Goal: Task Accomplishment & Management: Complete application form

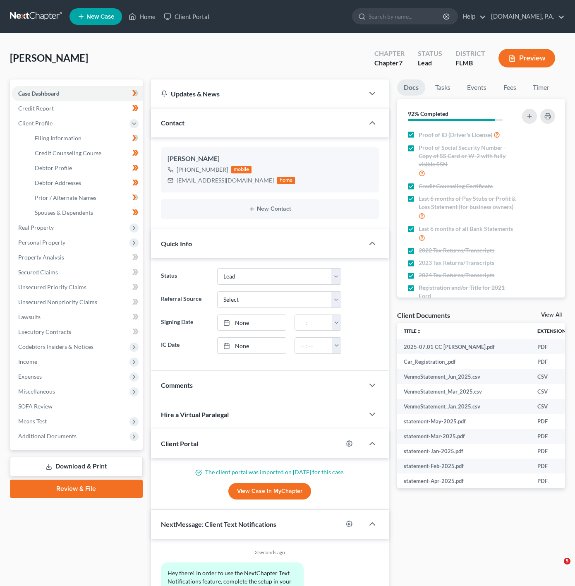
select select "4"
click at [104, 138] on link "Filing Information" at bounding box center [85, 138] width 115 height 15
select select "1"
select select "0"
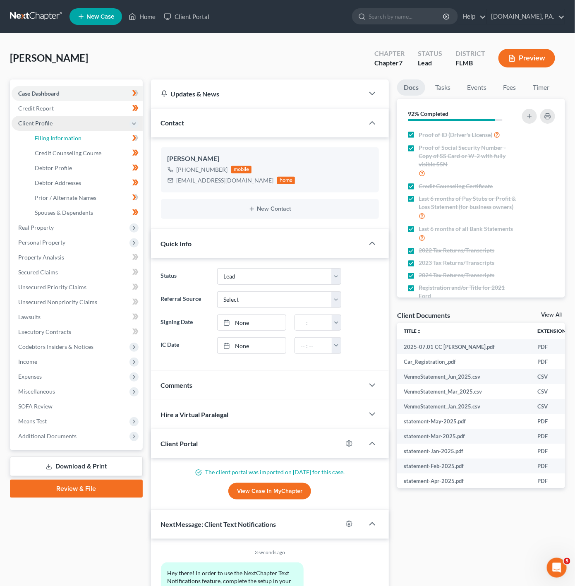
select select "9"
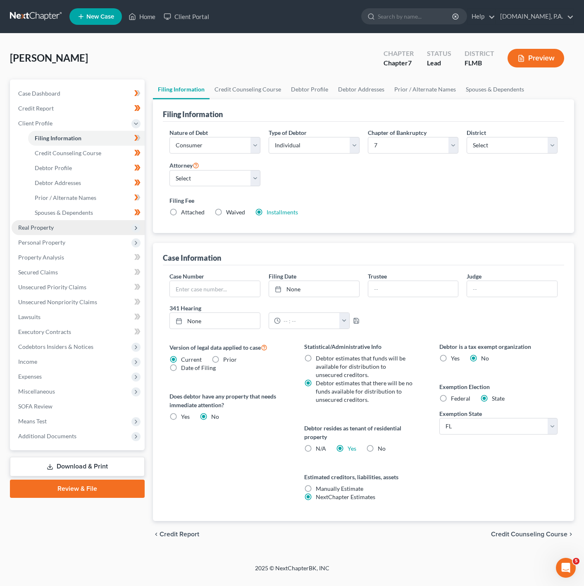
click at [106, 223] on span "Real Property" at bounding box center [78, 227] width 133 height 15
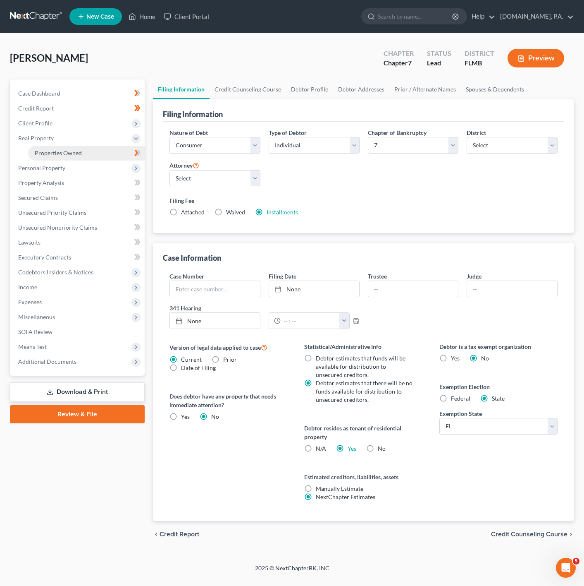
click at [108, 151] on link "Properties Owned" at bounding box center [86, 153] width 117 height 15
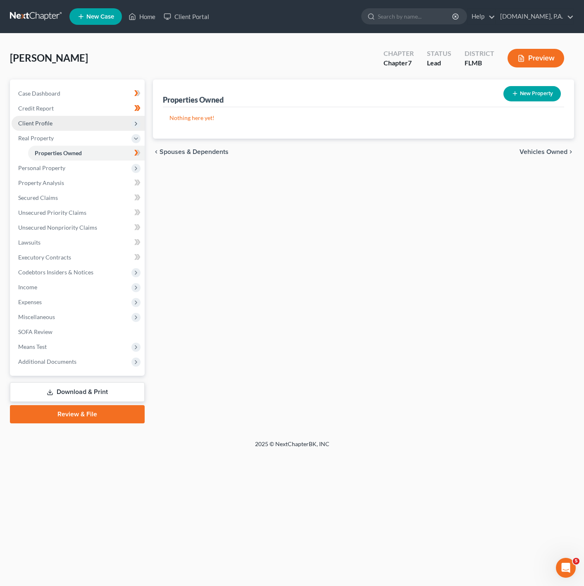
click at [122, 128] on span "Client Profile" at bounding box center [78, 123] width 133 height 15
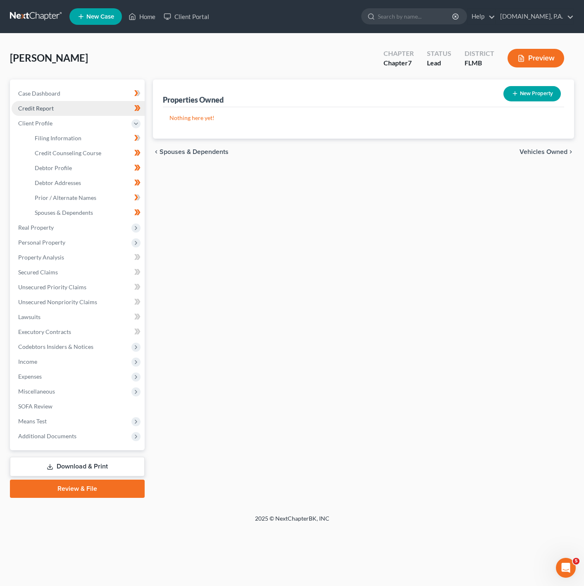
click at [113, 108] on link "Credit Report" at bounding box center [78, 108] width 133 height 15
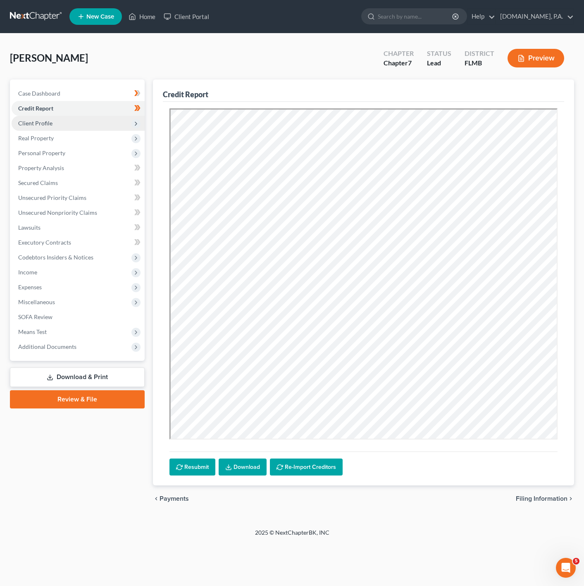
click at [120, 119] on span "Client Profile" at bounding box center [78, 123] width 133 height 15
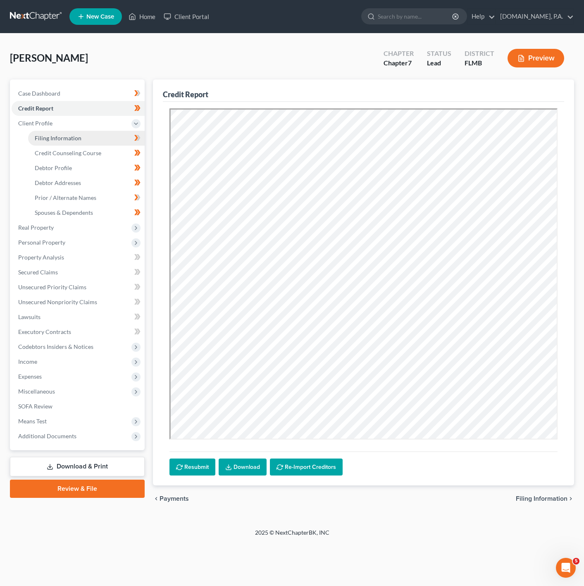
click at [120, 133] on link "Filing Information" at bounding box center [86, 138] width 117 height 15
select select "1"
select select "0"
select select "15"
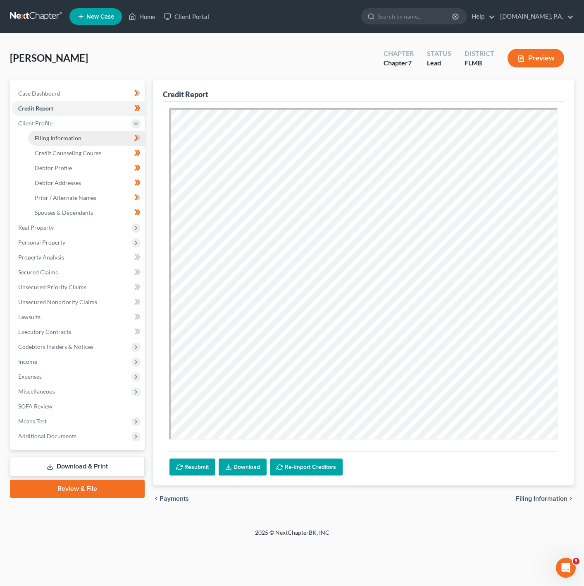
select select "0"
select select "9"
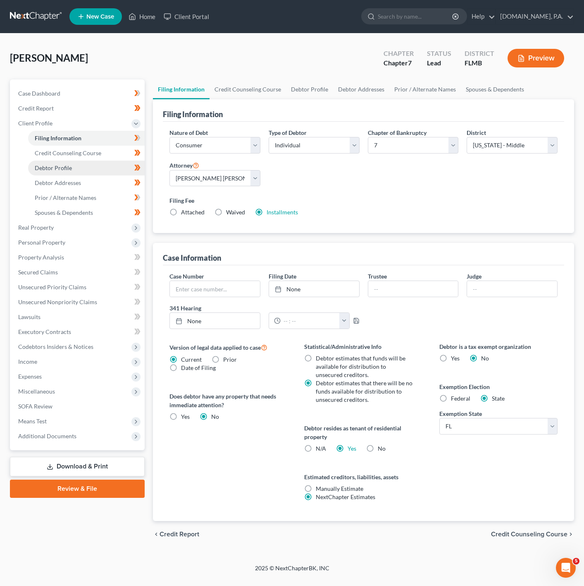
click at [90, 165] on link "Debtor Profile" at bounding box center [86, 167] width 117 height 15
select select "0"
select select "3"
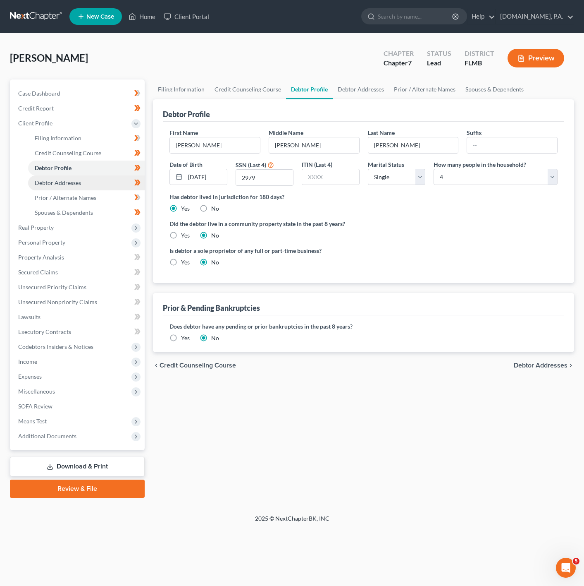
click at [110, 179] on link "Debtor Addresses" at bounding box center [86, 182] width 117 height 15
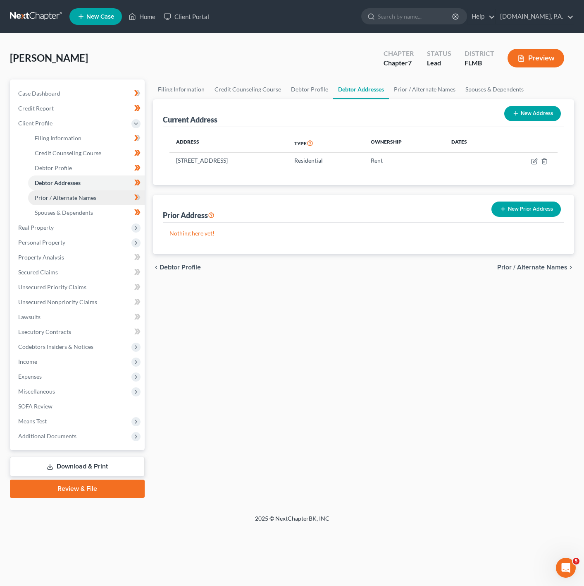
click at [112, 190] on link "Prior / Alternate Names" at bounding box center [86, 197] width 117 height 15
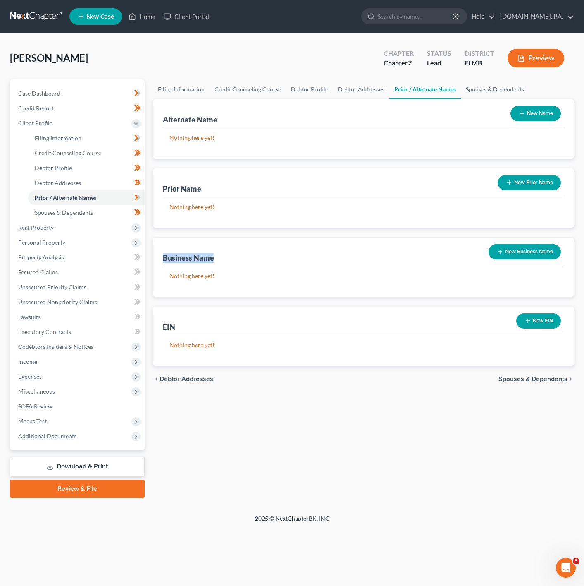
drag, startPoint x: 221, startPoint y: 259, endPoint x: 150, endPoint y: 259, distance: 70.7
click at [150, 259] on div "Filing Information Credit Counseling Course Debtor Profile Debtor Addresses Pri…" at bounding box center [364, 288] width 430 height 418
click at [234, 270] on div "Nothing here yet!" at bounding box center [364, 280] width 402 height 31
drag, startPoint x: 210, startPoint y: 186, endPoint x: 160, endPoint y: 195, distance: 50.4
click at [160, 195] on div "Prior Name New Prior Name Nothing here yet!" at bounding box center [363, 197] width 421 height 59
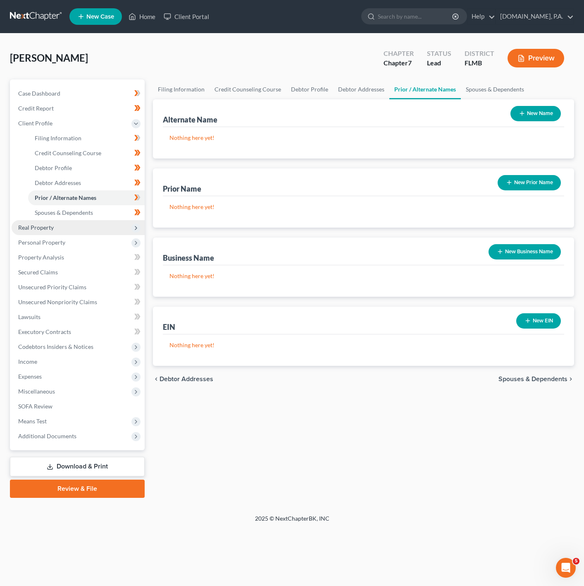
click at [109, 229] on span "Real Property" at bounding box center [78, 227] width 133 height 15
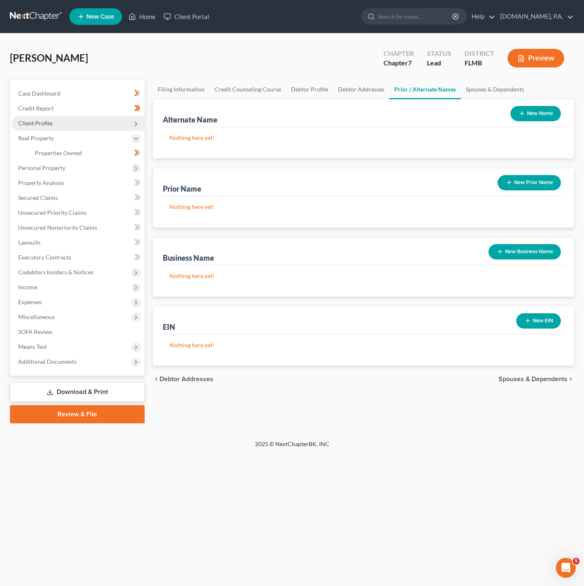
click at [129, 123] on span "Client Profile" at bounding box center [78, 123] width 133 height 15
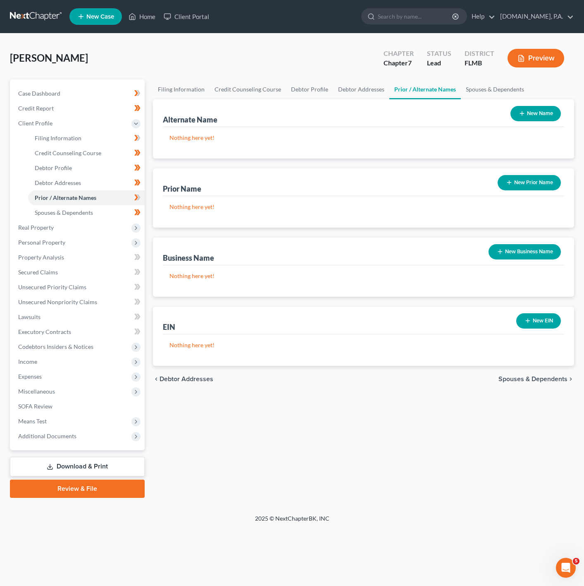
click at [526, 110] on button "New Name" at bounding box center [536, 113] width 50 height 15
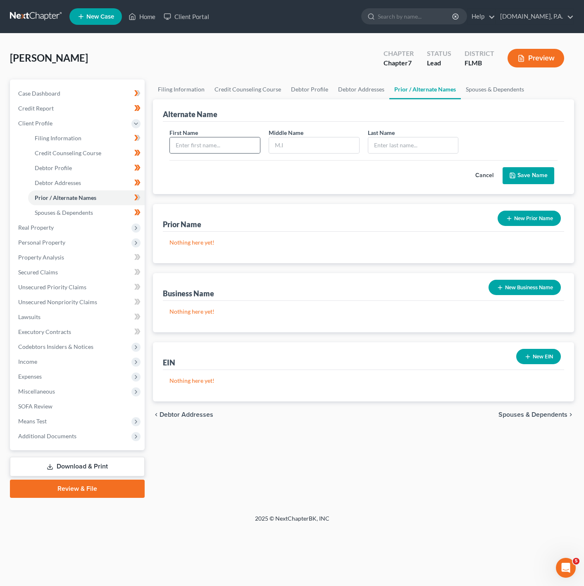
click at [218, 137] on div at bounding box center [215, 145] width 91 height 17
click at [216, 147] on input "text" at bounding box center [215, 145] width 90 height 16
type input "[PERSON_NAME]"
click at [530, 171] on button "Save Name" at bounding box center [529, 175] width 52 height 17
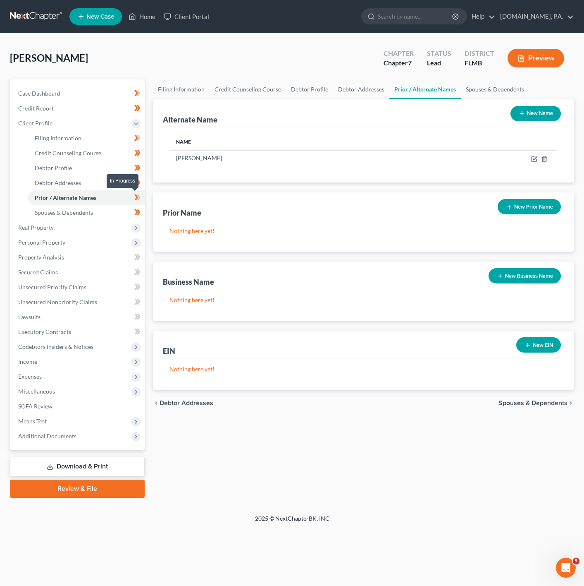
click at [138, 192] on icon at bounding box center [137, 197] width 6 height 10
click at [125, 228] on span "Real Property" at bounding box center [78, 227] width 133 height 15
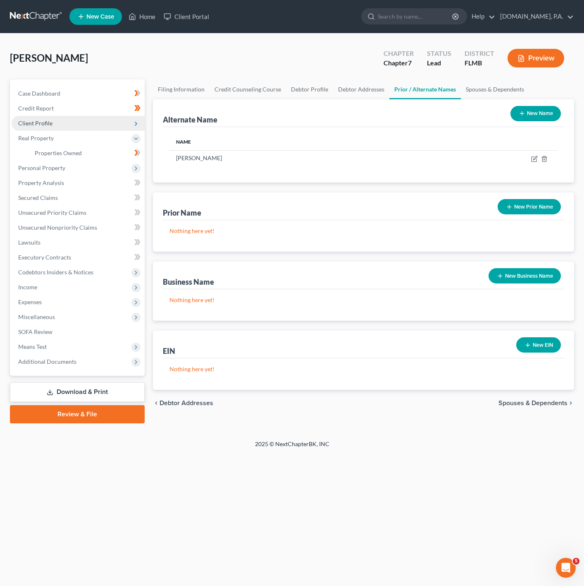
click at [125, 120] on span "Client Profile" at bounding box center [78, 123] width 133 height 15
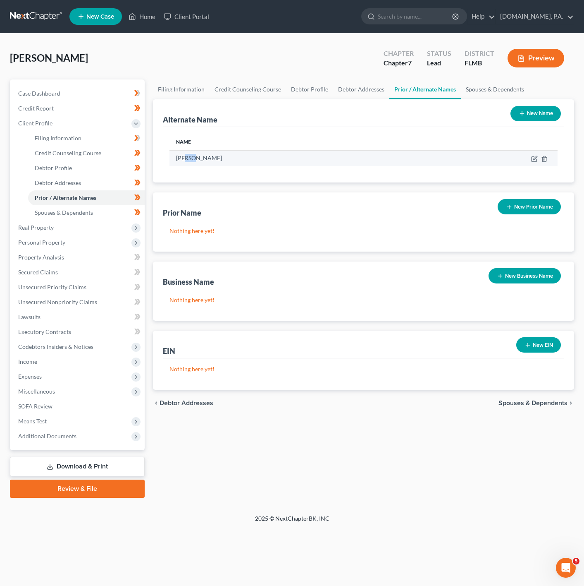
drag, startPoint x: 184, startPoint y: 159, endPoint x: 191, endPoint y: 158, distance: 8.0
click at [191, 158] on td "[PERSON_NAME]" at bounding box center [294, 158] width 249 height 16
click at [200, 158] on td "[PERSON_NAME]" at bounding box center [294, 158] width 249 height 16
click at [229, 159] on td "[PERSON_NAME]" at bounding box center [294, 158] width 249 height 16
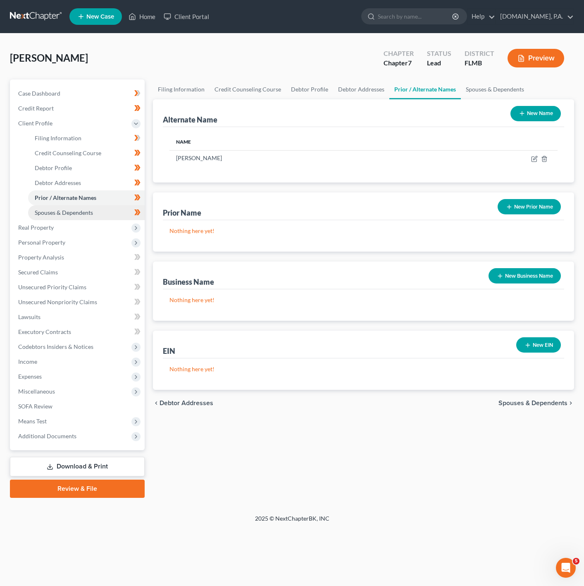
click at [82, 208] on link "Spouses & Dependents" at bounding box center [86, 212] width 117 height 15
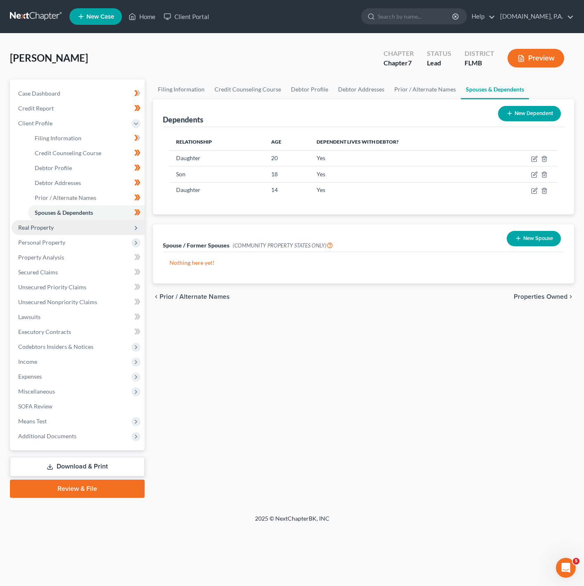
click at [88, 225] on span "Real Property" at bounding box center [78, 227] width 133 height 15
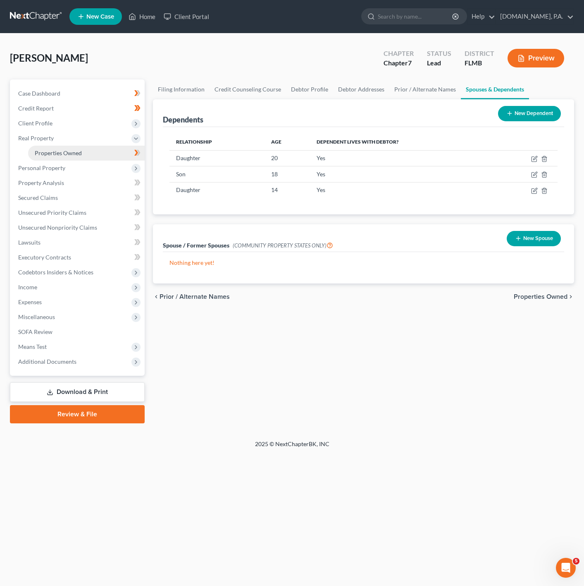
click at [82, 153] on link "Properties Owned" at bounding box center [86, 153] width 117 height 15
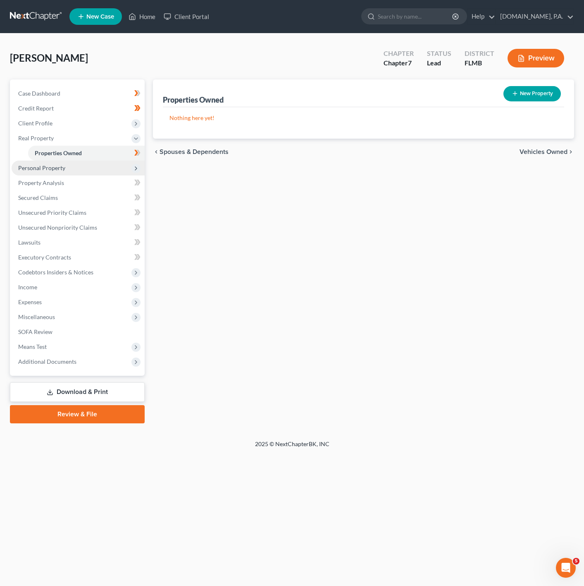
click at [110, 170] on span "Personal Property" at bounding box center [78, 167] width 133 height 15
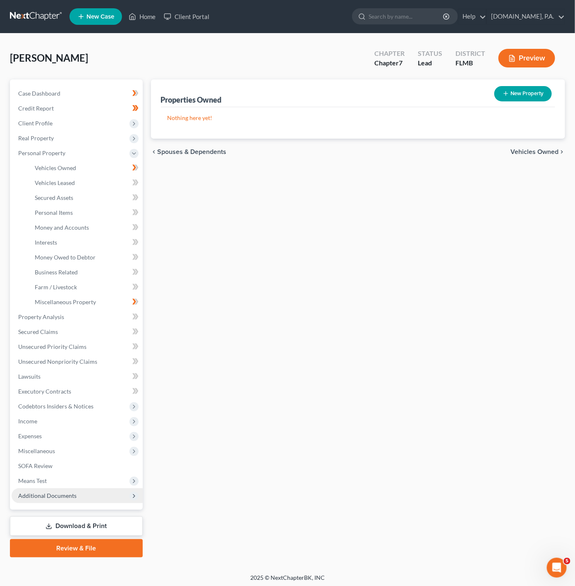
click at [90, 494] on span "Additional Documents" at bounding box center [77, 495] width 131 height 15
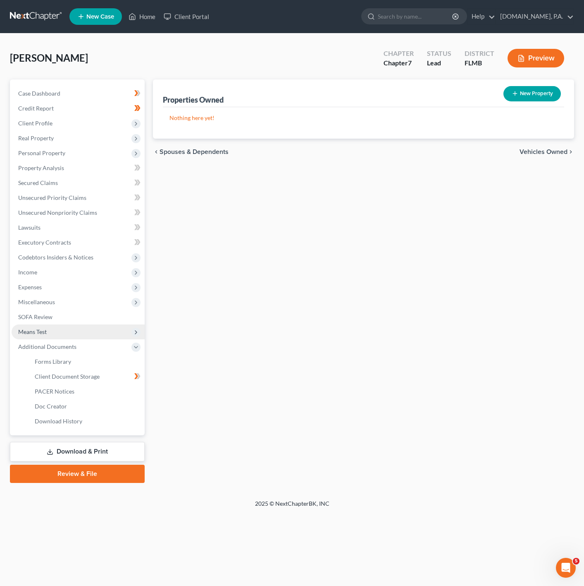
click at [92, 328] on span "Means Test" at bounding box center [78, 331] width 133 height 15
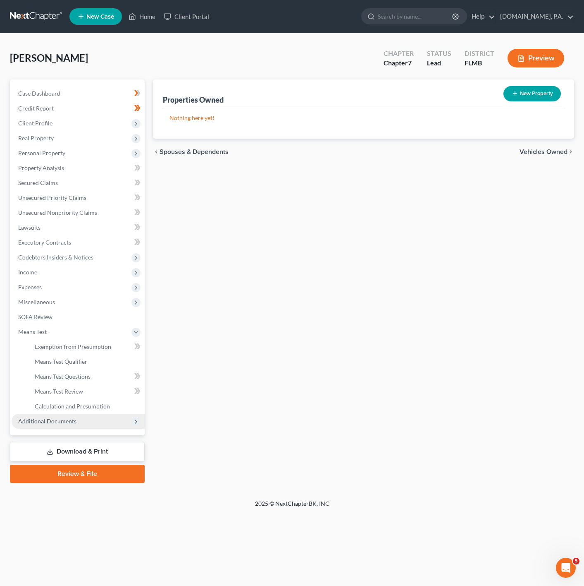
click at [97, 419] on span "Additional Documents" at bounding box center [78, 421] width 133 height 15
click at [112, 459] on link "Download & Print" at bounding box center [77, 451] width 135 height 19
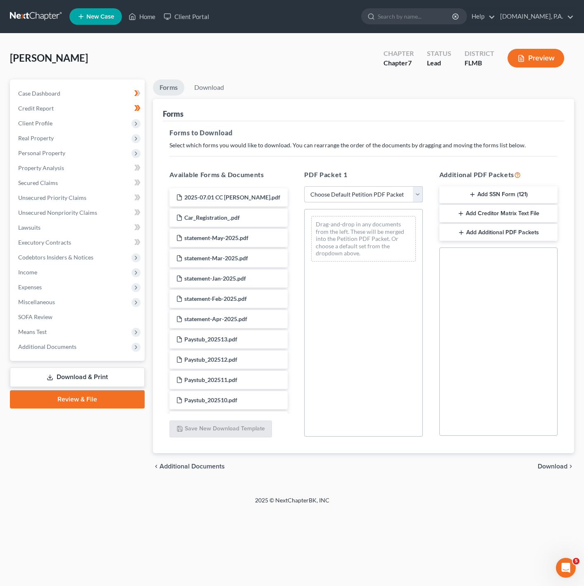
click at [356, 201] on select "Choose Default Petition PDF Packet Complete Bankruptcy Petition (all forms and …" at bounding box center [363, 194] width 118 height 17
click at [437, 119] on div "Forms" at bounding box center [364, 110] width 402 height 22
click at [106, 116] on span "Client Profile" at bounding box center [78, 123] width 133 height 15
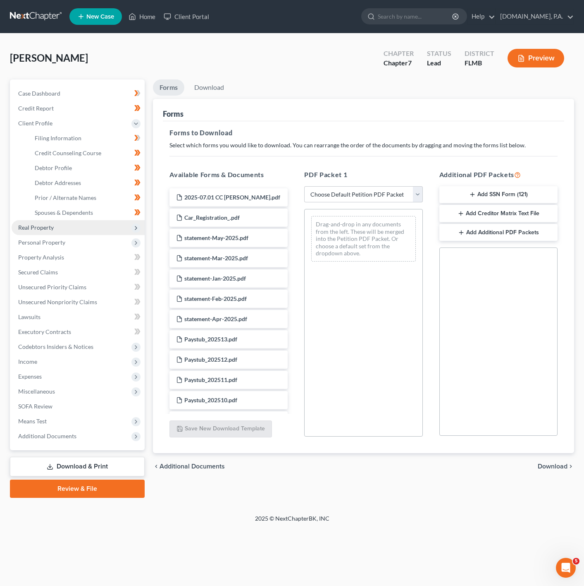
click at [81, 222] on span "Real Property" at bounding box center [78, 227] width 133 height 15
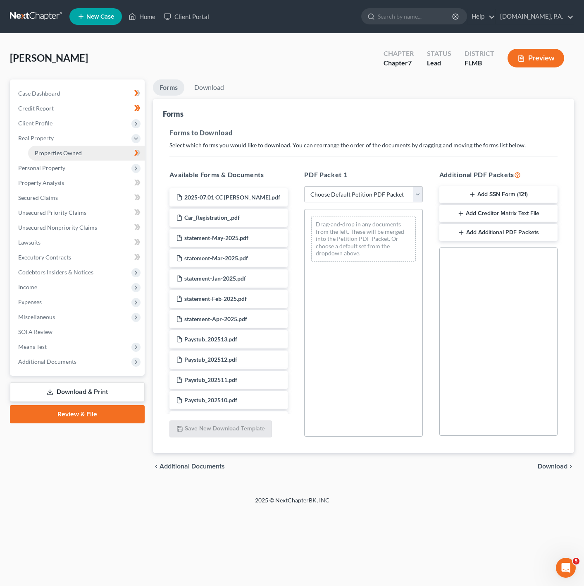
click at [118, 155] on link "Properties Owned" at bounding box center [86, 153] width 117 height 15
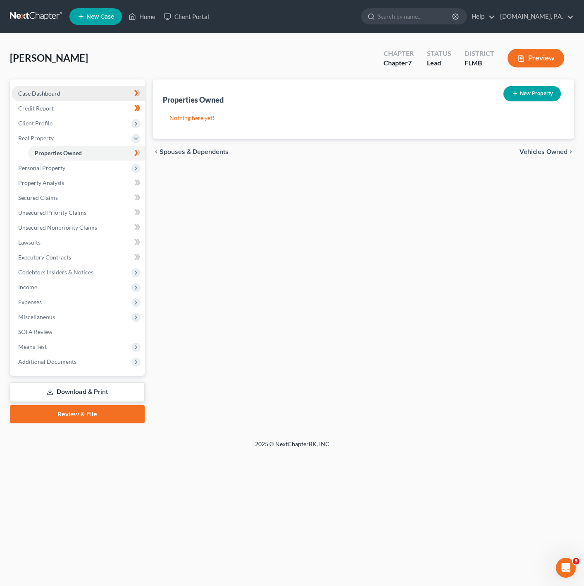
click at [109, 95] on link "Case Dashboard" at bounding box center [78, 93] width 133 height 15
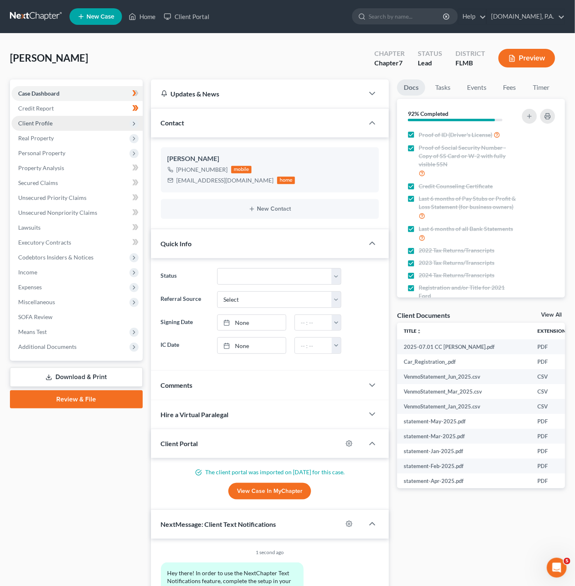
click at [93, 122] on span "Client Profile" at bounding box center [77, 123] width 131 height 15
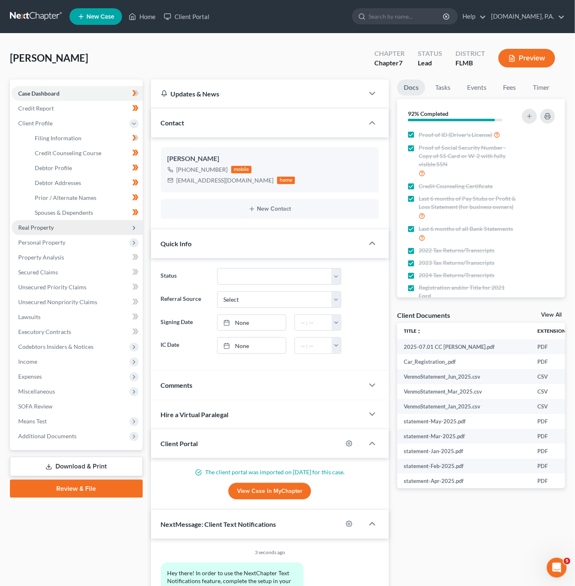
click at [110, 221] on span "Real Property" at bounding box center [77, 227] width 131 height 15
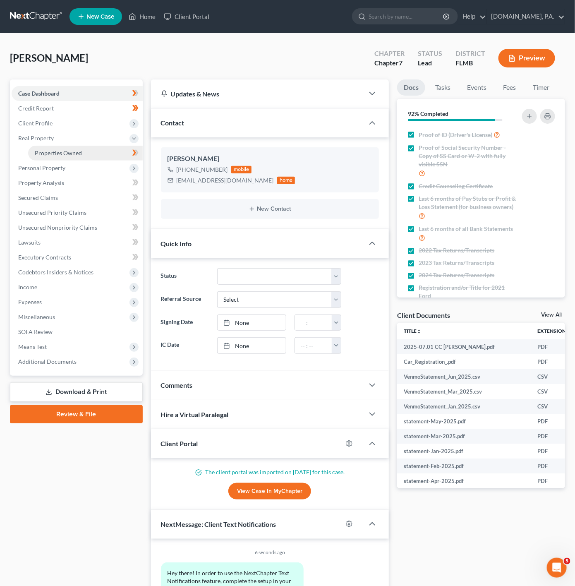
click at [123, 152] on link "Properties Owned" at bounding box center [85, 153] width 115 height 15
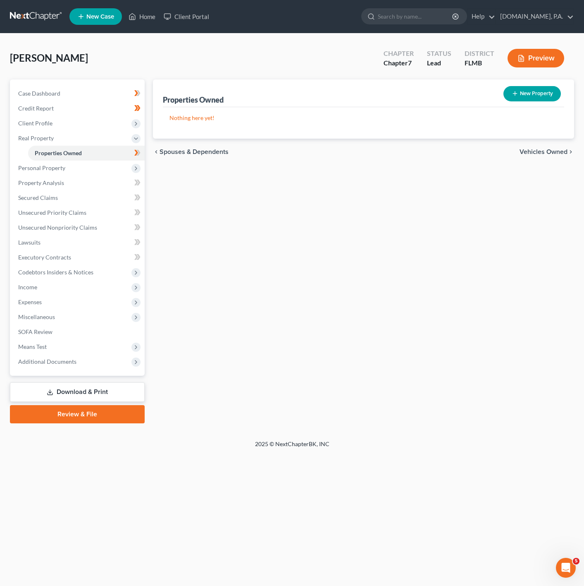
drag, startPoint x: 531, startPoint y: 103, endPoint x: 537, endPoint y: 91, distance: 13.7
click at [531, 103] on div "New Property" at bounding box center [532, 94] width 64 height 22
click at [537, 90] on button "New Property" at bounding box center [532, 93] width 57 height 15
select select "9"
select select "47"
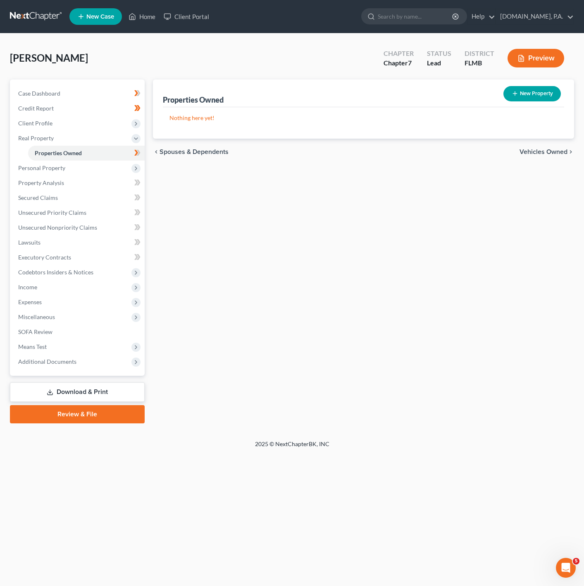
select select "0"
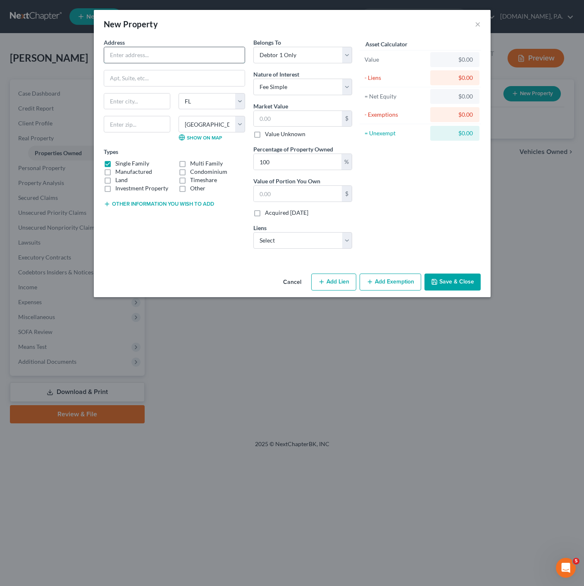
click at [143, 54] on input "text" at bounding box center [174, 55] width 141 height 16
paste input "[STREET_ADDRESS]"
type input "[STREET_ADDRESS]"
click at [138, 128] on input "text" at bounding box center [137, 124] width 67 height 17
type input "32703"
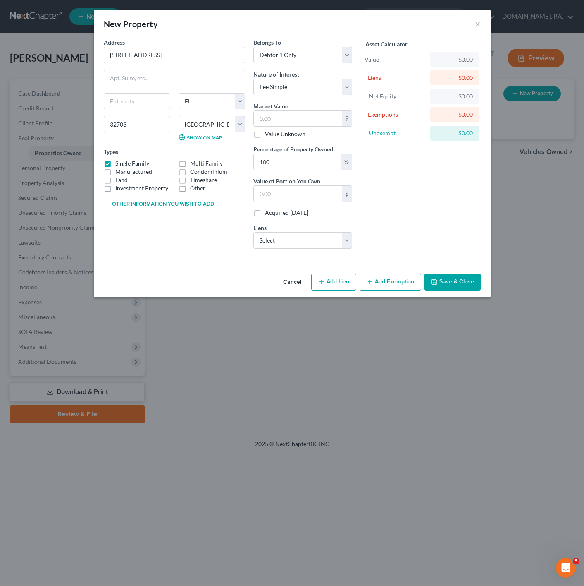
type input "Apopka"
click at [151, 224] on div "Address * 2444 [GEOGRAPHIC_DATA] [GEOGRAPHIC_DATA] [US_STATE][GEOGRAPHIC_DATA] …" at bounding box center [175, 146] width 150 height 217
click at [340, 88] on select "Select Fee Simple Joint Tenant Life Estate Equitable Interest Future Interest T…" at bounding box center [303, 87] width 99 height 17
click at [336, 88] on select "Select Fee Simple Joint Tenant Life Estate Equitable Interest Future Interest T…" at bounding box center [303, 87] width 99 height 17
click at [475, 20] on button "×" at bounding box center [478, 24] width 6 height 10
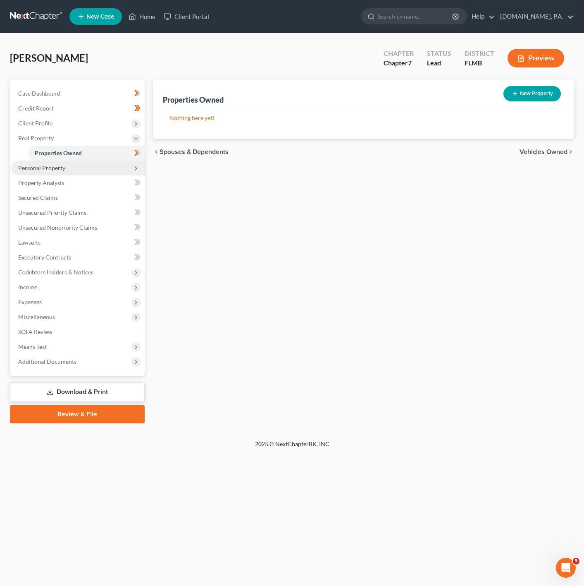
click at [110, 166] on span "Personal Property" at bounding box center [78, 167] width 133 height 15
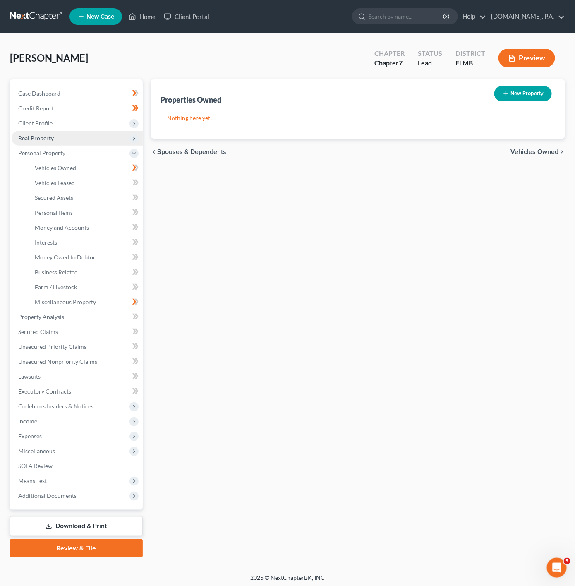
click at [131, 136] on icon at bounding box center [134, 138] width 7 height 7
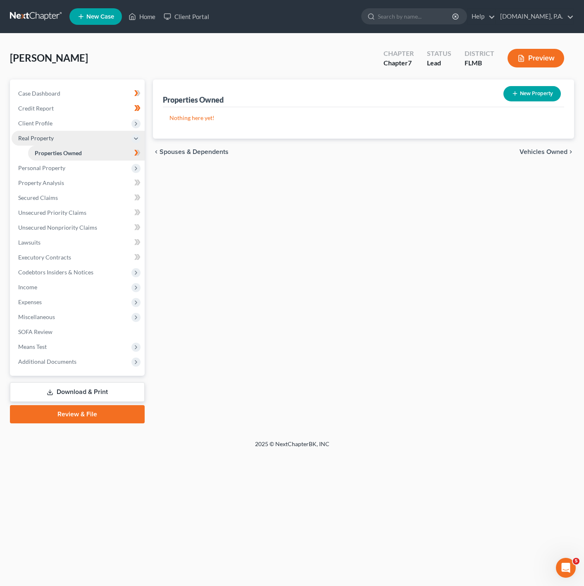
click at [127, 150] on link "Properties Owned" at bounding box center [86, 153] width 117 height 15
click at [528, 76] on div "[PERSON_NAME] Upgraded Chapter Chapter 7 Status Lead District FLMB Preview" at bounding box center [292, 61] width 564 height 36
click at [536, 90] on button "New Property" at bounding box center [532, 93] width 57 height 15
select select "9"
select select "47"
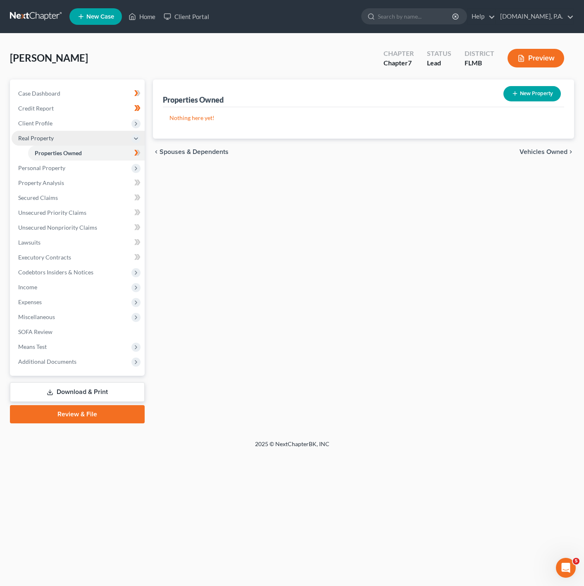
select select "0"
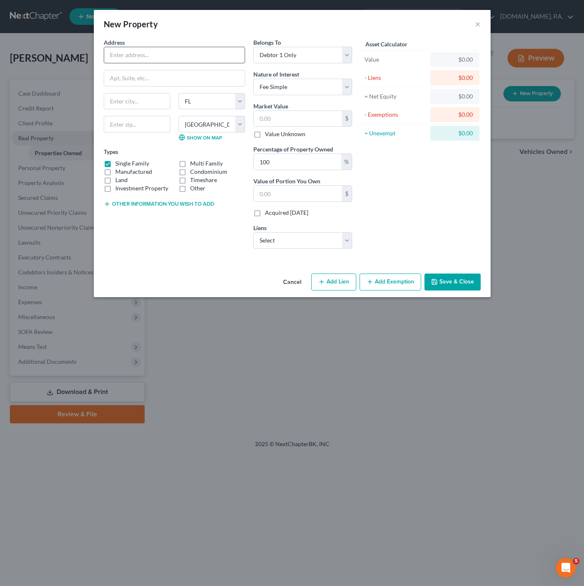
click at [140, 60] on input "text" at bounding box center [174, 55] width 141 height 16
type input "2680 Gassmoor Loop"
click at [144, 118] on input "text" at bounding box center [137, 124] width 67 height 17
type input "32712"
click at [155, 146] on div "State [US_STATE][GEOGRAPHIC_DATA] [GEOGRAPHIC_DATA] [GEOGRAPHIC_DATA] [GEOGRAPH…" at bounding box center [175, 120] width 150 height 55
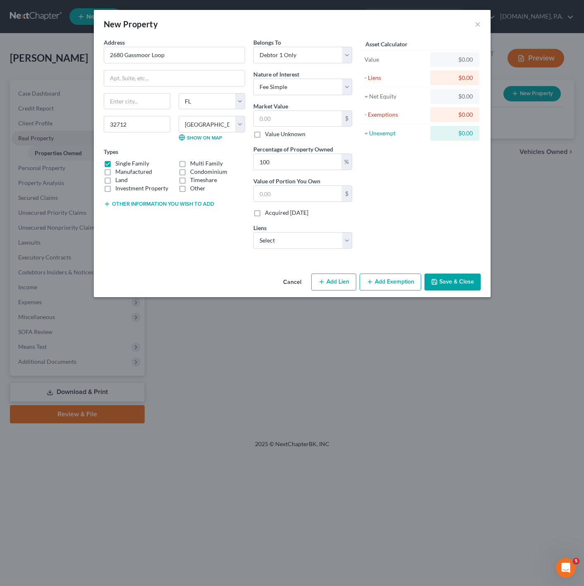
type input "Apopka"
click at [313, 241] on select "Select Truist - $6,275.26 Centerst Bk - $0.00" at bounding box center [303, 240] width 99 height 17
click at [308, 115] on input "text" at bounding box center [298, 119] width 88 height 16
click at [458, 189] on div "Asset Calculator Value $0.00 - Liens $0.00 = Net Equity $0.00 - Exemptions $0.0…" at bounding box center [420, 146] width 129 height 217
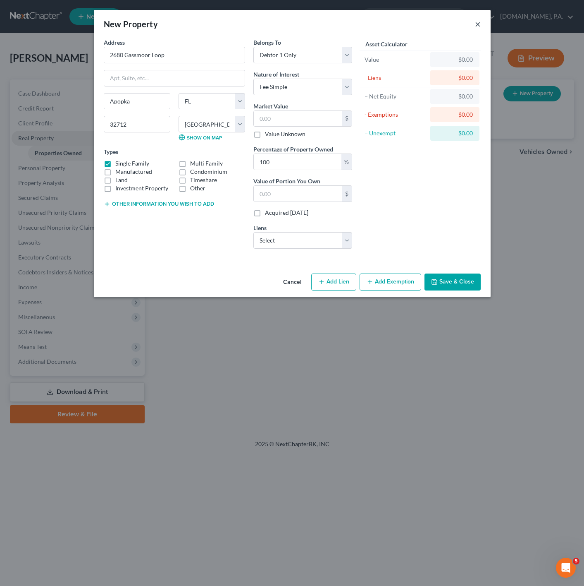
click at [478, 25] on button "×" at bounding box center [478, 24] width 6 height 10
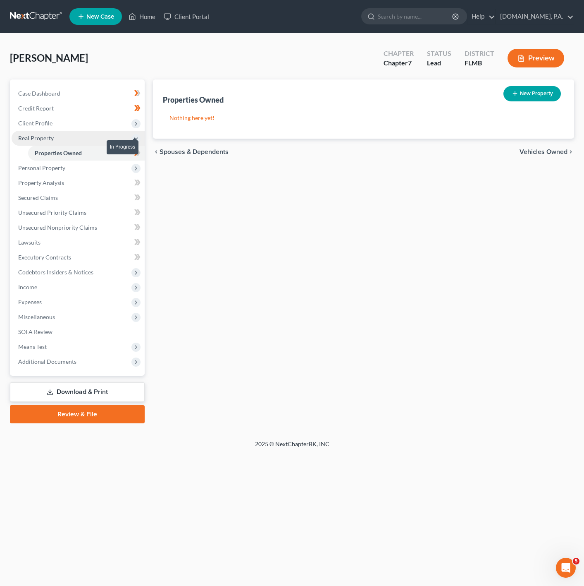
click at [143, 151] on span at bounding box center [137, 154] width 14 height 12
click at [110, 169] on span "Personal Property" at bounding box center [78, 167] width 133 height 15
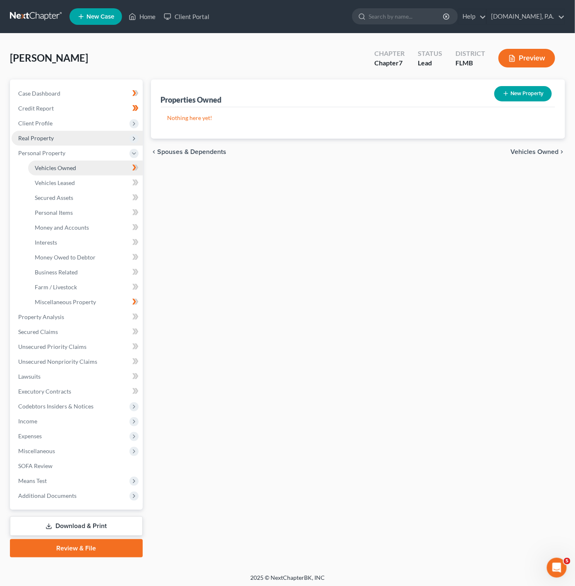
click at [107, 172] on link "Vehicles Owned" at bounding box center [85, 167] width 115 height 15
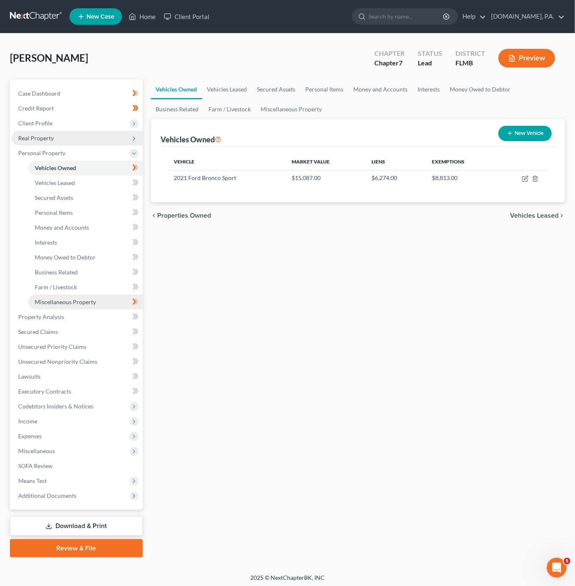
click at [84, 301] on span "Miscellaneous Property" at bounding box center [65, 301] width 61 height 7
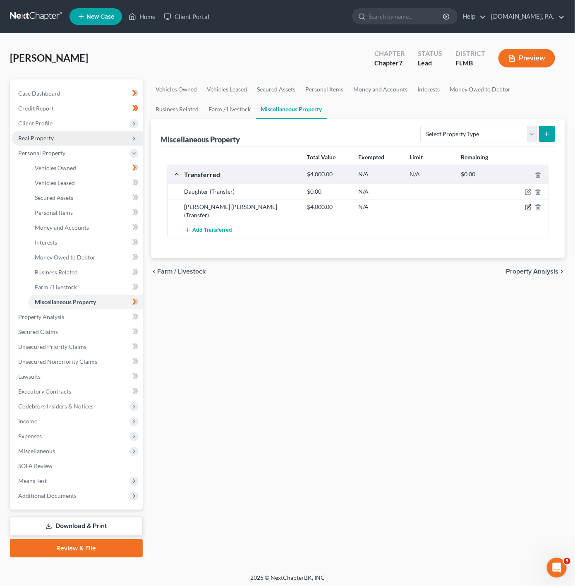
click at [530, 207] on icon "button" at bounding box center [529, 207] width 4 height 4
select select "Ordinary ([DATE])"
select select "9"
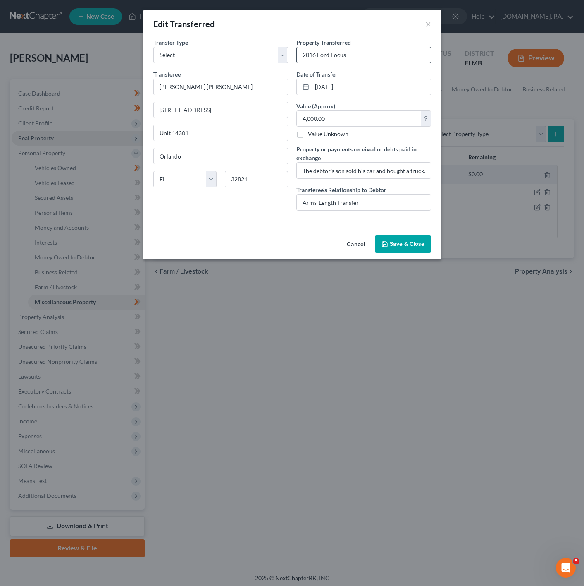
click at [404, 47] on div "2016 Ford Focus" at bounding box center [364, 55] width 135 height 17
click at [428, 23] on button "×" at bounding box center [429, 24] width 6 height 10
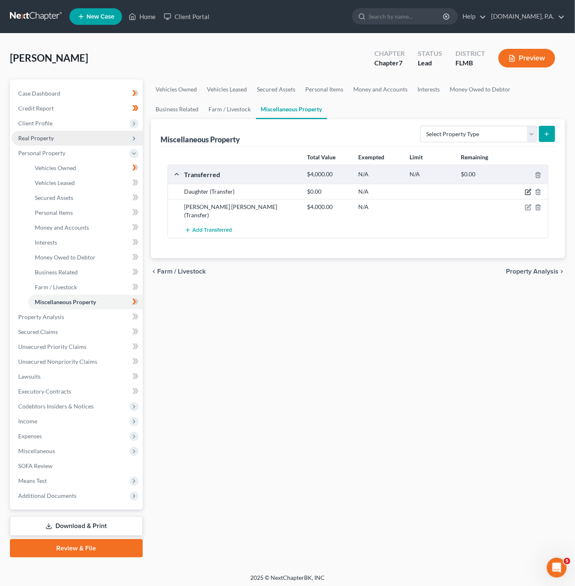
click at [529, 193] on icon "button" at bounding box center [529, 191] width 4 height 4
select select "Ordinary ([DATE])"
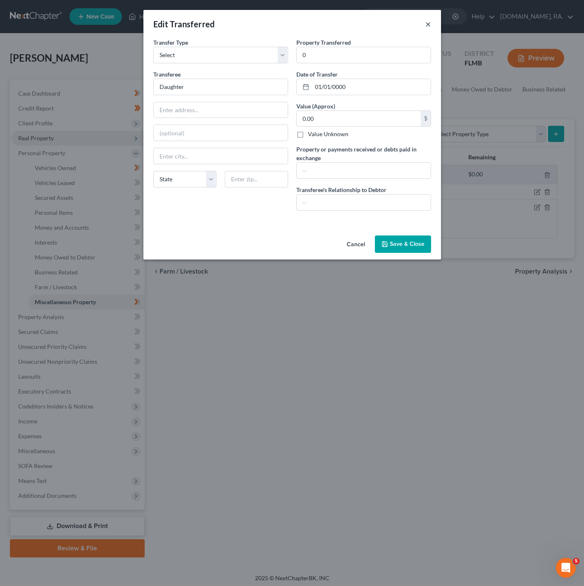
click at [426, 24] on button "×" at bounding box center [429, 24] width 6 height 10
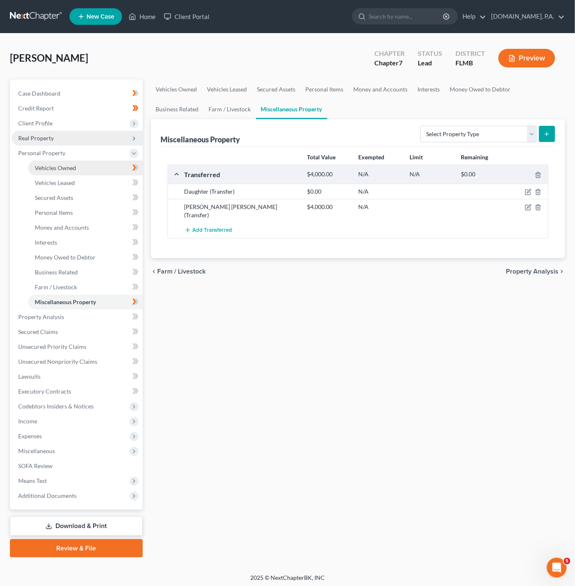
click at [110, 168] on link "Vehicles Owned" at bounding box center [85, 167] width 115 height 15
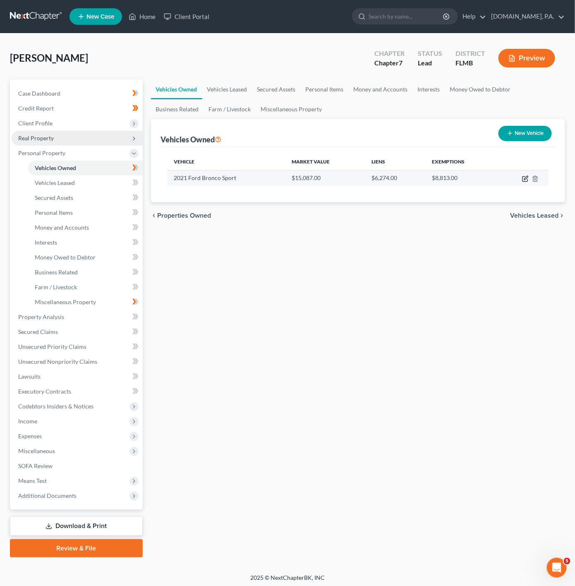
click at [524, 180] on icon "button" at bounding box center [525, 178] width 7 height 7
select select "0"
select select "5"
select select "3"
select select "0"
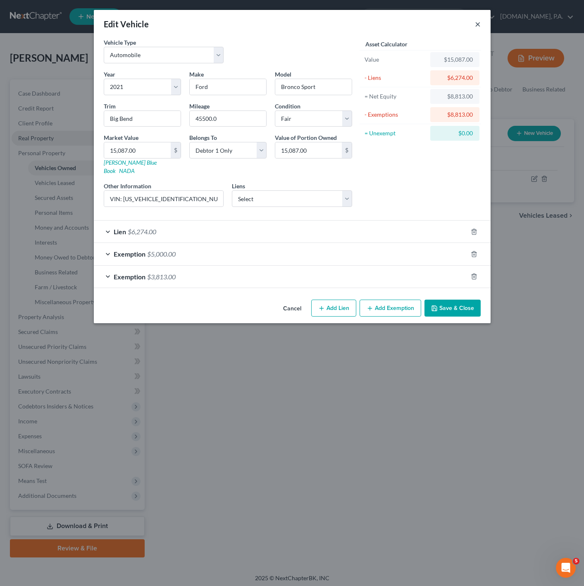
click at [479, 26] on button "×" at bounding box center [478, 24] width 6 height 10
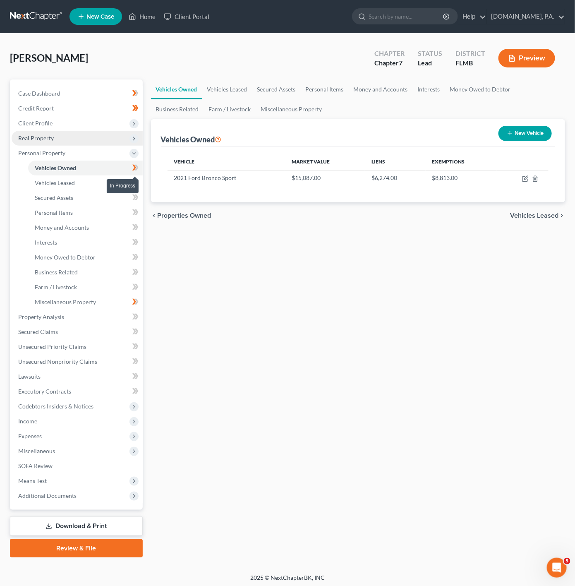
click at [136, 163] on icon at bounding box center [135, 168] width 6 height 10
click at [119, 180] on link "Vehicles Leased" at bounding box center [85, 182] width 115 height 15
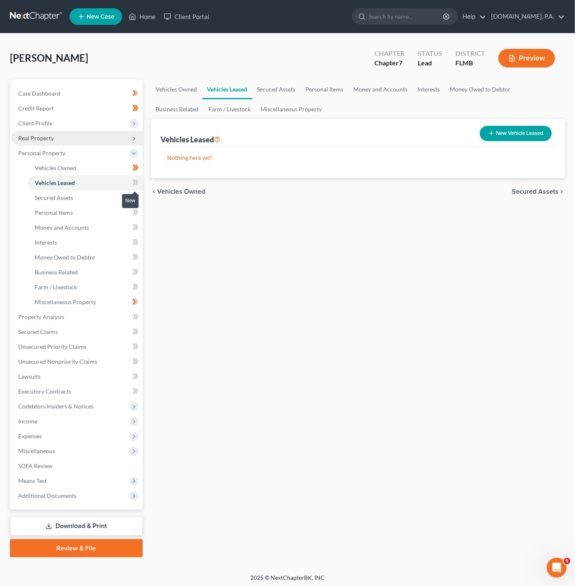
click at [133, 181] on span at bounding box center [135, 183] width 14 height 12
click at [133, 181] on icon at bounding box center [135, 182] width 6 height 10
click at [96, 203] on link "Secured Assets" at bounding box center [85, 197] width 115 height 15
click at [136, 192] on icon at bounding box center [135, 197] width 6 height 10
click at [136, 194] on icon at bounding box center [135, 197] width 6 height 10
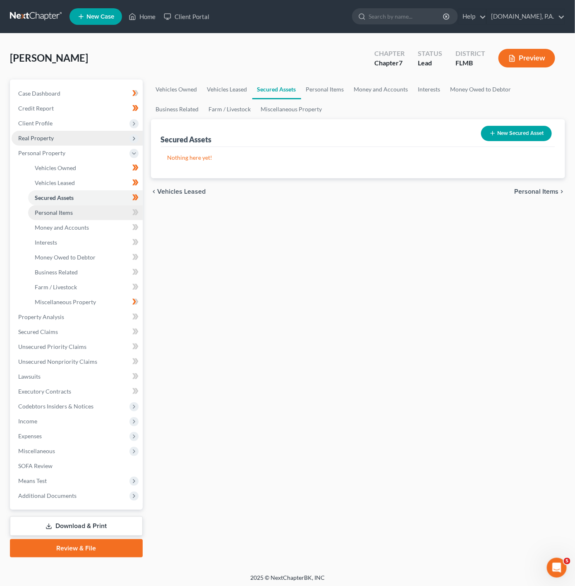
click at [115, 212] on link "Personal Items" at bounding box center [85, 212] width 115 height 15
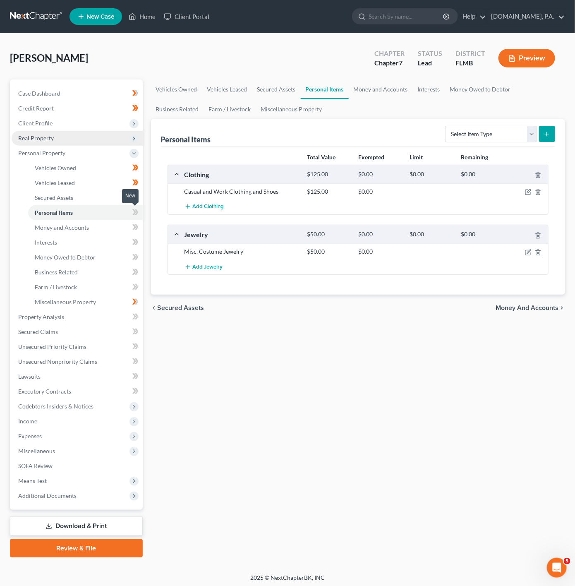
click at [136, 212] on icon at bounding box center [135, 212] width 6 height 10
click at [492, 139] on select "Select Item Type Clothing Collectibles Of Value Electronics Firearms Household …" at bounding box center [491, 134] width 92 height 17
select select "household_goods"
click at [445, 126] on select "Select Item Type Clothing Collectibles Of Value Electronics Firearms Household …" at bounding box center [491, 134] width 92 height 17
click at [552, 129] on button "submit" at bounding box center [547, 134] width 16 height 16
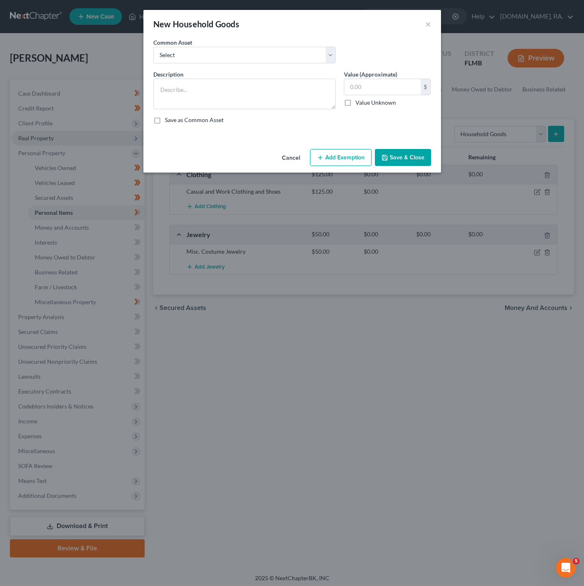
click at [196, 78] on div "Description *" at bounding box center [244, 89] width 191 height 39
click at [222, 98] on textarea "To enrich screen reader interactions, please activate Accessibility in Grammarl…" at bounding box center [244, 94] width 182 height 31
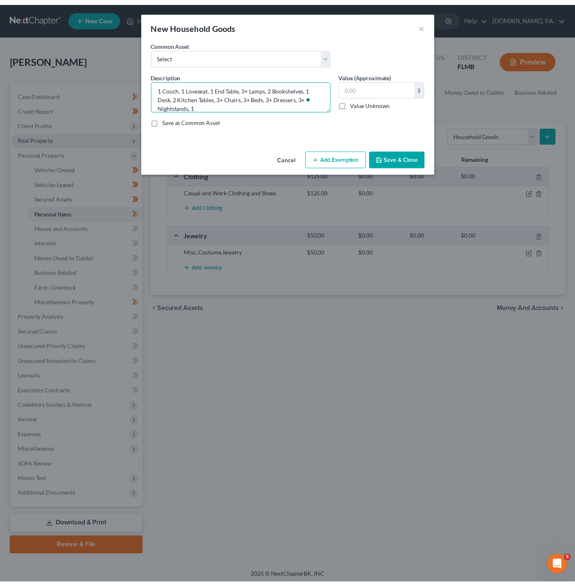
scroll to position [2, 0]
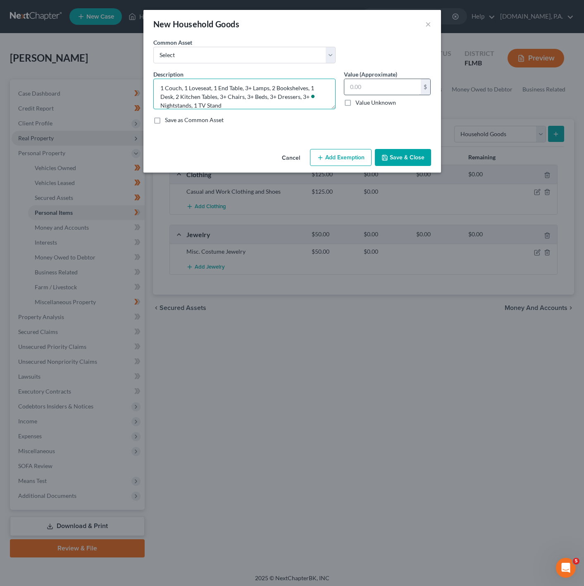
type textarea "1 Couch, 1 Loveseat, 1 End Table, 3+ Lamps, 2 Bookshelves, 1 Desk, 2 Kitchen Ta…"
click at [382, 81] on input "text" at bounding box center [382, 87] width 77 height 16
type input "450"
click at [322, 156] on icon "button" at bounding box center [320, 157] width 7 height 7
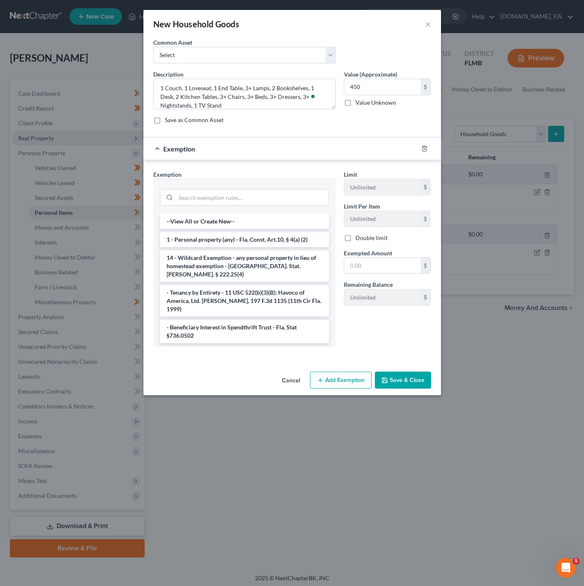
click at [295, 242] on li "1 - Personal property (any) - Fla. Const. Art.10, § 4(a) (2)" at bounding box center [244, 239] width 169 height 15
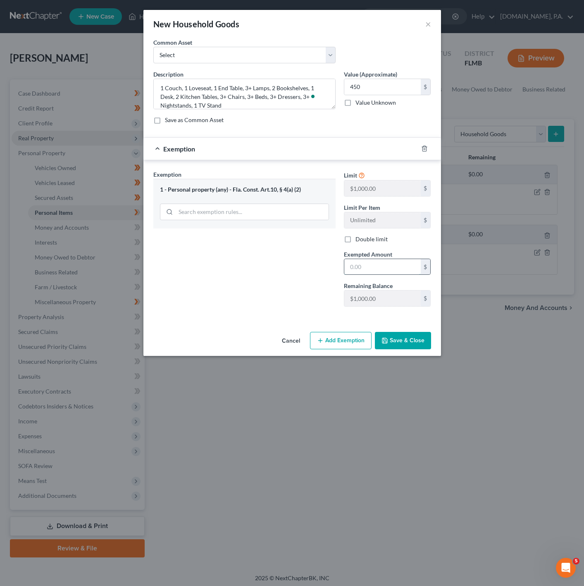
click at [387, 273] on input "text" at bounding box center [382, 267] width 77 height 16
type input "450"
click at [269, 281] on div "Exemption Set must be selected for CA. Exemption * 1 - Personal property (any) …" at bounding box center [244, 241] width 191 height 143
click at [407, 337] on button "Save & Close" at bounding box center [403, 340] width 56 height 17
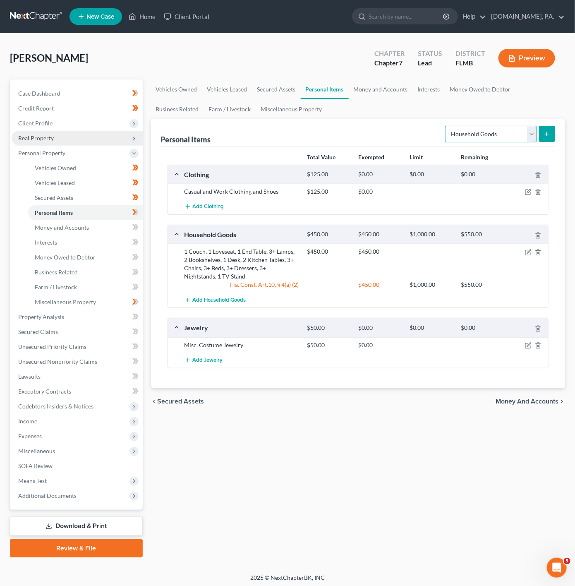
click at [499, 143] on form "Select Item Type Clothing Collectibles Of Value Electronics Firearms Household …" at bounding box center [500, 134] width 110 height 17
select select "electronics"
click at [445, 126] on select "Select Item Type Clothing Collectibles Of Value Electronics Firearms Household …" at bounding box center [491, 134] width 92 height 17
click at [556, 136] on div "Personal Items Select Item Type Clothing Collectibles Of Value Electronics Fire…" at bounding box center [358, 253] width 414 height 269
click at [549, 133] on icon "submit" at bounding box center [546, 134] width 7 height 7
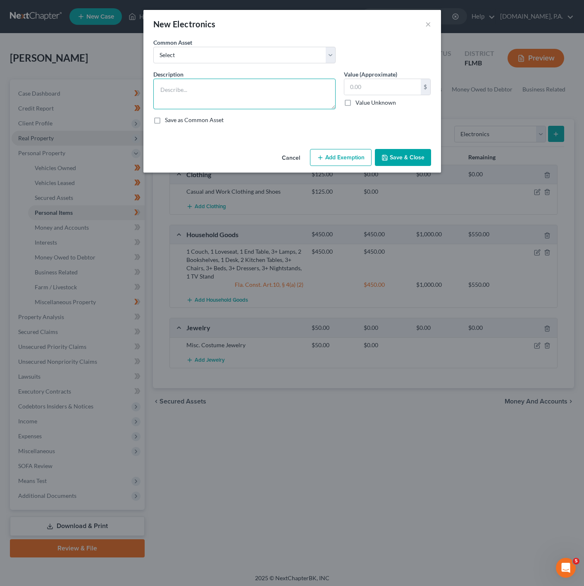
click at [244, 97] on textarea at bounding box center [244, 94] width 182 height 31
type textarea "2 TVs, 1 Gaming Console, 1 Cell Phone"
click at [392, 91] on input "text" at bounding box center [382, 87] width 77 height 16
type input "200"
click at [335, 169] on div "Cancel Add Exemption Save & Close" at bounding box center [292, 159] width 298 height 27
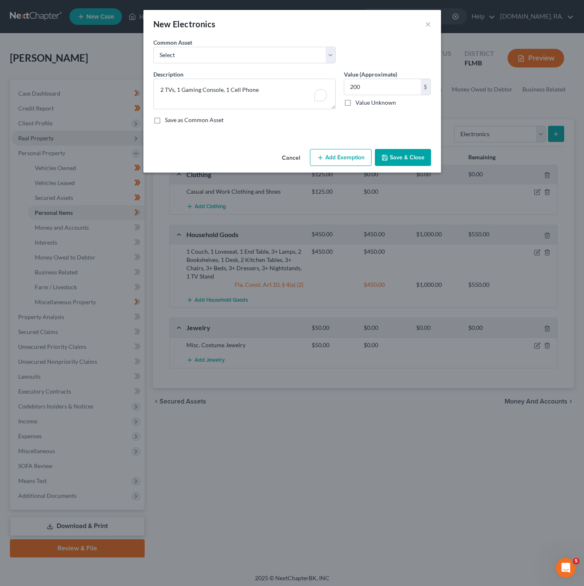
click at [345, 164] on button "Add Exemption" at bounding box center [341, 157] width 62 height 17
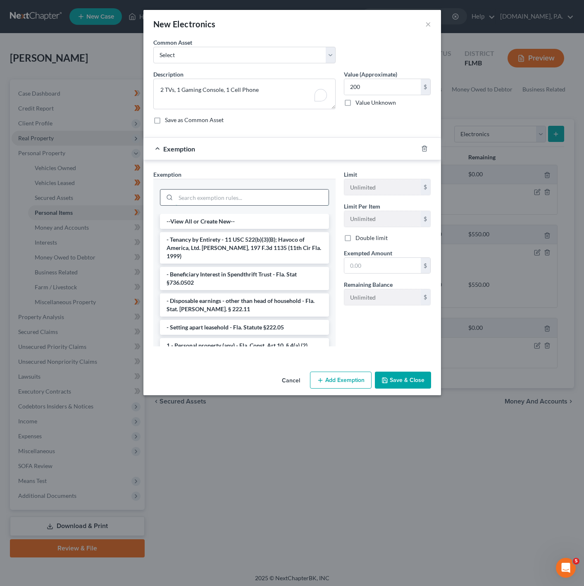
click at [277, 194] on input "search" at bounding box center [252, 197] width 153 height 16
type input "w"
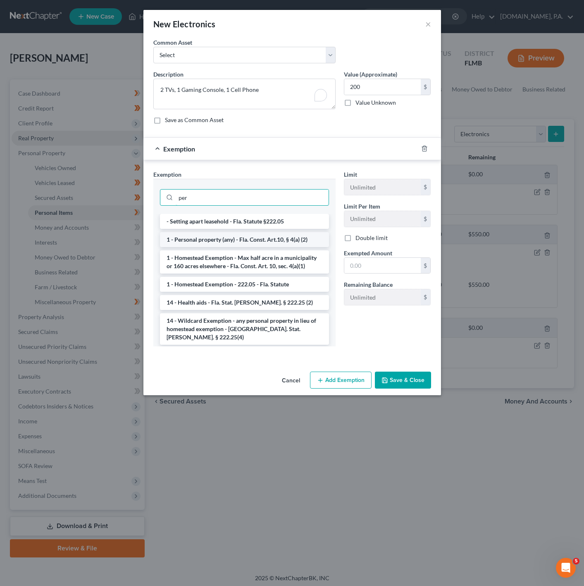
type input "per"
click at [265, 237] on li "1 - Personal property (any) - Fla. Const. Art.10, § 4(a) (2)" at bounding box center [244, 239] width 169 height 15
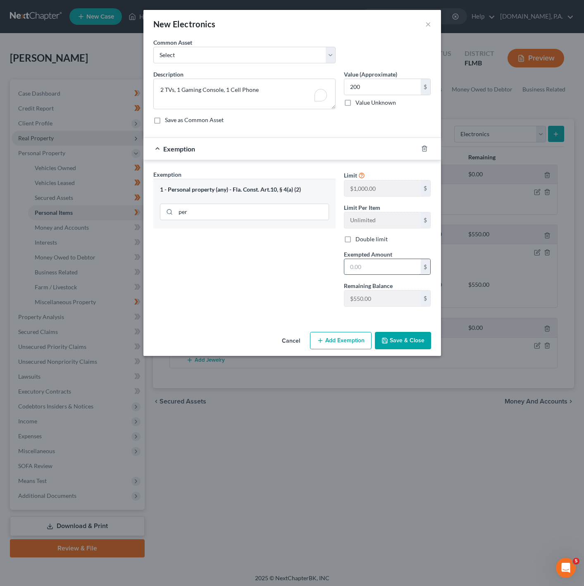
click at [361, 261] on input "text" at bounding box center [382, 267] width 77 height 16
type input "250"
click at [282, 252] on div "Exemption Set must be selected for CA. Exemption * 1 - Personal property (any) …" at bounding box center [244, 241] width 191 height 143
click at [377, 78] on label "Value (Approximate)" at bounding box center [370, 74] width 53 height 9
click at [373, 81] on input "200" at bounding box center [382, 87] width 77 height 16
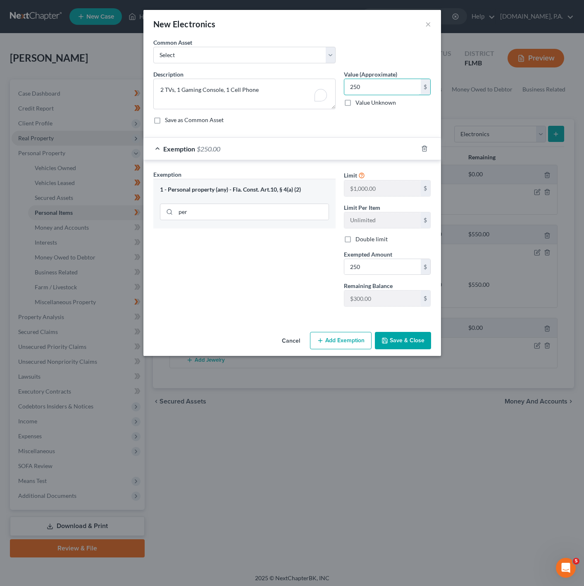
type input "250"
click at [405, 339] on button "Save & Close" at bounding box center [403, 340] width 56 height 17
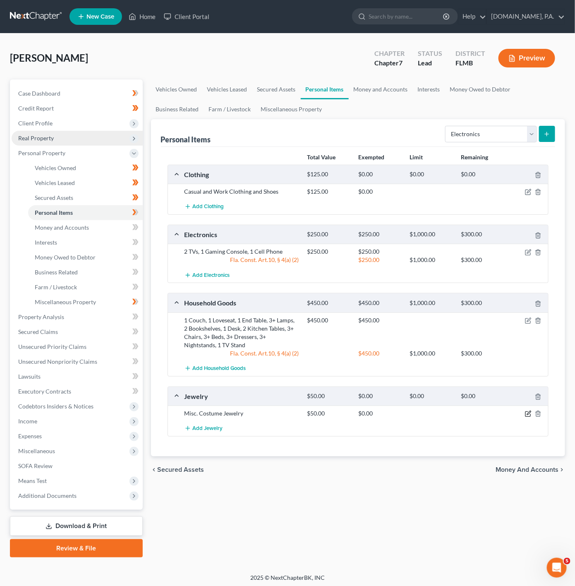
click at [529, 417] on icon "button" at bounding box center [528, 413] width 7 height 7
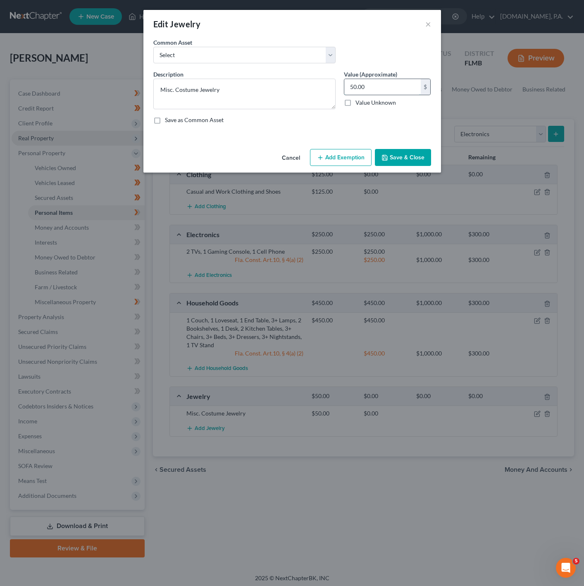
click at [400, 86] on input "50.00" at bounding box center [382, 87] width 77 height 16
type input "100"
click at [347, 160] on button "Add Exemption" at bounding box center [341, 157] width 62 height 17
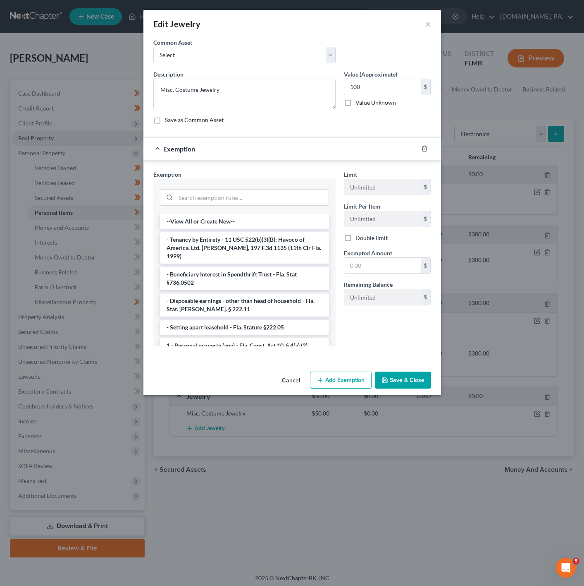
drag, startPoint x: 249, startPoint y: 333, endPoint x: 268, endPoint y: 328, distance: 19.3
click at [250, 338] on li "1 - Personal property (any) - Fla. Const. Art.10, § 4(a) (2)" at bounding box center [244, 345] width 169 height 15
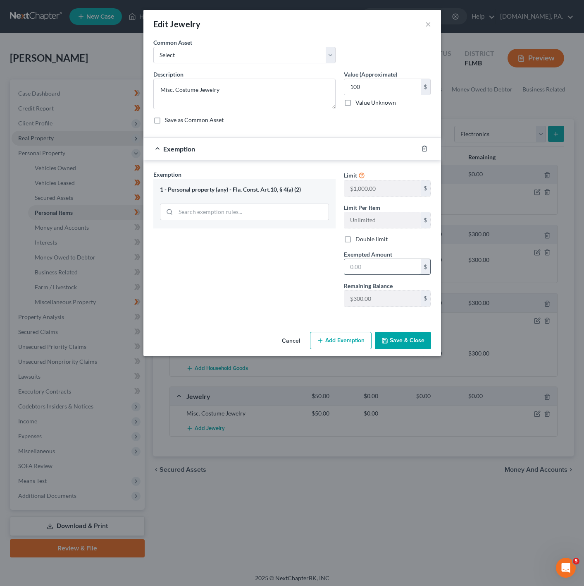
click at [363, 268] on input "text" at bounding box center [382, 267] width 77 height 16
type input "100"
click at [319, 301] on div "Exemption Set must be selected for CA. Exemption * 1 - Personal property (any) …" at bounding box center [244, 241] width 191 height 143
click at [380, 341] on button "Save & Close" at bounding box center [403, 340] width 56 height 17
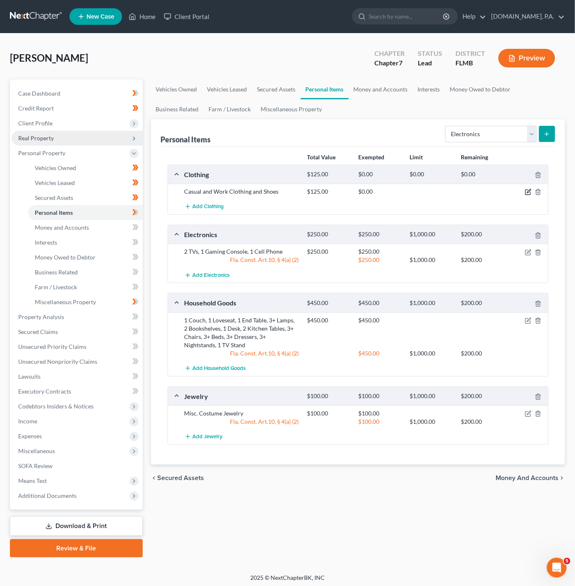
click at [529, 192] on icon "button" at bounding box center [529, 191] width 4 height 4
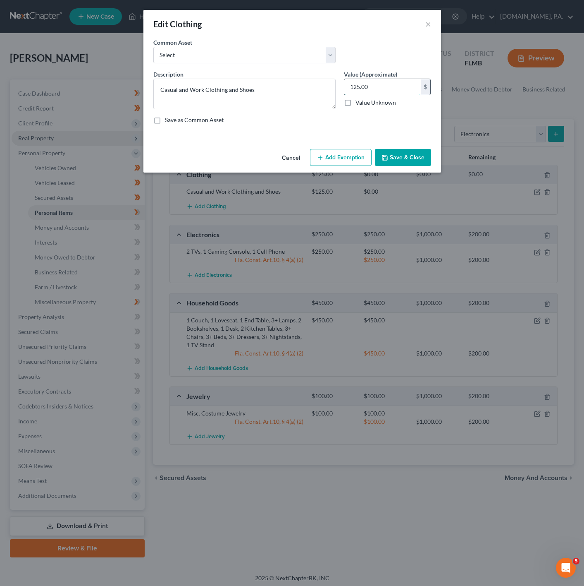
click at [386, 92] on input "125.00" at bounding box center [382, 87] width 77 height 16
type input "150"
click at [337, 154] on button "Add Exemption" at bounding box center [341, 157] width 62 height 17
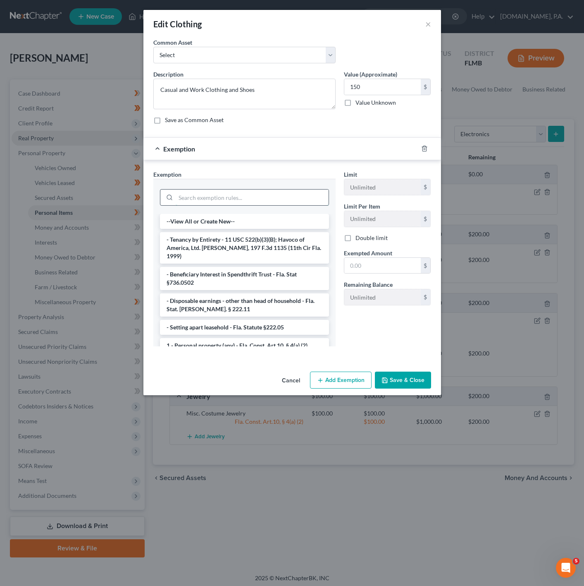
click at [195, 205] on input "search" at bounding box center [252, 197] width 153 height 16
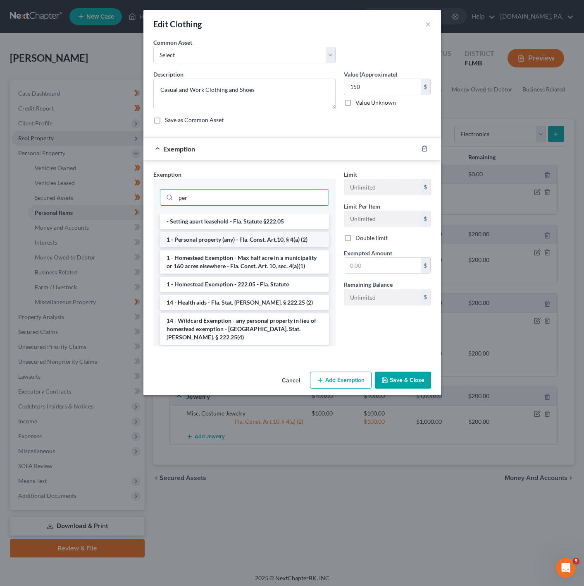
type input "per"
click at [231, 247] on li "1 - Personal property (any) - Fla. Const. Art.10, § 4(a) (2)" at bounding box center [244, 239] width 169 height 15
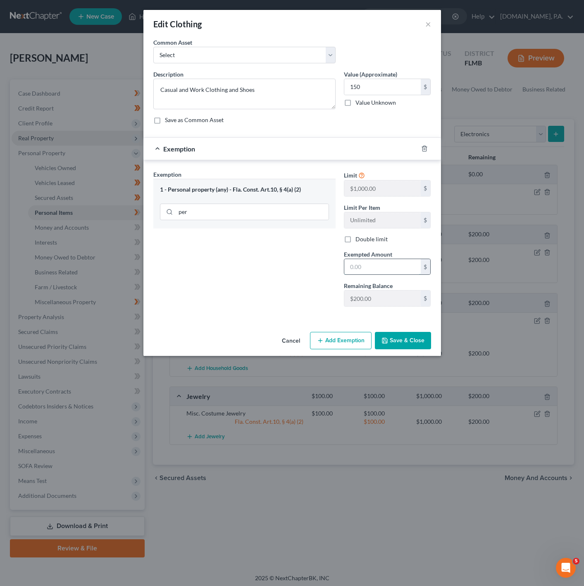
click at [393, 270] on input "text" at bounding box center [382, 267] width 77 height 16
type input "150"
drag, startPoint x: 253, startPoint y: 286, endPoint x: 297, endPoint y: 314, distance: 52.0
click at [253, 286] on div "Exemption Set must be selected for CA. Exemption * 1 - Personal property (any) …" at bounding box center [244, 241] width 191 height 143
drag, startPoint x: 404, startPoint y: 344, endPoint x: 304, endPoint y: 338, distance: 99.4
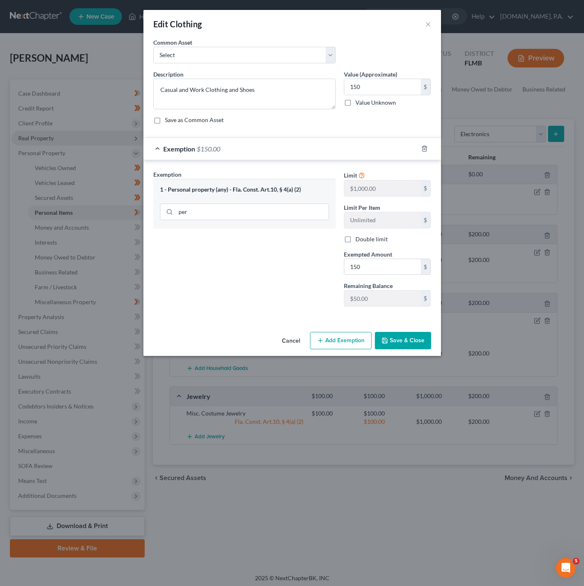
click at [404, 344] on button "Save & Close" at bounding box center [403, 340] width 56 height 17
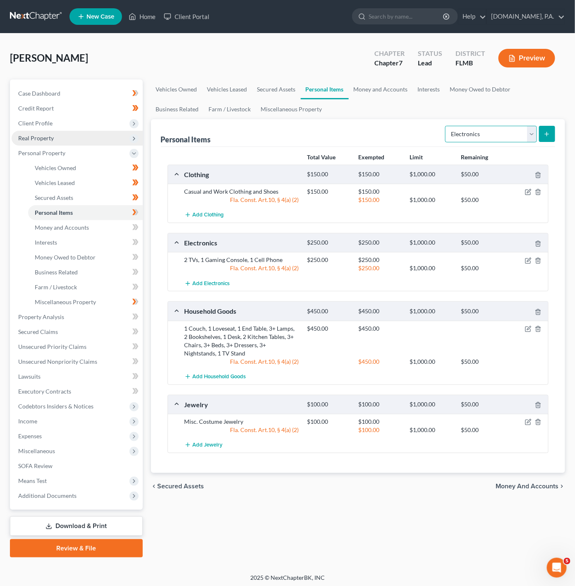
click at [516, 135] on select "Select Item Type Clothing Collectibles Of Value Electronics Firearms Household …" at bounding box center [491, 134] width 92 height 17
select select "pets"
click at [445, 126] on select "Select Item Type Clothing Collectibles Of Value Electronics Firearms Household …" at bounding box center [491, 134] width 92 height 17
click at [553, 135] on button "submit" at bounding box center [547, 134] width 16 height 16
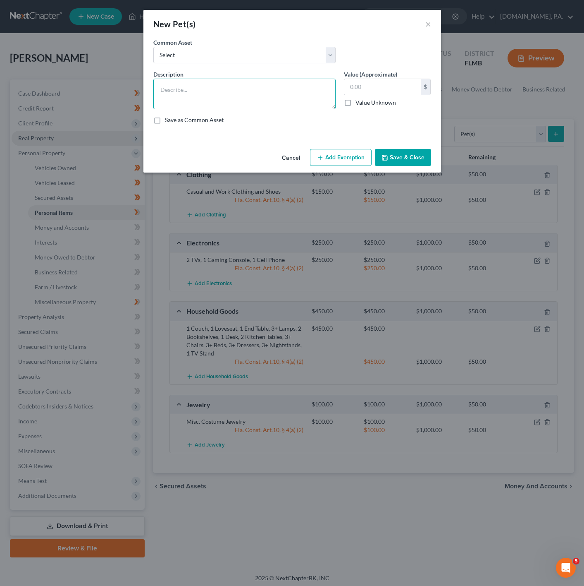
click at [278, 85] on textarea at bounding box center [244, 94] width 182 height 31
type textarea "1 Dog"
click at [378, 79] on input "text" at bounding box center [382, 87] width 77 height 16
type input "1"
click at [373, 115] on div "Description * 1 Dog Value (Approximate) 1.00 $ Value Unknown Balance Undetermin…" at bounding box center [292, 100] width 286 height 61
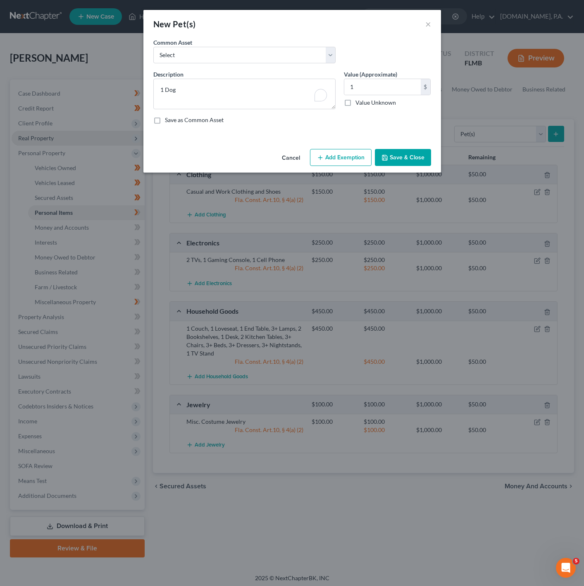
click at [401, 155] on button "Save & Close" at bounding box center [403, 157] width 56 height 17
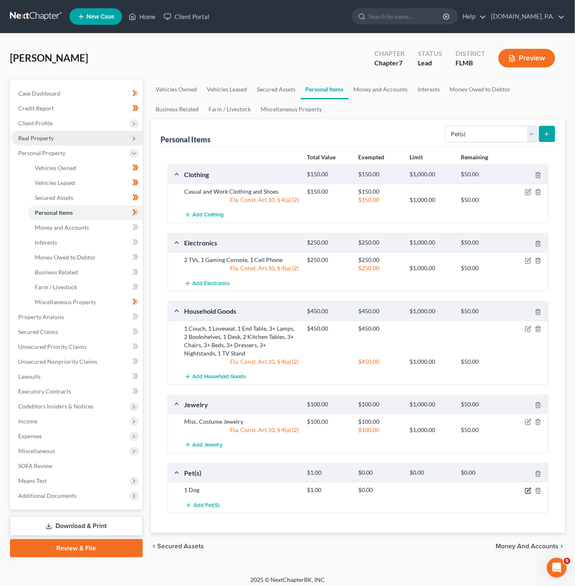
click at [529, 494] on icon "button" at bounding box center [528, 490] width 7 height 7
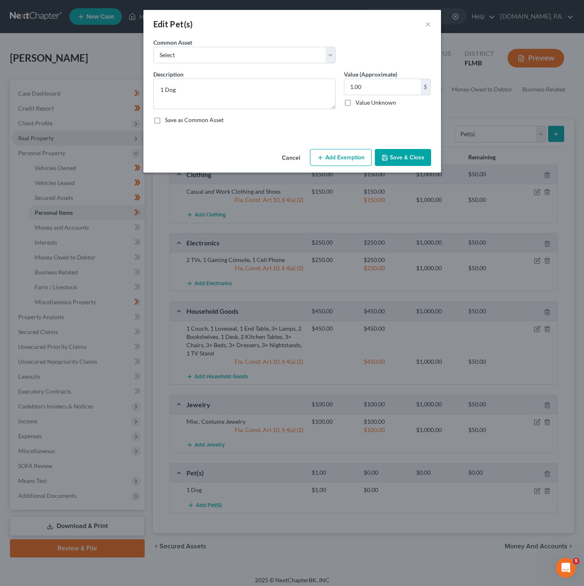
click at [318, 154] on button "Add Exemption" at bounding box center [341, 157] width 62 height 17
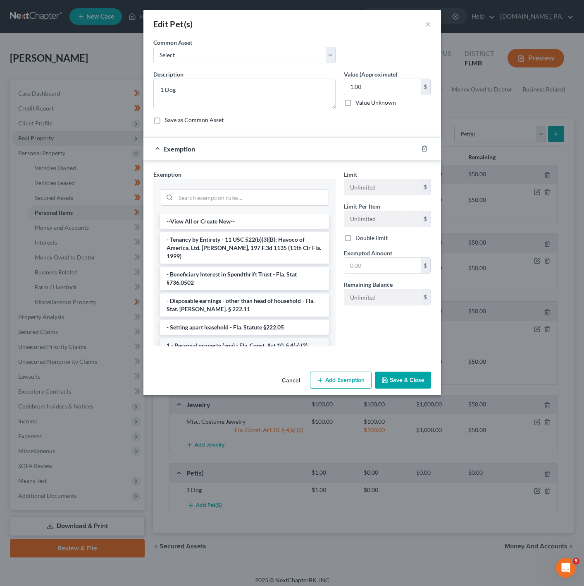
click at [258, 345] on li "1 - Personal property (any) - Fla. Const. Art.10, § 4(a) (2)" at bounding box center [244, 345] width 169 height 15
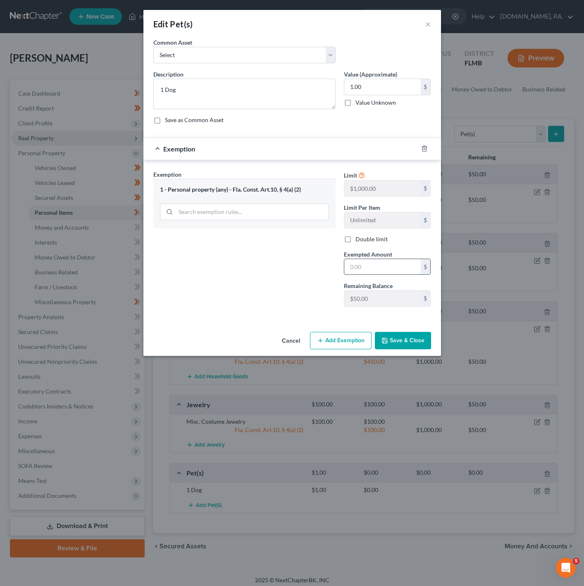
click at [386, 269] on input "text" at bounding box center [382, 267] width 77 height 16
type input "1"
click at [298, 303] on div "Exemption Set must be selected for CA. Exemption * 1 - Personal property (any) …" at bounding box center [244, 241] width 191 height 143
click at [407, 340] on button "Save & Close" at bounding box center [403, 340] width 56 height 17
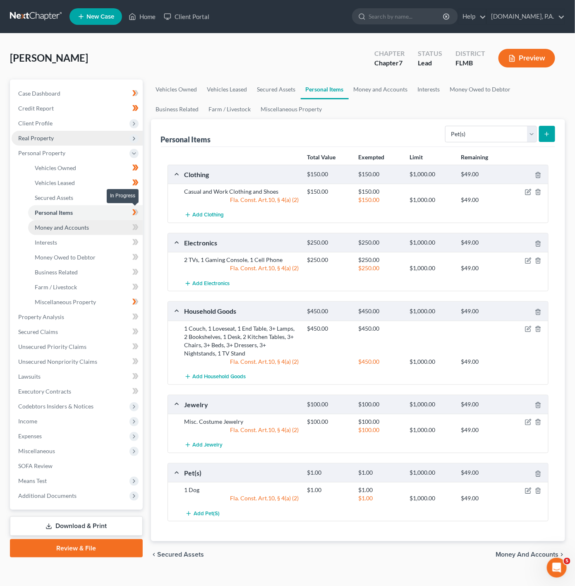
drag, startPoint x: 138, startPoint y: 211, endPoint x: 88, endPoint y: 234, distance: 54.0
click at [138, 211] on icon at bounding box center [136, 212] width 4 height 6
click at [86, 233] on link "Money and Accounts" at bounding box center [85, 227] width 115 height 15
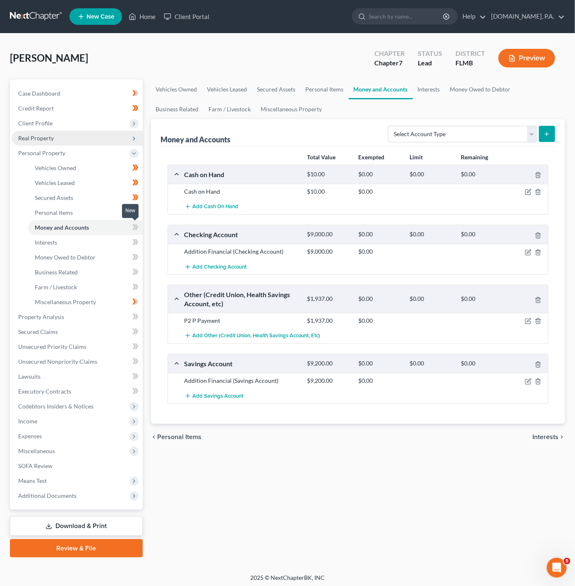
click at [137, 231] on icon at bounding box center [135, 227] width 6 height 10
click at [538, 323] on icon "button" at bounding box center [538, 321] width 7 height 7
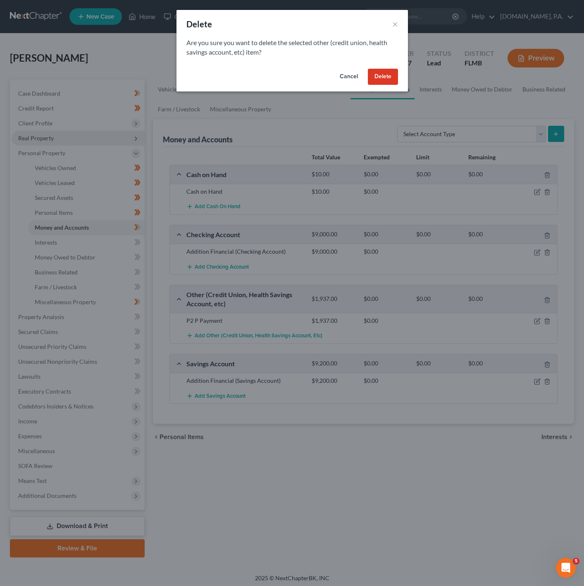
click at [390, 72] on button "Delete" at bounding box center [383, 77] width 30 height 17
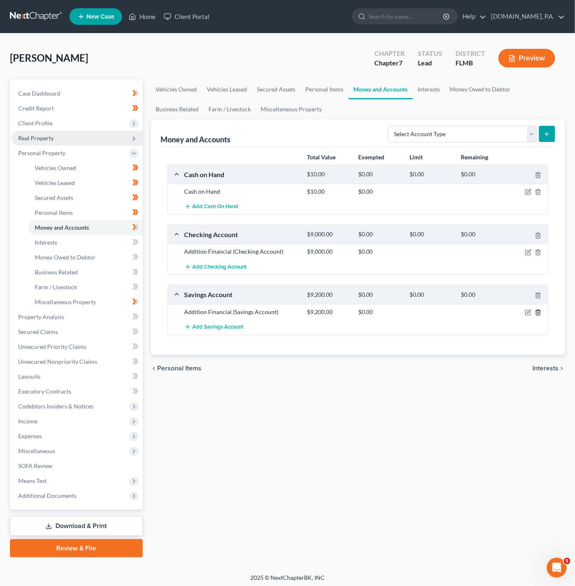
click at [539, 313] on icon "button" at bounding box center [538, 311] width 4 height 5
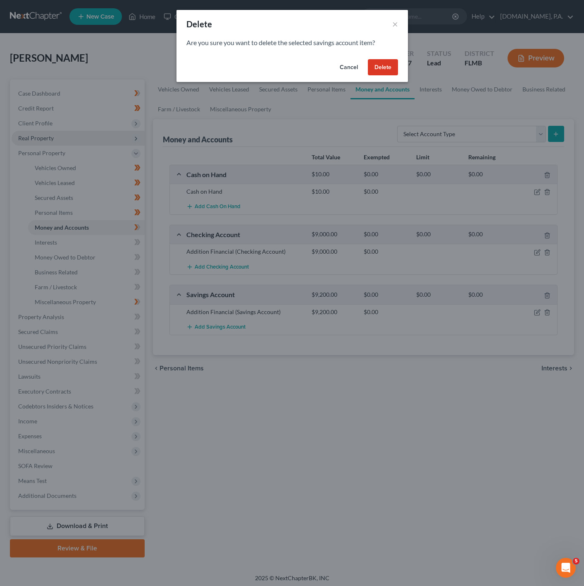
click at [354, 67] on button "Cancel" at bounding box center [348, 67] width 31 height 17
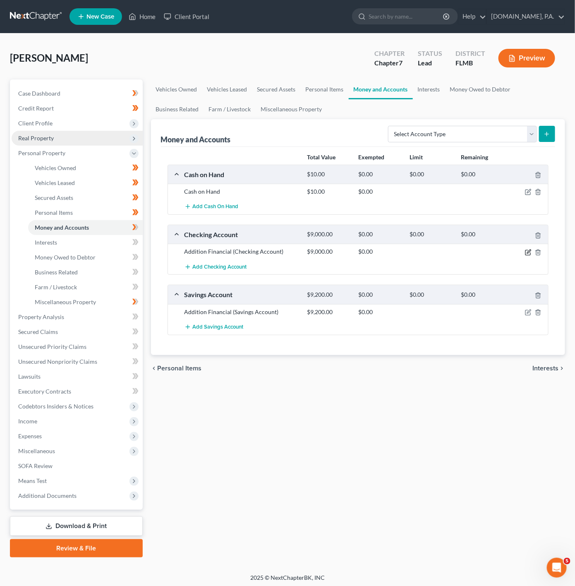
click at [531, 255] on icon "button" at bounding box center [528, 252] width 7 height 7
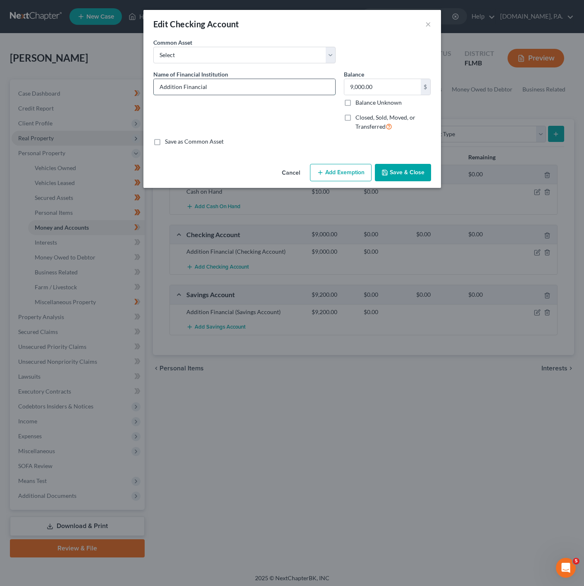
click at [219, 92] on input "Addition Financial" at bounding box center [245, 87] width 182 height 16
click at [271, 88] on input "Addition Financial CU -" at bounding box center [245, 87] width 182 height 16
type input "Addition Financial CU - Ch 0046"
click at [399, 81] on input "9,000.00" at bounding box center [382, 87] width 77 height 16
type input "0"
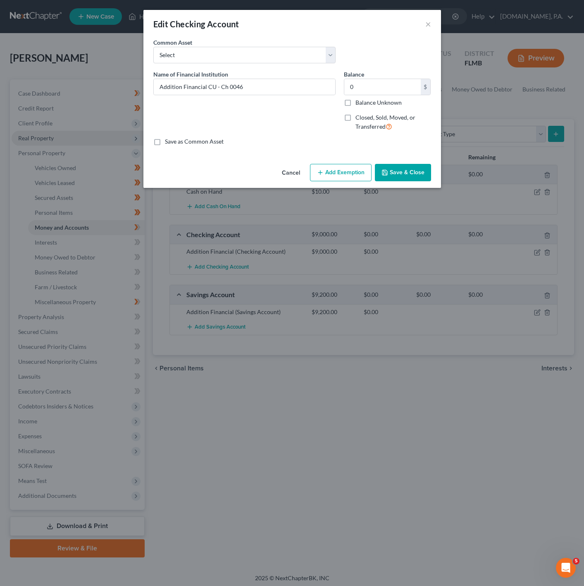
click at [284, 101] on div "Name of Financial Institution * Addition Financial CU - Ch 0046" at bounding box center [244, 104] width 191 height 68
click at [340, 185] on div "Cancel Add Exemption Save & Close" at bounding box center [292, 173] width 298 height 27
click at [343, 176] on button "Add Exemption" at bounding box center [341, 172] width 62 height 17
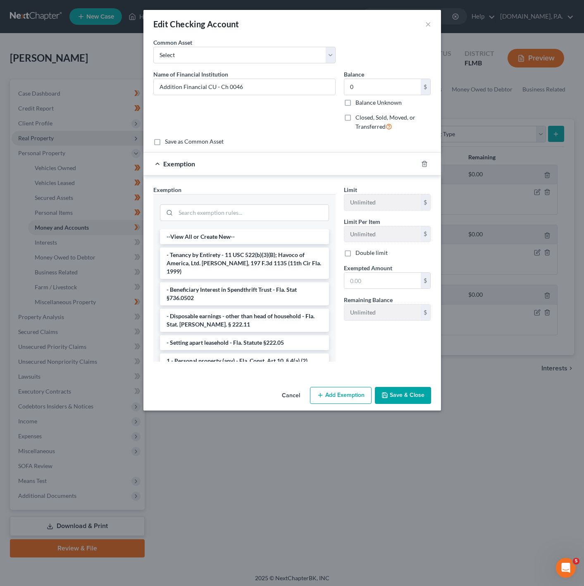
click at [263, 205] on div at bounding box center [244, 212] width 169 height 22
click at [243, 212] on input "search" at bounding box center [252, 213] width 153 height 16
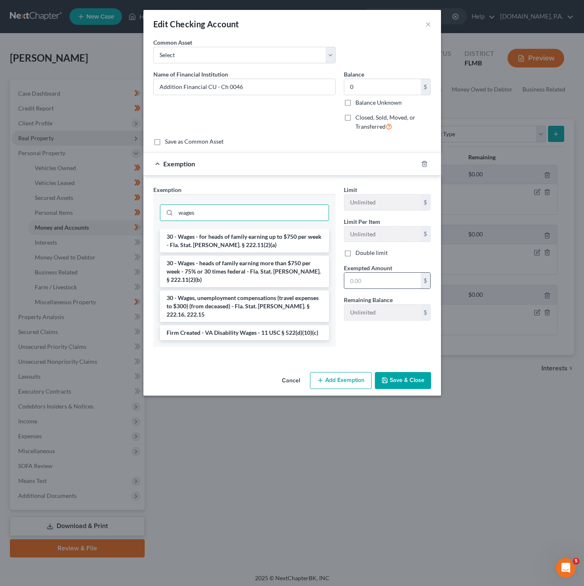
type input "wages"
click at [356, 277] on input "text" at bounding box center [382, 281] width 77 height 16
type input "0"
click at [328, 337] on div "Exemption Set must be selected for CA. Exemption * wages 30 - Wages - for heads…" at bounding box center [244, 269] width 191 height 168
click at [410, 372] on button "Save & Close" at bounding box center [403, 380] width 56 height 17
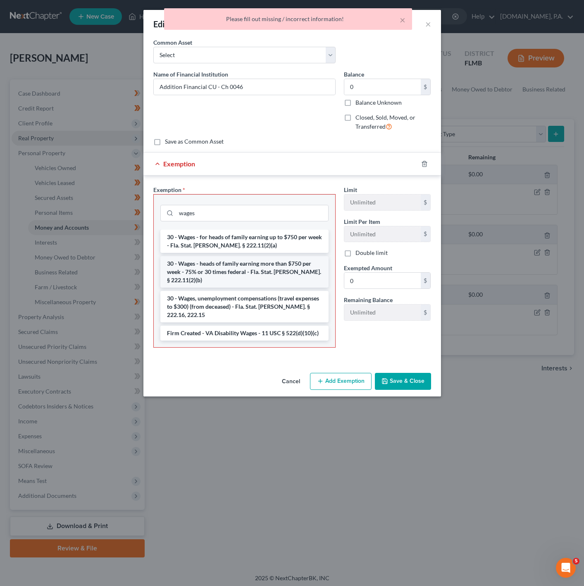
click at [288, 268] on li "30 - Wages - heads of family earning more than $750 per week - 75% or 30 times …" at bounding box center [244, 271] width 168 height 31
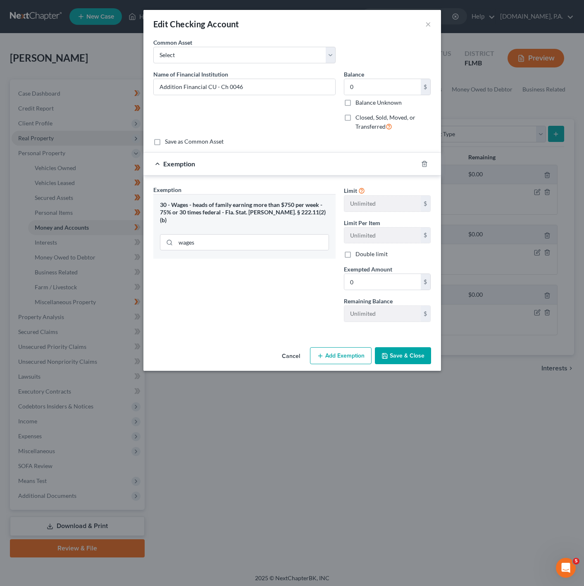
click at [417, 361] on button "Save & Close" at bounding box center [403, 355] width 56 height 17
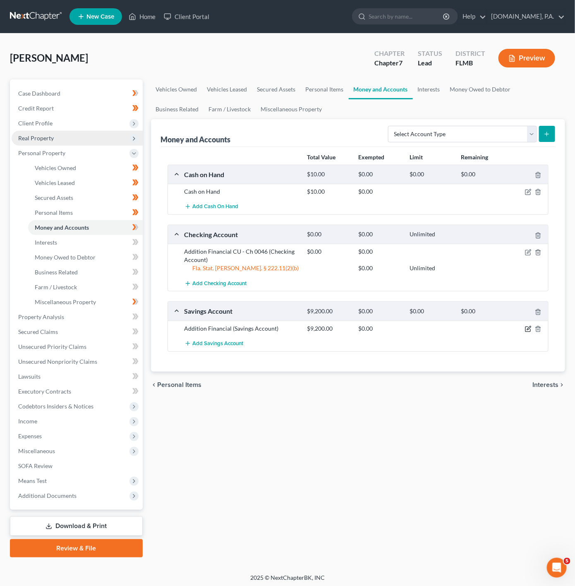
click at [525, 329] on icon "button" at bounding box center [528, 328] width 7 height 7
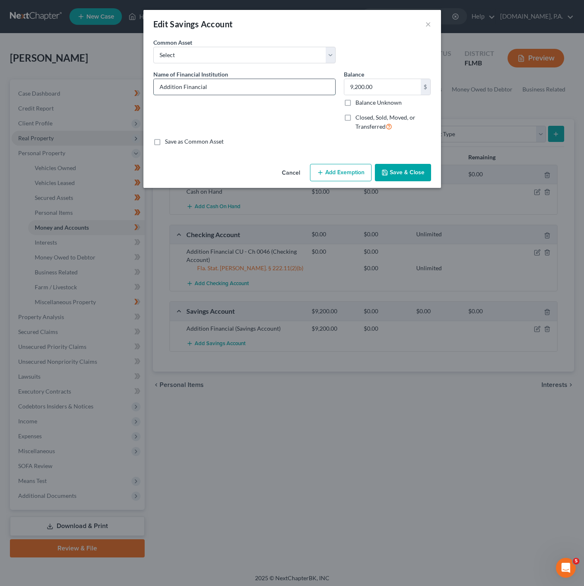
click at [222, 87] on input "Addition Financial" at bounding box center [245, 87] width 182 height 16
click at [218, 86] on input "Addition Financial CU - 0000" at bounding box center [245, 87] width 182 height 16
click at [309, 87] on input "Addition Financial CU - Sv 0000" at bounding box center [245, 87] width 182 height 16
type input "Addition Financial CU - Sv 0000"
click at [378, 93] on input "9,200.00" at bounding box center [382, 87] width 77 height 16
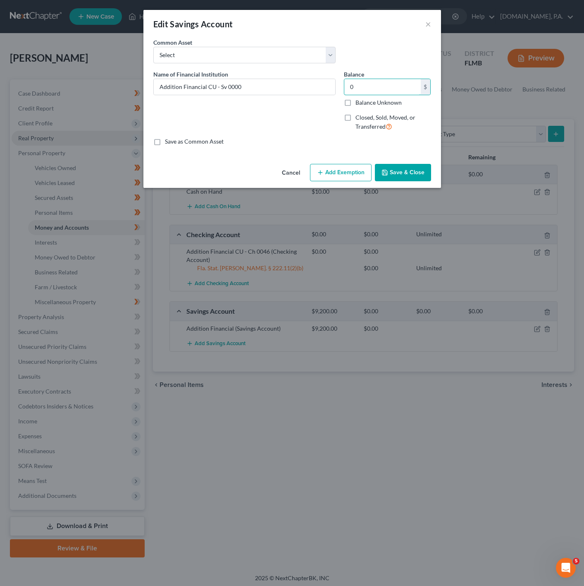
type input "0"
click at [351, 169] on button "Add Exemption" at bounding box center [341, 172] width 62 height 17
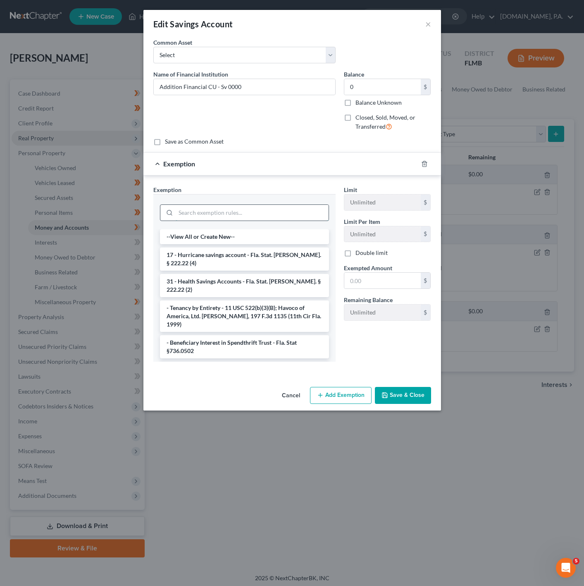
click at [273, 215] on input "search" at bounding box center [252, 213] width 153 height 16
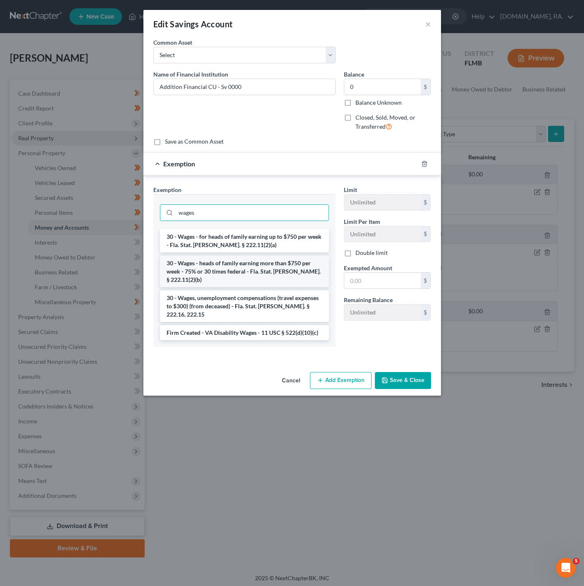
type input "wages"
click at [313, 274] on li "30 - Wages - heads of family earning more than $750 per week - 75% or 30 times …" at bounding box center [244, 271] width 169 height 31
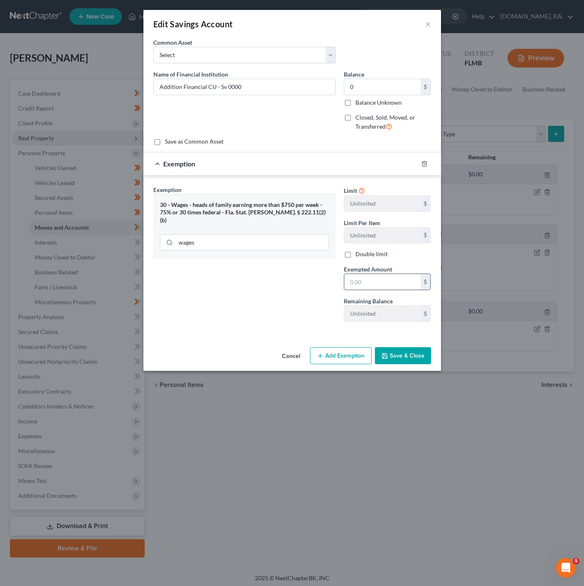
click at [407, 283] on input "text" at bounding box center [382, 282] width 77 height 16
type input "0"
click at [243, 258] on div "Exemption Set must be selected for CA. Exemption * 30 - Wages - heads of family…" at bounding box center [244, 256] width 191 height 143
click at [399, 354] on button "Save & Close" at bounding box center [403, 355] width 56 height 17
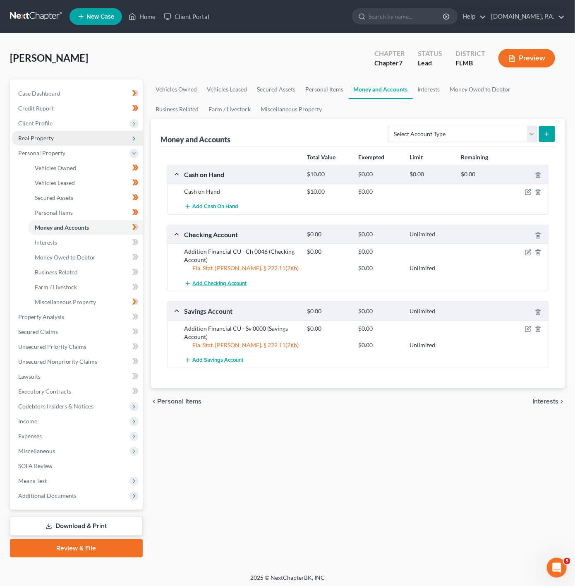
click at [223, 286] on span "Add Checking Account" at bounding box center [220, 283] width 54 height 7
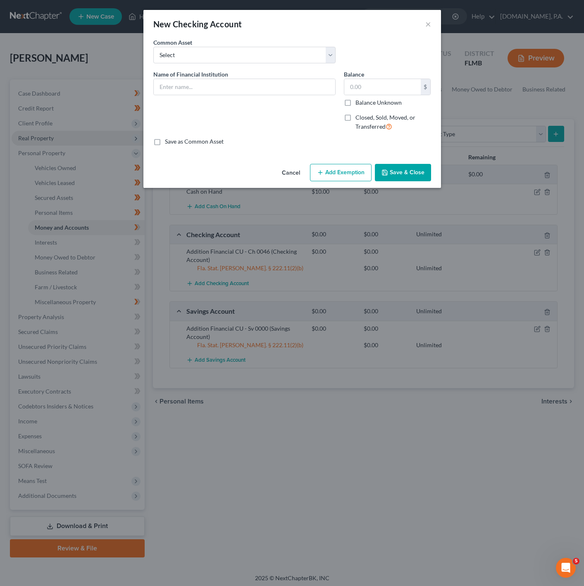
click at [222, 100] on div "Name of Financial Institution *" at bounding box center [244, 104] width 191 height 68
drag, startPoint x: 222, startPoint y: 86, endPoint x: 212, endPoint y: 92, distance: 12.1
click at [222, 86] on input "text" at bounding box center [245, 87] width 182 height 16
type input "Cash App"
click at [405, 94] on input "text" at bounding box center [382, 87] width 77 height 16
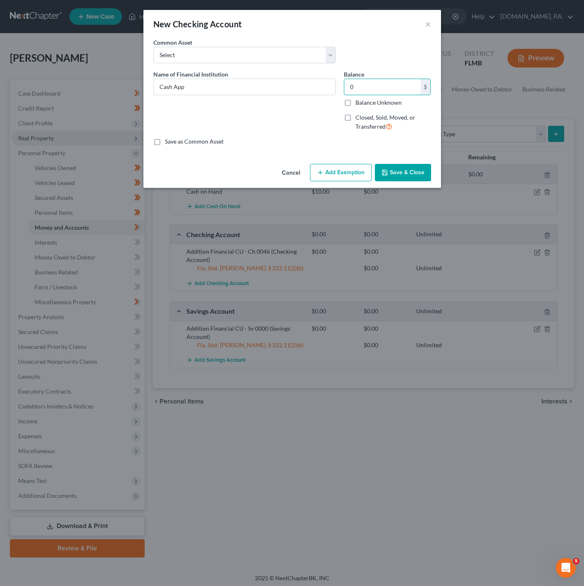
type input "0"
click at [350, 165] on button "Add Exemption" at bounding box center [341, 172] width 62 height 17
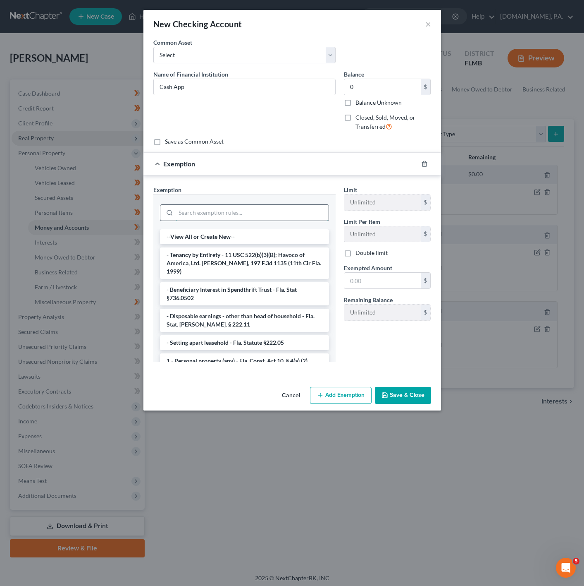
click at [212, 206] on input "search" at bounding box center [252, 213] width 153 height 16
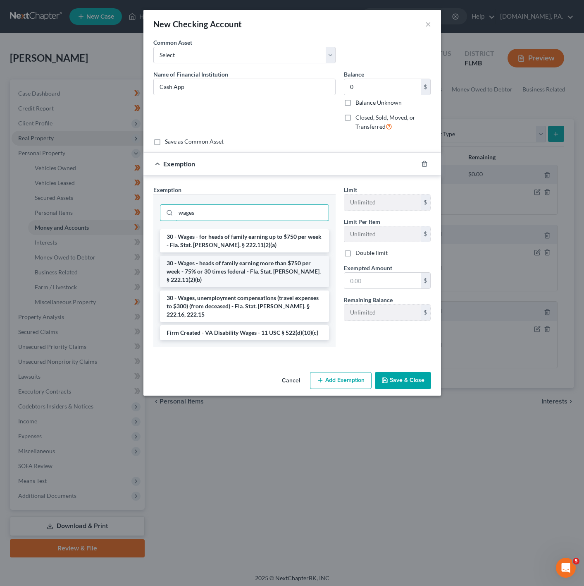
type input "wages"
click at [259, 267] on li "30 - Wages - heads of family earning more than $750 per week - 75% or 30 times …" at bounding box center [244, 271] width 169 height 31
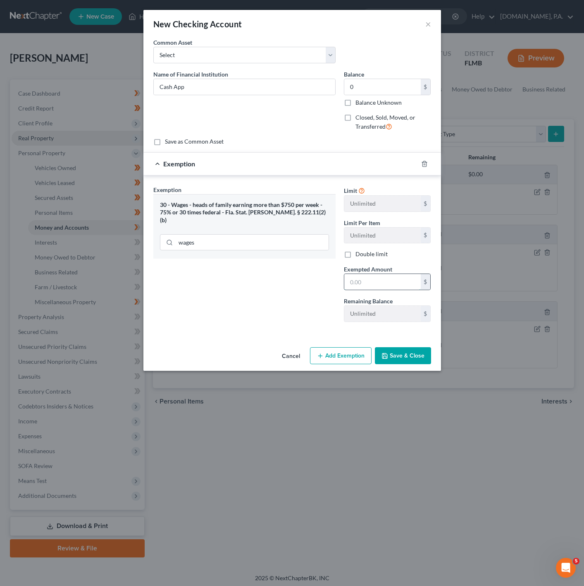
click at [357, 287] on input "text" at bounding box center [382, 282] width 77 height 16
type input "0"
click at [201, 325] on div "Exemption Set must be selected for CA. Exemption * 30 - Wages - heads of family…" at bounding box center [244, 256] width 191 height 143
click at [427, 359] on button "Save & Close" at bounding box center [403, 355] width 56 height 17
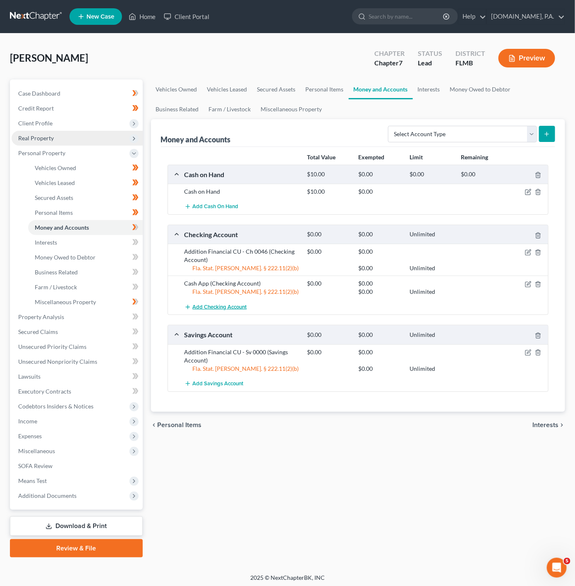
click at [238, 310] on span "Add Checking Account" at bounding box center [220, 307] width 54 height 7
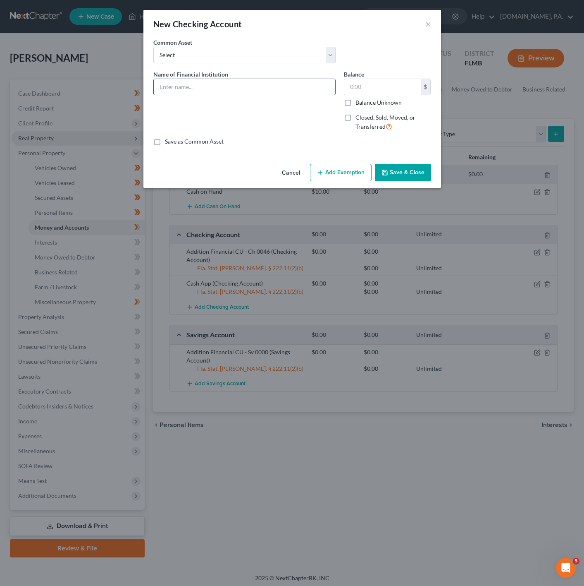
click at [226, 82] on input "text" at bounding box center [245, 87] width 182 height 16
type input "PayPal"
click at [382, 90] on input "text" at bounding box center [382, 87] width 77 height 16
type input "0"
click at [322, 179] on button "Add Exemption" at bounding box center [341, 172] width 62 height 17
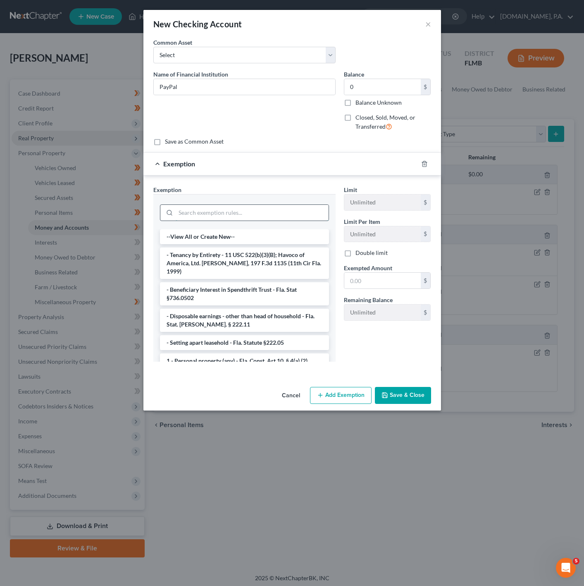
click at [252, 213] on input "search" at bounding box center [252, 213] width 153 height 16
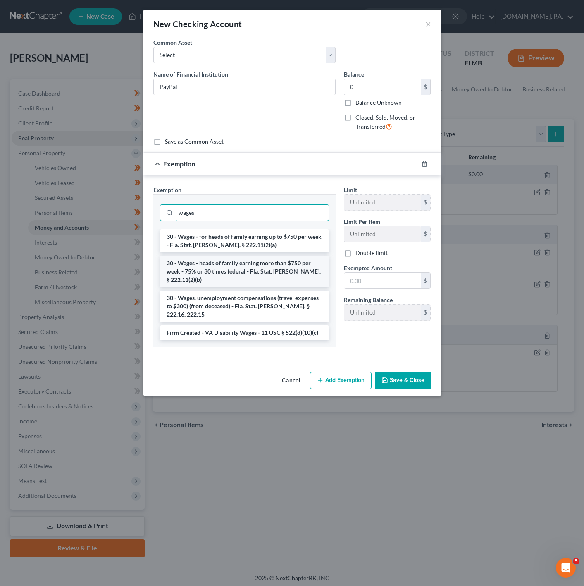
type input "wages"
click at [244, 277] on li "30 - Wages - heads of family earning more than $750 per week - 75% or 30 times …" at bounding box center [244, 271] width 169 height 31
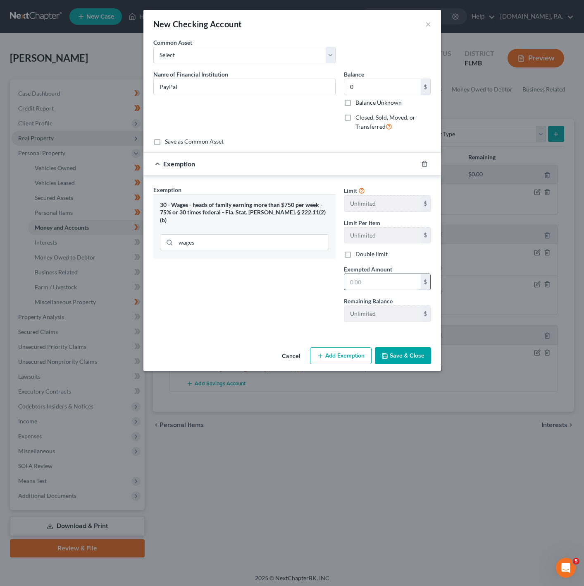
click at [380, 289] on input "text" at bounding box center [382, 282] width 77 height 16
type input "0"
click at [331, 334] on div "Exemption Set must be selected for CA. Exemption * 30 - Wages - heads of family…" at bounding box center [292, 255] width 298 height 160
click at [407, 371] on div "Cancel Add Exemption Save & Close" at bounding box center [292, 357] width 298 height 27
click at [409, 360] on button "Save & Close" at bounding box center [403, 355] width 56 height 17
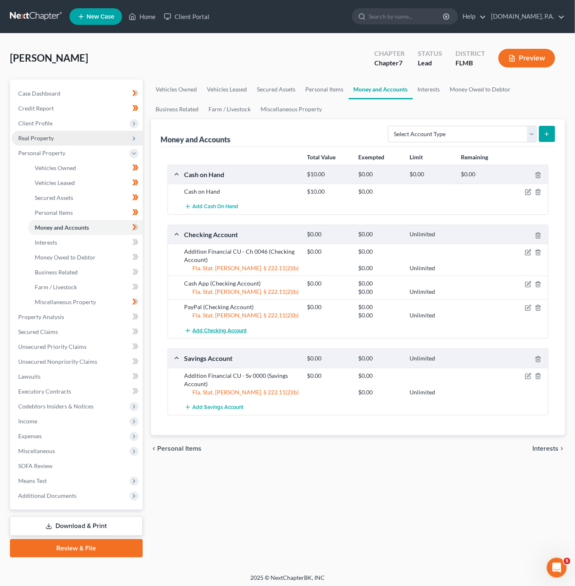
click at [214, 334] on span "Add Checking Account" at bounding box center [220, 330] width 54 height 7
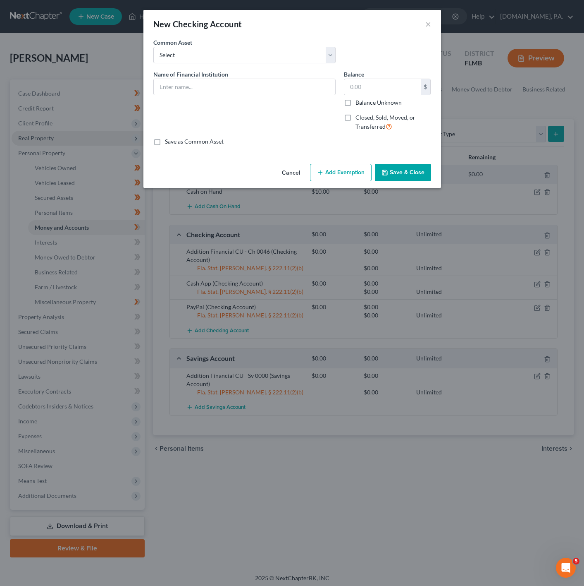
click at [263, 98] on div "Name of Financial Institution *" at bounding box center [244, 104] width 191 height 68
click at [252, 87] on input "text" at bounding box center [245, 87] width 182 height 16
type input "Venmo"
click at [380, 81] on input "text" at bounding box center [382, 87] width 77 height 16
type input "0"
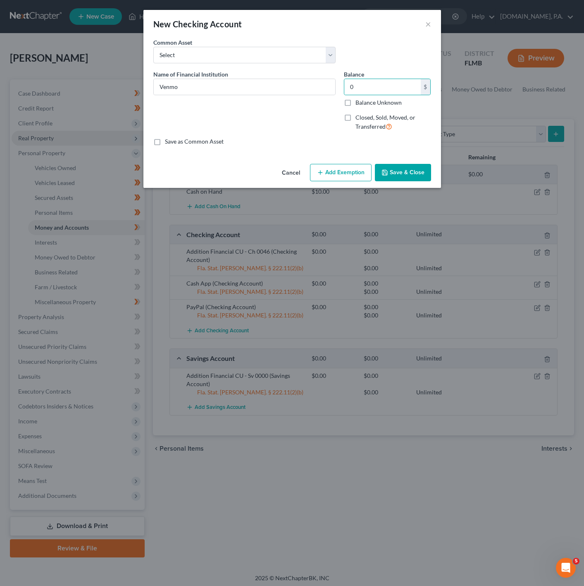
click at [346, 179] on button "Add Exemption" at bounding box center [341, 172] width 62 height 17
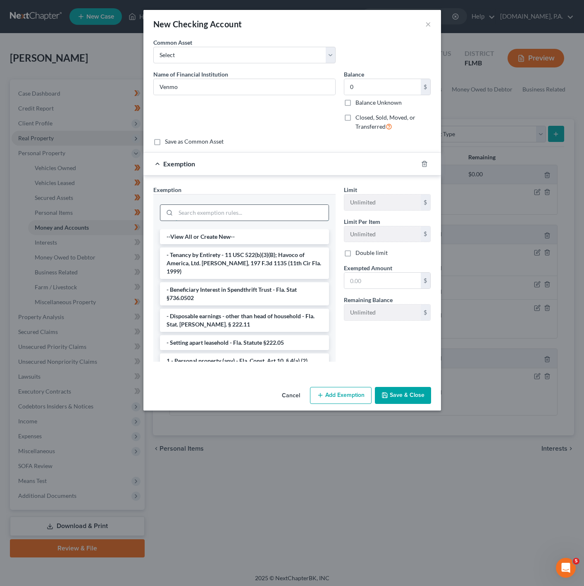
click at [274, 216] on input "search" at bounding box center [252, 213] width 153 height 16
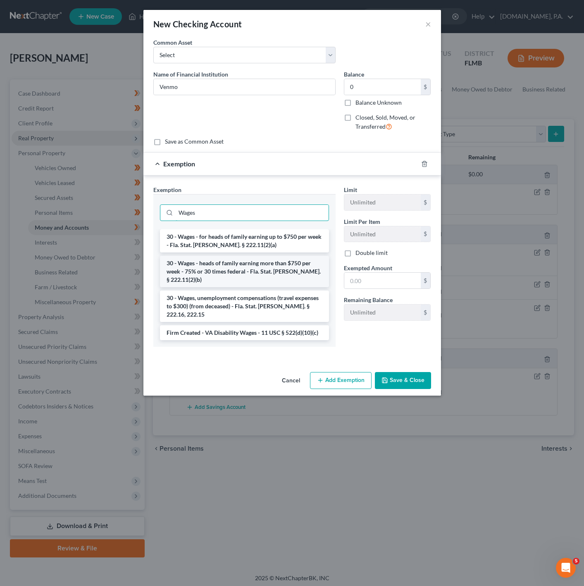
type input "Wages"
click at [263, 266] on li "30 - Wages - heads of family earning more than $750 per week - 75% or 30 times …" at bounding box center [244, 271] width 169 height 31
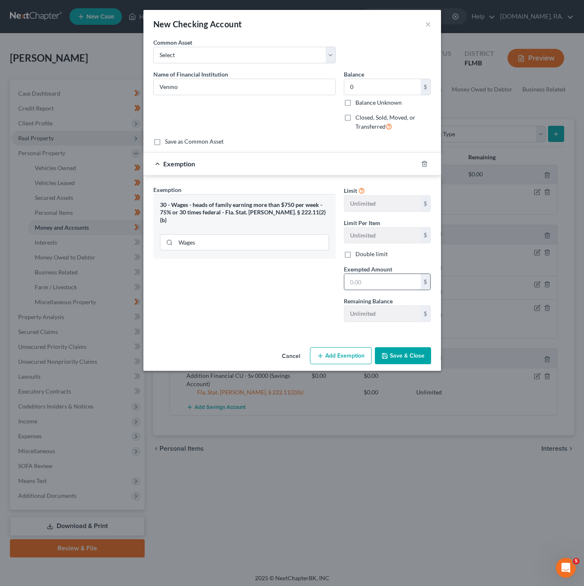
drag, startPoint x: 374, startPoint y: 279, endPoint x: 385, endPoint y: 277, distance: 10.9
click at [374, 279] on input "text" at bounding box center [382, 282] width 77 height 16
type input "0"
click at [204, 308] on div "Exemption Set must be selected for CA. Exemption * 30 - Wages - heads of family…" at bounding box center [244, 256] width 191 height 143
click at [387, 350] on button "Save & Close" at bounding box center [403, 355] width 56 height 17
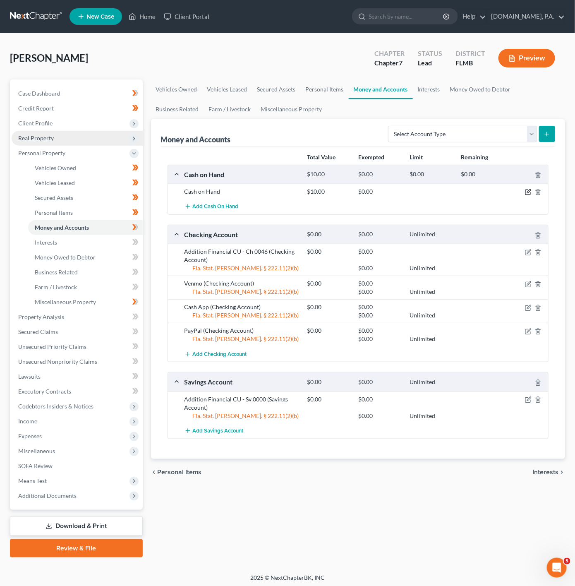
click at [530, 194] on icon "button" at bounding box center [528, 192] width 7 height 7
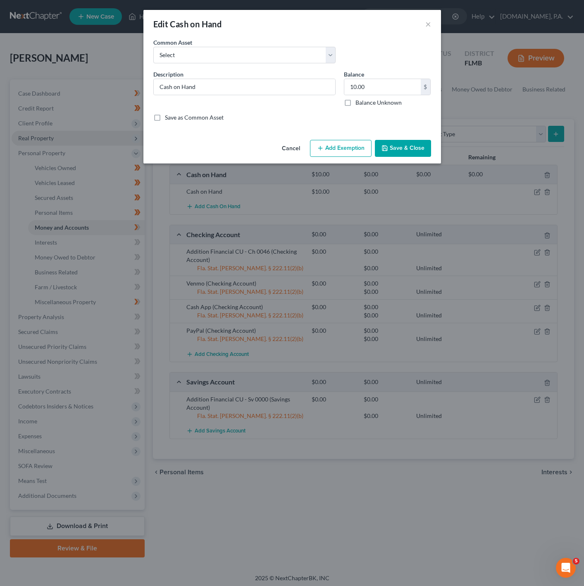
click at [340, 144] on button "Add Exemption" at bounding box center [341, 148] width 62 height 17
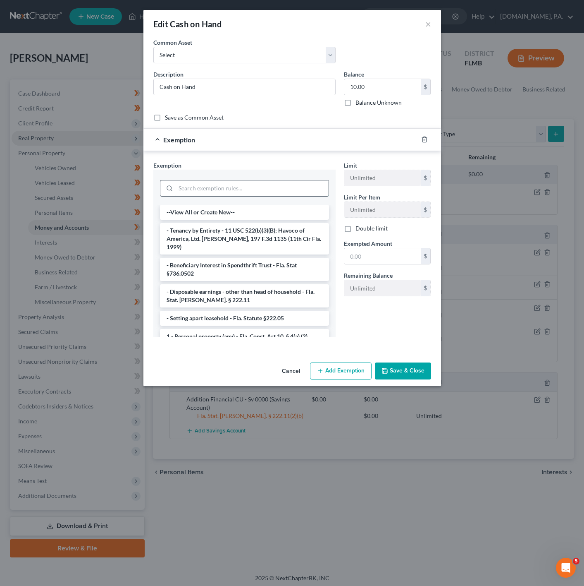
click at [257, 185] on input "search" at bounding box center [252, 188] width 153 height 16
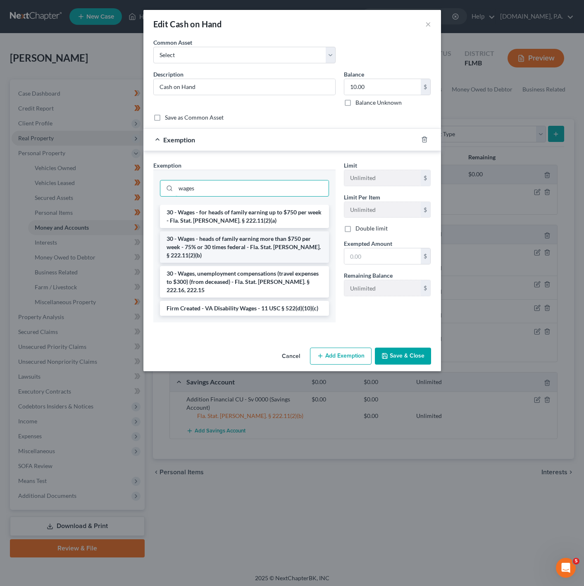
type input "wages"
click at [251, 240] on li "30 - Wages - heads of family earning more than $750 per week - 75% or 30 times …" at bounding box center [244, 246] width 169 height 31
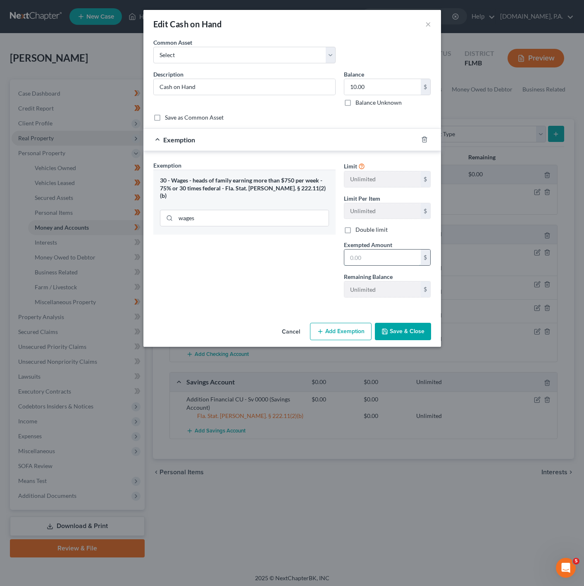
click at [375, 256] on input "text" at bounding box center [382, 257] width 77 height 16
type input "0"
drag, startPoint x: 283, startPoint y: 280, endPoint x: 311, endPoint y: 280, distance: 27.7
click at [283, 277] on div "Exemption Set must be selected for CA. Exemption * 30 - Wages - heads of family…" at bounding box center [244, 232] width 191 height 143
click at [401, 332] on button "Save & Close" at bounding box center [403, 331] width 56 height 17
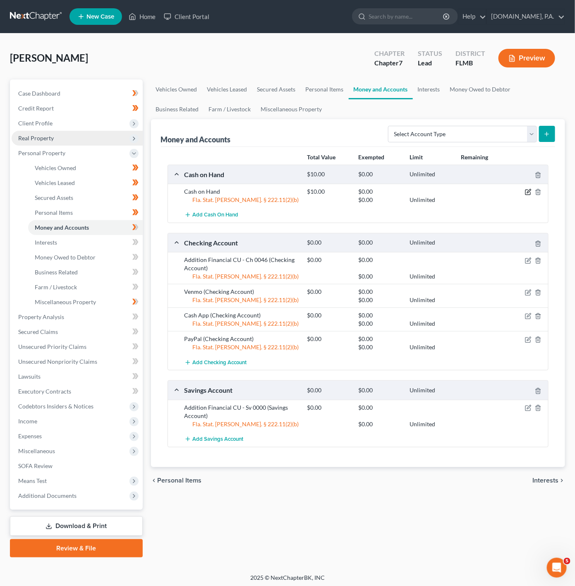
click at [529, 191] on icon "button" at bounding box center [529, 191] width 4 height 4
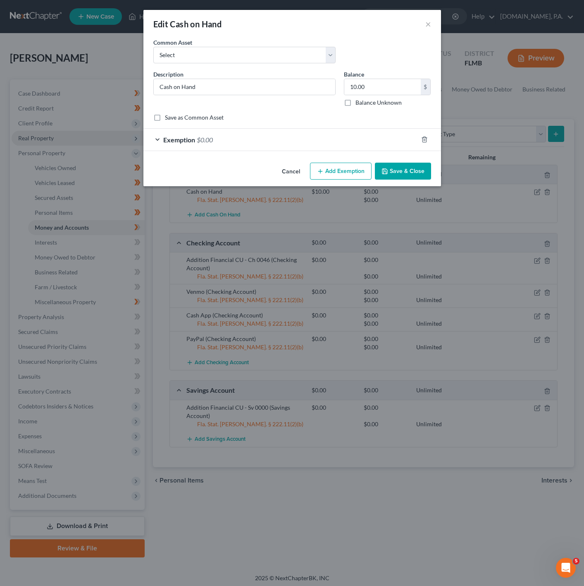
click at [378, 147] on div "Exemption $0.00" at bounding box center [280, 140] width 275 height 22
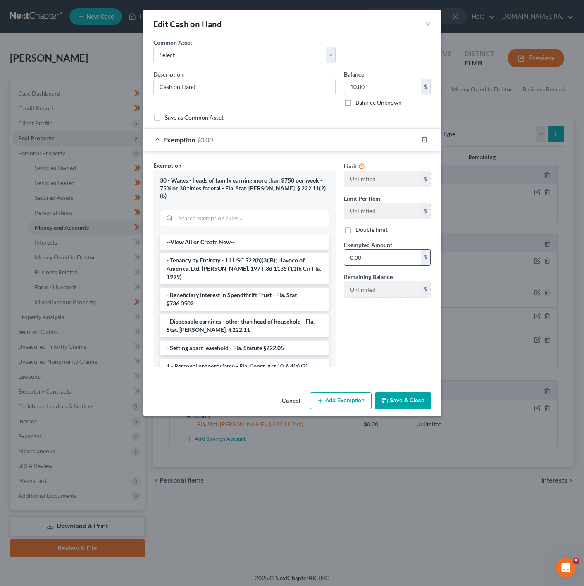
click at [376, 265] on input "0.00" at bounding box center [382, 257] width 77 height 16
type input "10"
click at [328, 370] on div "Exemption Set must be selected for CA. Exemption * 30 - Wages - heads of family…" at bounding box center [292, 266] width 298 height 230
click at [399, 392] on button "Save & Close" at bounding box center [403, 400] width 56 height 17
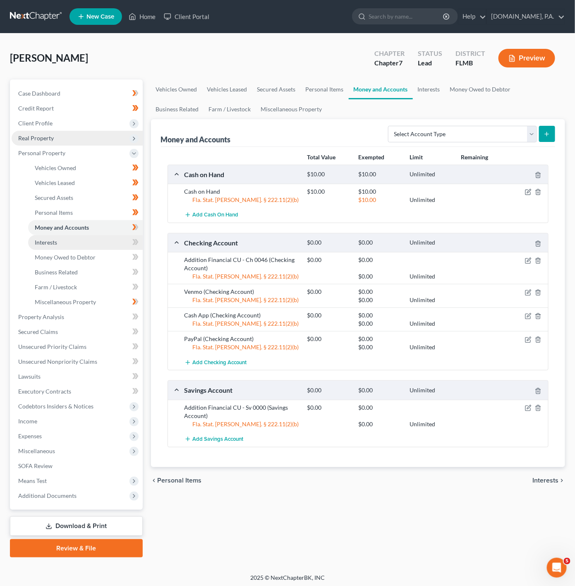
click at [86, 241] on link "Interests" at bounding box center [85, 242] width 115 height 15
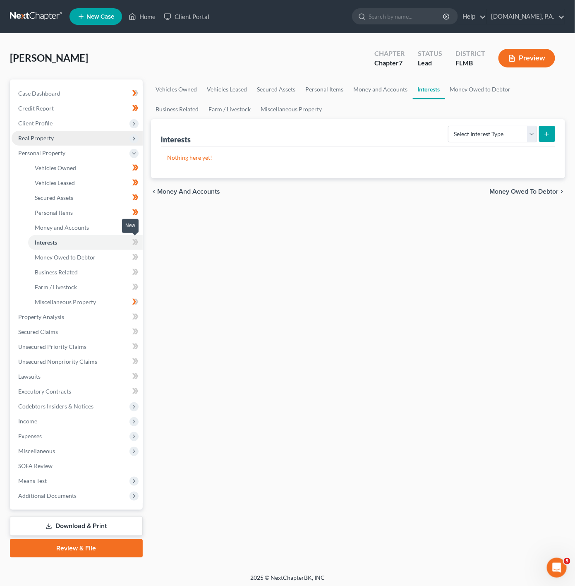
click at [134, 241] on icon at bounding box center [134, 242] width 4 height 6
click at [478, 139] on select "Select Interest Type 401K Annuity Bond Education IRA Government Bond Government…" at bounding box center [492, 134] width 89 height 17
select select "other_retirement_plan"
click at [449, 126] on select "Select Interest Type 401K Annuity Bond Education IRA Government Bond Government…" at bounding box center [492, 134] width 89 height 17
click at [536, 133] on select "Select Interest Type 401K Annuity Bond Education IRA Government Bond Government…" at bounding box center [492, 134] width 89 height 17
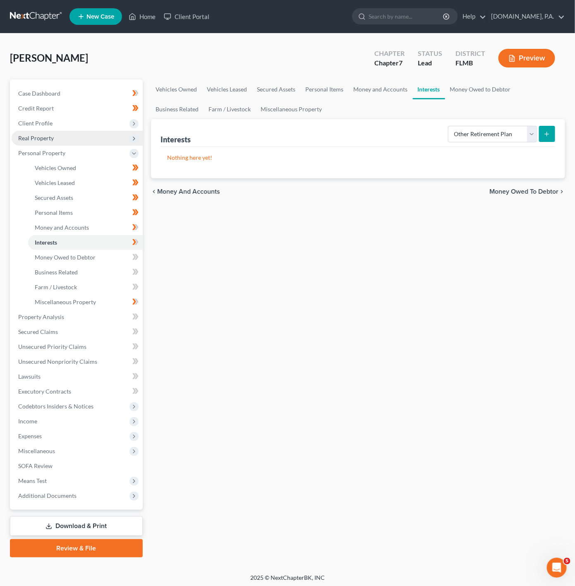
click at [545, 133] on icon "submit" at bounding box center [546, 134] width 7 height 7
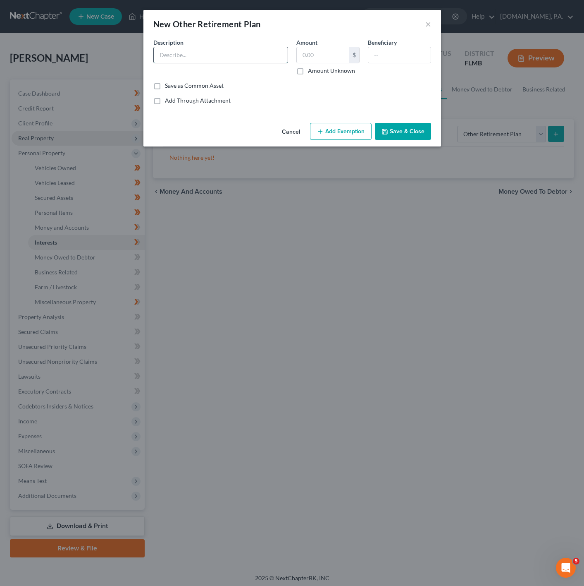
click at [219, 58] on input "text" at bounding box center [221, 55] width 134 height 16
type input "FRS - Employer Retirement Plan"
click at [321, 50] on input "text" at bounding box center [323, 55] width 53 height 16
type input "0"
click at [303, 117] on div "An exemption set must first be selected from the Filing Information section. Co…" at bounding box center [292, 78] width 298 height 81
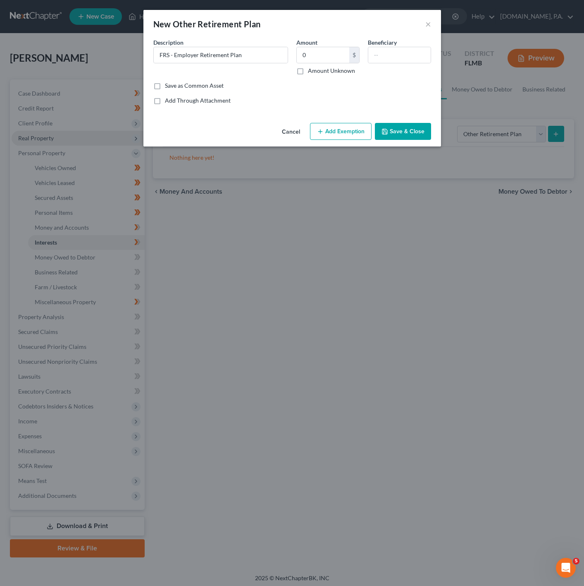
click at [338, 130] on button "Add Exemption" at bounding box center [341, 131] width 62 height 17
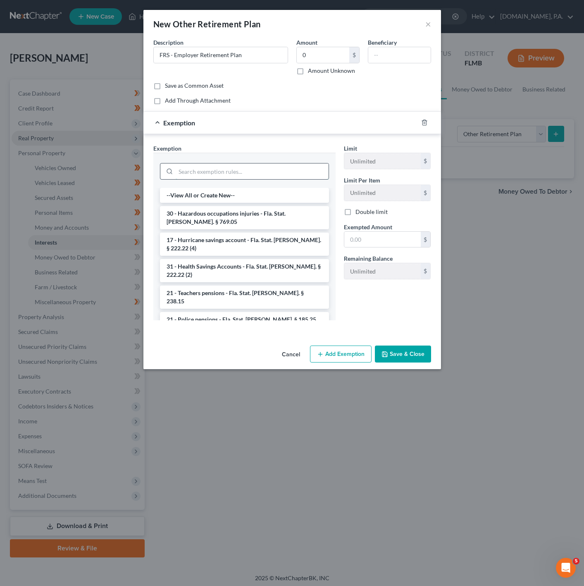
click at [240, 175] on input "search" at bounding box center [252, 171] width 153 height 16
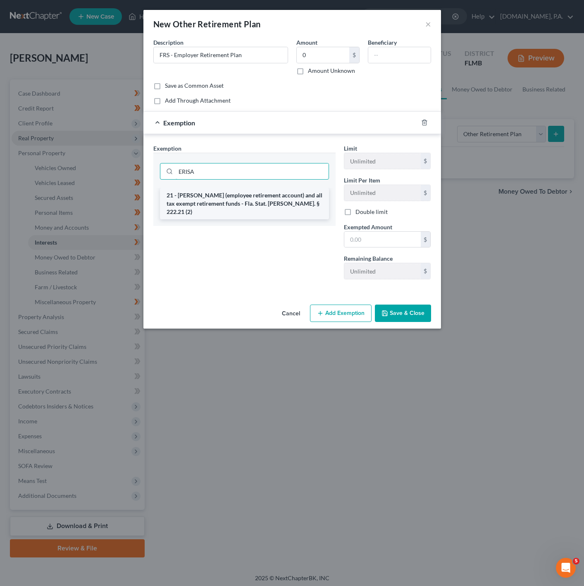
type input "ERISA"
click at [262, 205] on li "21 - [PERSON_NAME] (employee retirement account) and all tax exempt retirement …" at bounding box center [244, 203] width 169 height 31
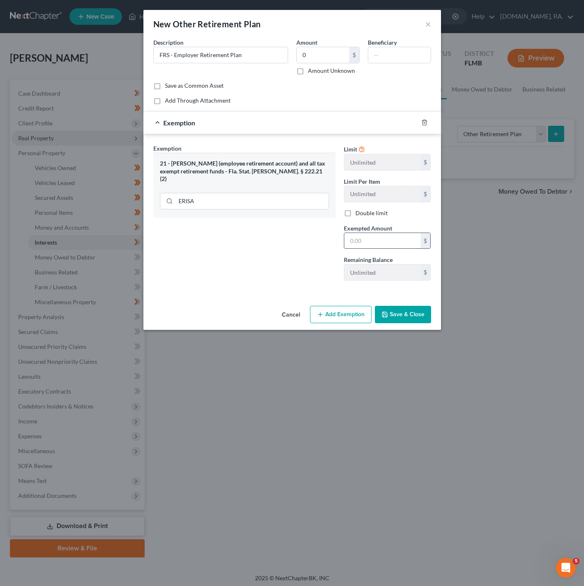
click at [365, 244] on input "text" at bounding box center [382, 241] width 77 height 16
type input "0"
drag, startPoint x: 278, startPoint y: 254, endPoint x: 361, endPoint y: 275, distance: 85.4
click at [278, 254] on div "Exemption Set must be selected for CA. Exemption * 21 - [PERSON_NAME] (employee…" at bounding box center [244, 215] width 191 height 143
click at [391, 312] on button "Save & Close" at bounding box center [403, 314] width 56 height 17
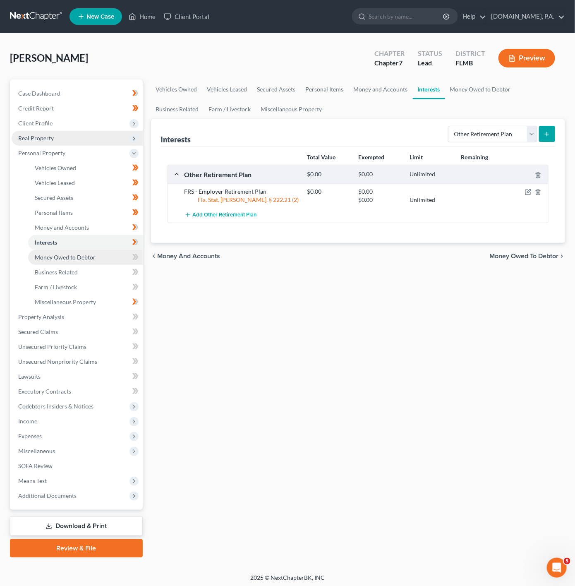
click at [109, 256] on link "Money Owed to Debtor" at bounding box center [85, 257] width 115 height 15
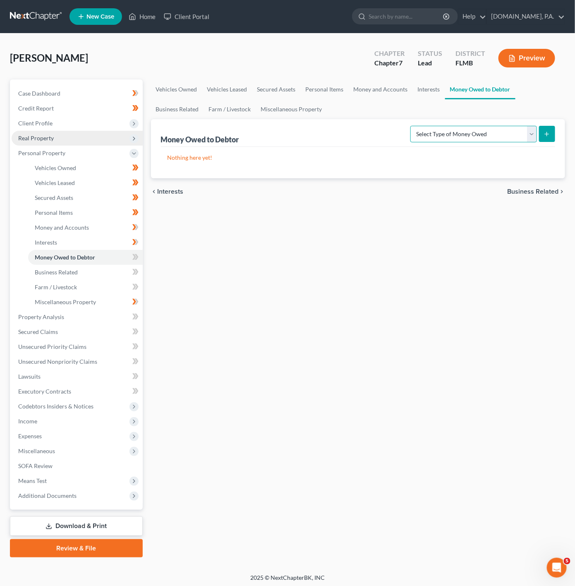
click at [448, 135] on select "Select Type of Money Owed Accounts Receivable Alimony Child Support Claims Agai…" at bounding box center [473, 134] width 127 height 17
select select "expected_tax_refund"
click at [411, 126] on select "Select Type of Money Owed Accounts Receivable Alimony Child Support Claims Agai…" at bounding box center [473, 134] width 127 height 17
click at [545, 135] on icon "submit" at bounding box center [546, 134] width 7 height 7
select select "0"
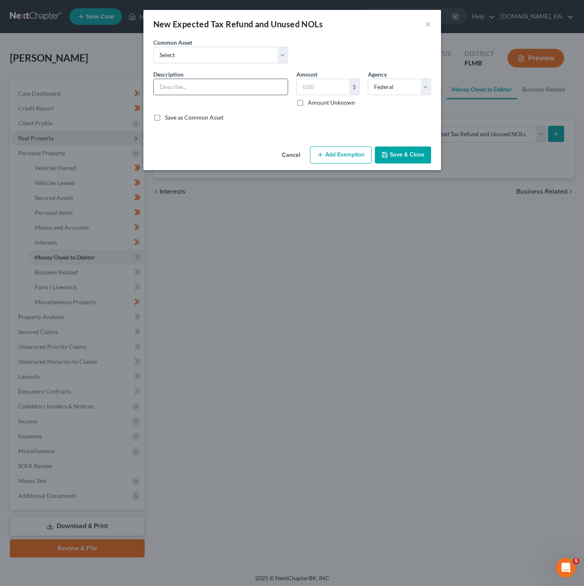
click at [242, 91] on input "text" at bounding box center [221, 87] width 134 height 16
type input "2025 Tax Return"
click at [330, 86] on input "text" at bounding box center [323, 87] width 53 height 16
click at [319, 90] on input "text" at bounding box center [323, 87] width 53 height 16
type input "3,400"
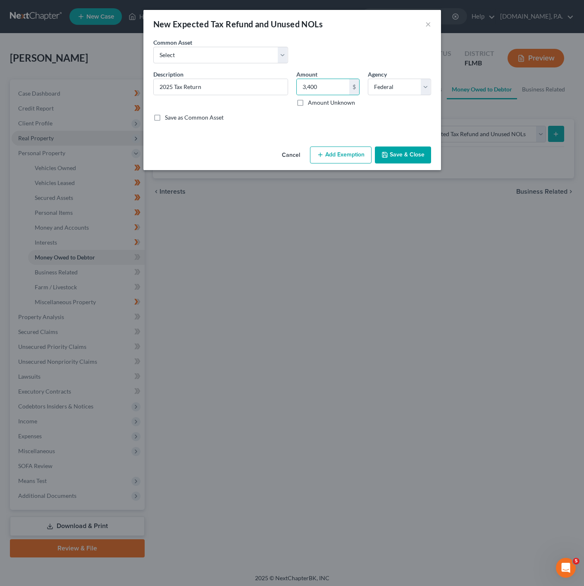
click at [354, 153] on button "Add Exemption" at bounding box center [341, 154] width 62 height 17
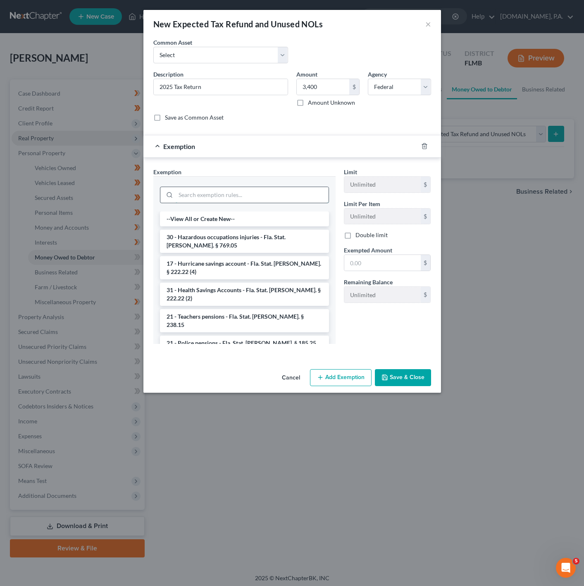
click at [292, 195] on input "search" at bounding box center [252, 195] width 153 height 16
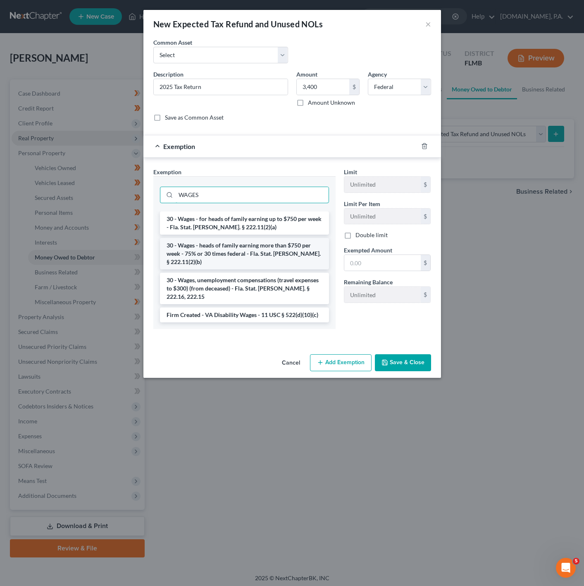
type input "WAGES"
click at [288, 246] on li "30 - Wages - heads of family earning more than $750 per week - 75% or 30 times …" at bounding box center [244, 253] width 169 height 31
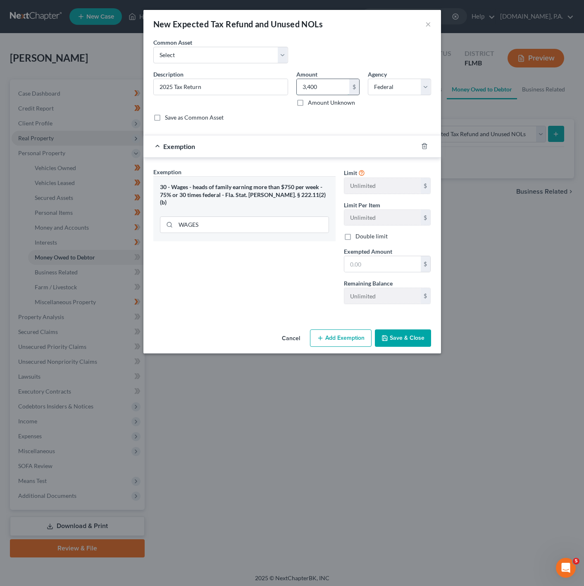
click at [324, 84] on input "3,400" at bounding box center [323, 87] width 53 height 16
click at [371, 269] on input "text" at bounding box center [382, 264] width 77 height 16
paste input "3,400"
type input "3,400"
click at [273, 277] on div "Exemption Set must be selected for CA. Exemption * 30 - Wages - heads of family…" at bounding box center [244, 238] width 191 height 143
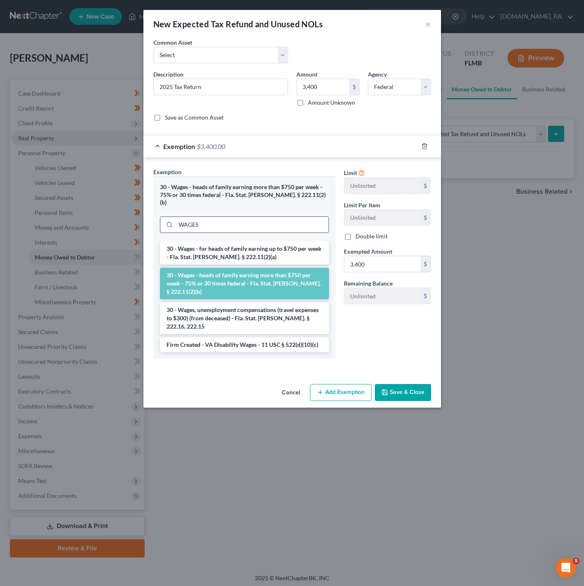
click at [270, 218] on input "WAGES" at bounding box center [252, 225] width 153 height 16
click at [416, 384] on button "Save & Close" at bounding box center [403, 392] width 56 height 17
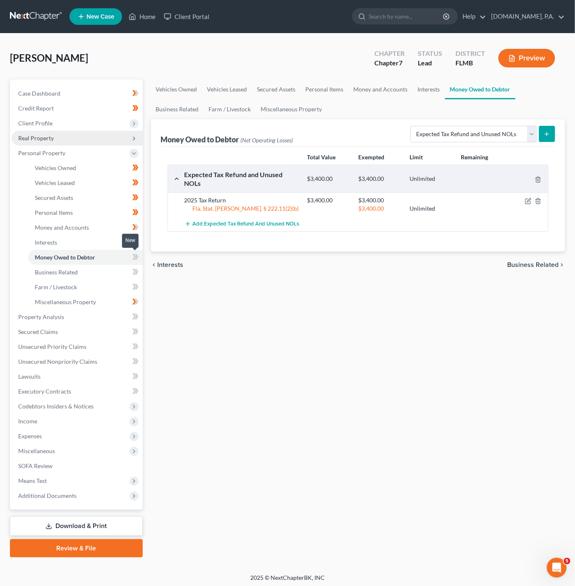
click at [132, 257] on span at bounding box center [135, 258] width 14 height 12
click at [108, 283] on link "Farm / Livestock" at bounding box center [85, 287] width 115 height 15
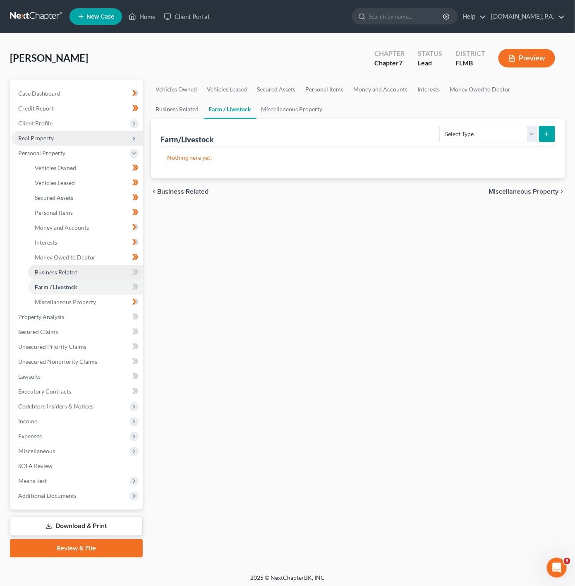
click at [107, 273] on link "Business Related" at bounding box center [85, 272] width 115 height 15
click at [137, 272] on icon at bounding box center [136, 272] width 4 height 6
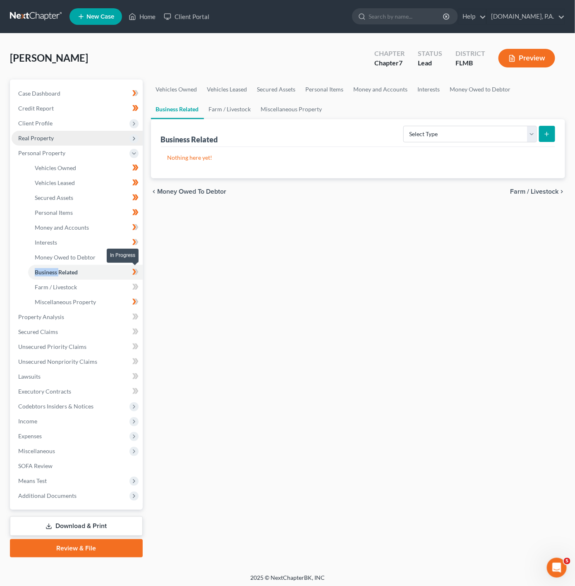
click at [137, 272] on icon at bounding box center [136, 272] width 4 height 6
drag, startPoint x: 87, startPoint y: 283, endPoint x: 126, endPoint y: 282, distance: 38.9
click at [87, 283] on link "Farm / Livestock" at bounding box center [85, 287] width 115 height 15
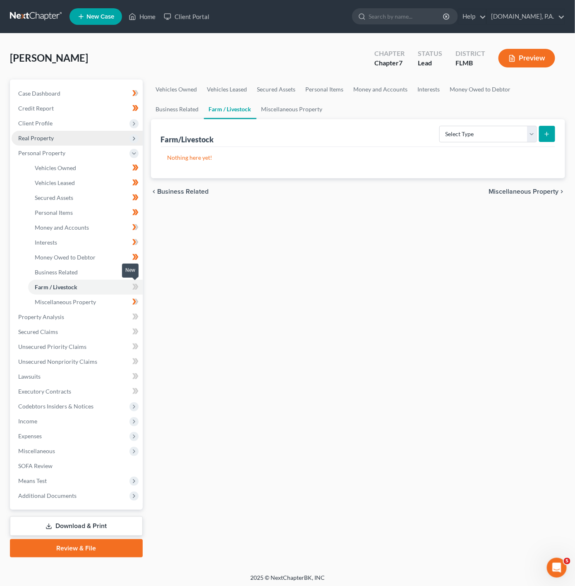
drag, startPoint x: 142, startPoint y: 285, endPoint x: 395, endPoint y: 306, distance: 254.0
click at [142, 285] on span at bounding box center [135, 288] width 14 height 12
click at [86, 273] on link "Business Related" at bounding box center [85, 272] width 115 height 15
click at [91, 282] on link "Farm / Livestock" at bounding box center [85, 287] width 115 height 15
click at [136, 288] on icon at bounding box center [136, 287] width 4 height 6
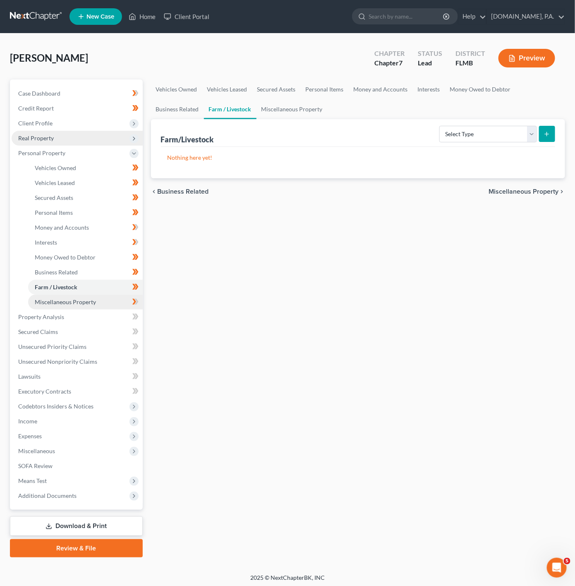
click at [97, 303] on link "Miscellaneous Property" at bounding box center [85, 301] width 115 height 15
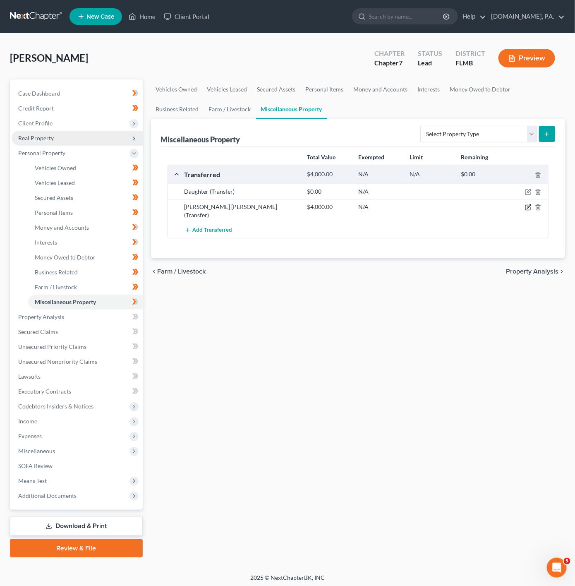
click at [526, 206] on icon "button" at bounding box center [527, 207] width 5 height 5
select select "Ordinary ([DATE])"
select select "9"
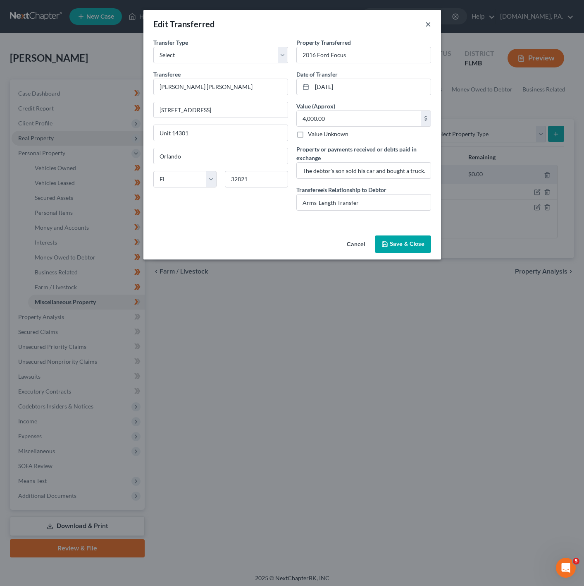
click at [430, 28] on button "×" at bounding box center [429, 24] width 6 height 10
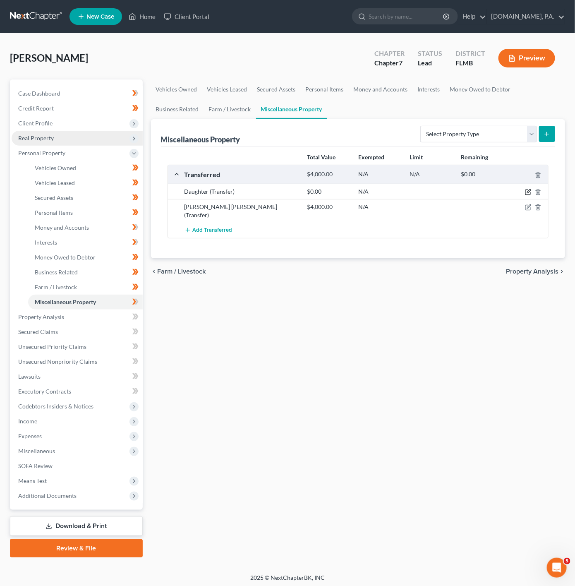
click at [529, 192] on icon "button" at bounding box center [529, 191] width 4 height 4
select select "Ordinary ([DATE])"
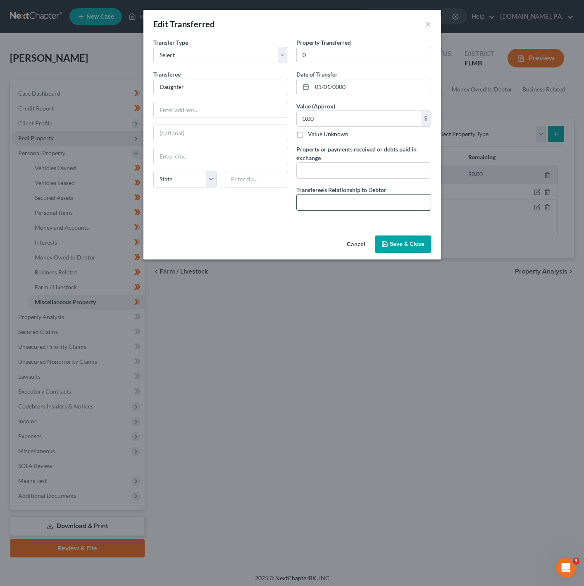
click at [353, 210] on div at bounding box center [364, 202] width 135 height 17
click at [357, 205] on input "text" at bounding box center [364, 202] width 134 height 16
type input "Arms-Length Transfer"
click at [368, 174] on input "text" at bounding box center [364, 171] width 134 height 16
click at [351, 105] on div "Value (Approx) 0.00 $ Value Unknown Balance Undetermined 0.00 $ Value Unknown" at bounding box center [364, 120] width 135 height 37
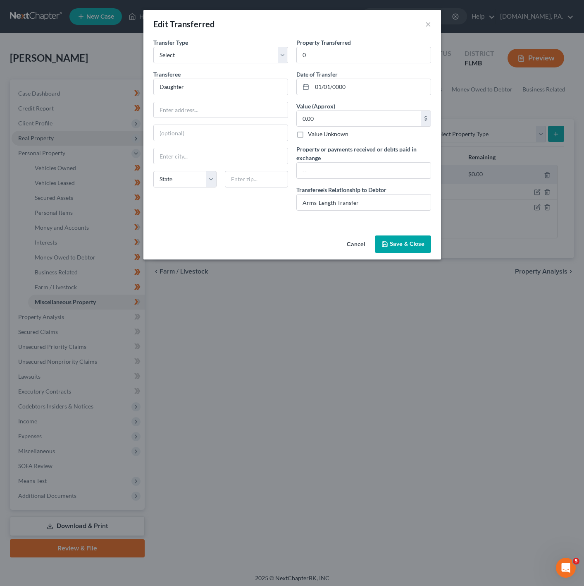
click at [350, 72] on div "Date of Transfer * 01/01/0000" at bounding box center [364, 82] width 135 height 25
click at [371, 85] on input "01/01/0000" at bounding box center [371, 87] width 119 height 16
click at [427, 19] on button "×" at bounding box center [429, 24] width 6 height 10
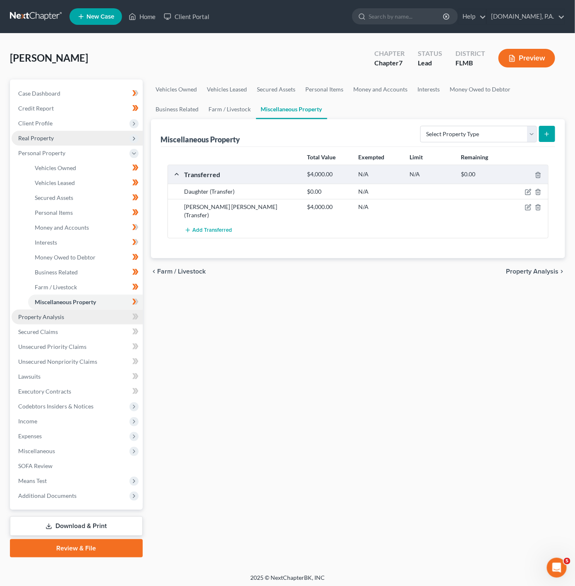
drag, startPoint x: 88, startPoint y: 317, endPoint x: 93, endPoint y: 315, distance: 5.6
click at [88, 317] on link "Property Analysis" at bounding box center [77, 316] width 131 height 15
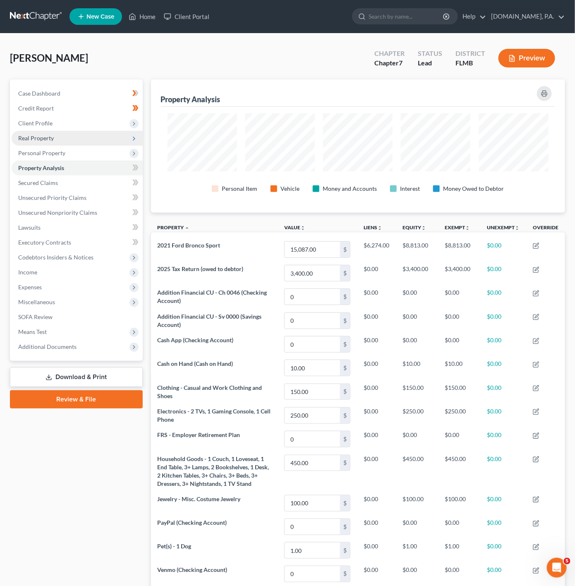
scroll to position [133, 414]
click at [140, 166] on span at bounding box center [135, 169] width 14 height 12
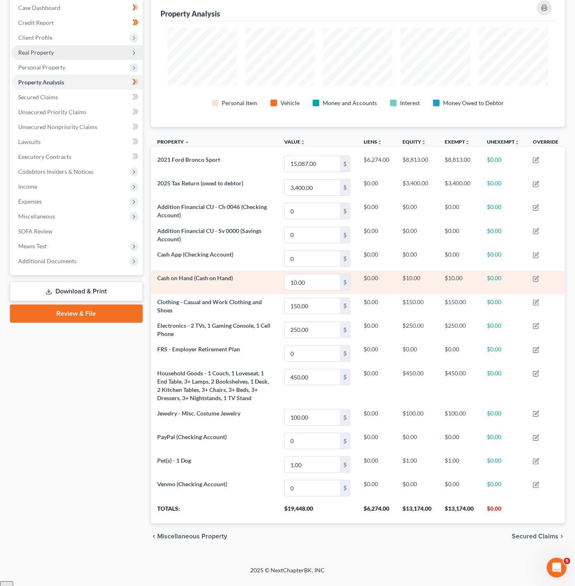
scroll to position [86, 0]
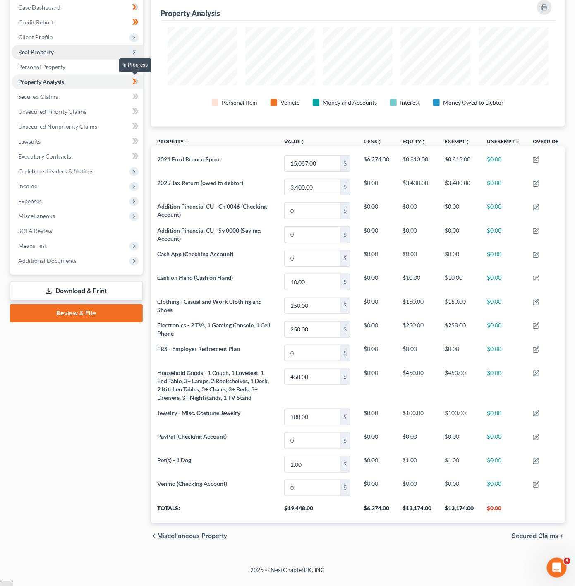
click at [140, 82] on span at bounding box center [135, 83] width 14 height 12
click at [120, 93] on link "Secured Claims" at bounding box center [77, 96] width 131 height 15
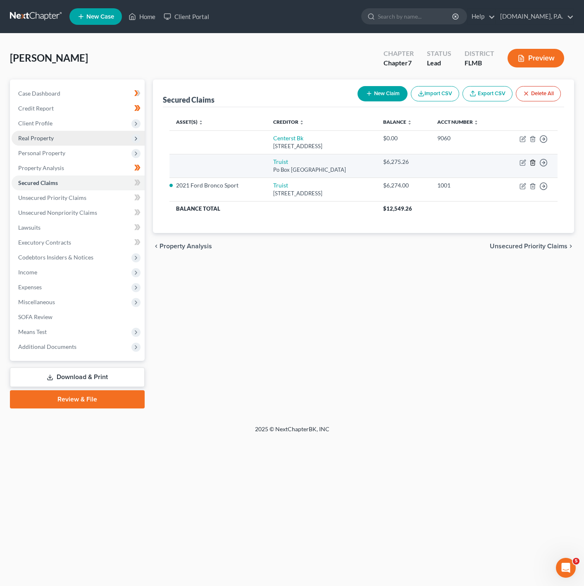
click at [533, 163] on icon "button" at bounding box center [533, 162] width 7 height 7
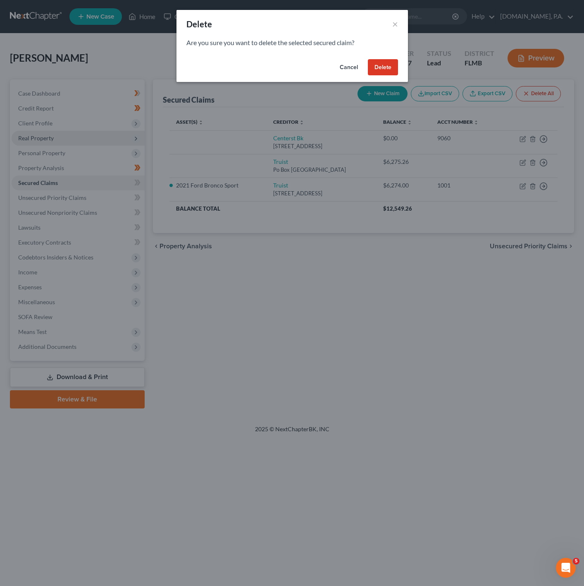
click at [381, 71] on button "Delete" at bounding box center [383, 67] width 30 height 17
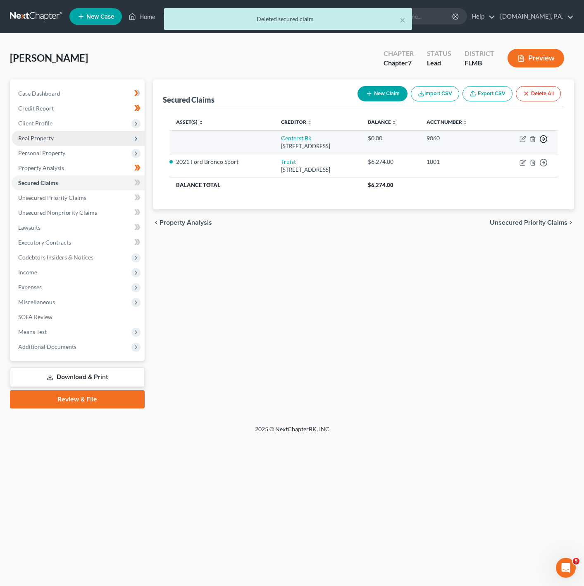
click at [546, 140] on icon "button" at bounding box center [544, 139] width 8 height 8
click at [498, 158] on link "Move to F" at bounding box center [505, 159] width 69 height 14
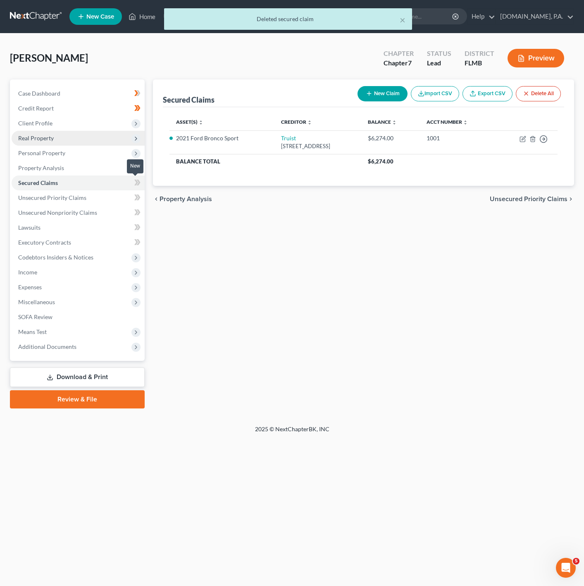
click at [140, 182] on icon at bounding box center [137, 182] width 6 height 10
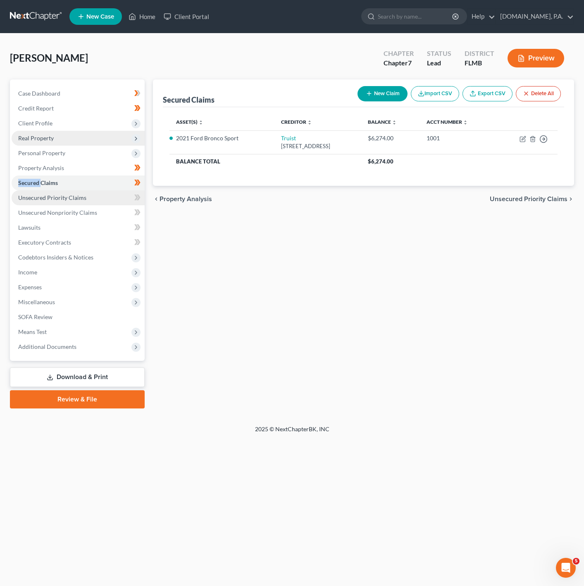
click at [102, 196] on link "Unsecured Priority Claims" at bounding box center [78, 197] width 133 height 15
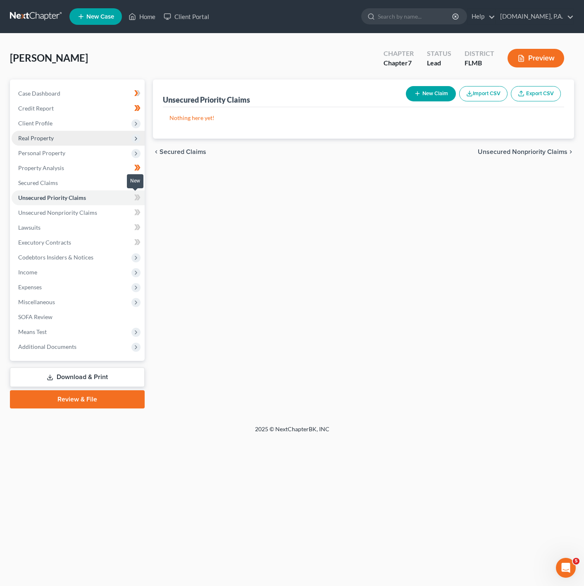
click at [139, 195] on icon at bounding box center [137, 197] width 6 height 10
click at [124, 216] on link "Unsecured Nonpriority Claims" at bounding box center [78, 212] width 133 height 15
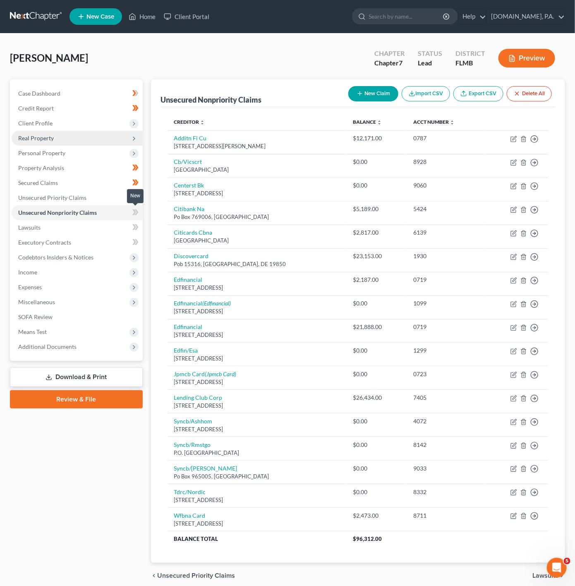
click at [136, 211] on icon at bounding box center [136, 212] width 4 height 6
click at [100, 231] on link "Lawsuits" at bounding box center [77, 227] width 131 height 15
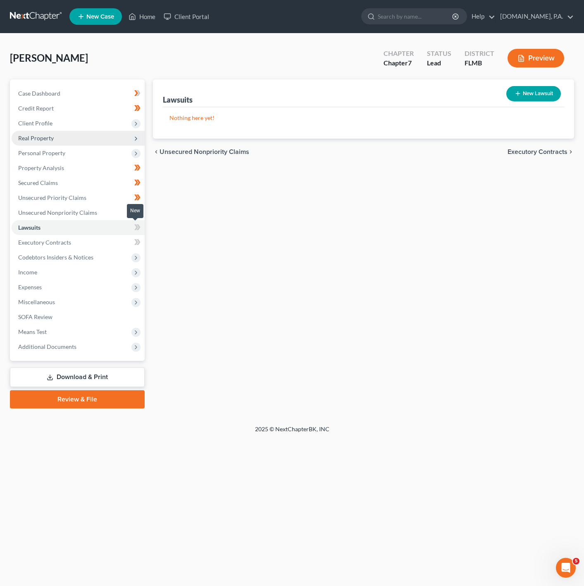
click at [143, 226] on span at bounding box center [137, 228] width 14 height 12
click at [124, 243] on link "Executory Contracts" at bounding box center [78, 242] width 133 height 15
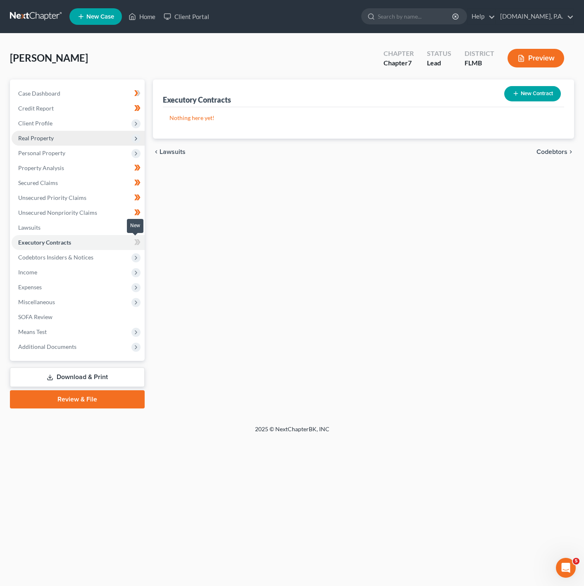
click at [141, 243] on span at bounding box center [137, 243] width 14 height 12
click at [110, 235] on link "Executory Contracts" at bounding box center [78, 242] width 133 height 15
click at [120, 230] on link "Lawsuits" at bounding box center [78, 227] width 133 height 15
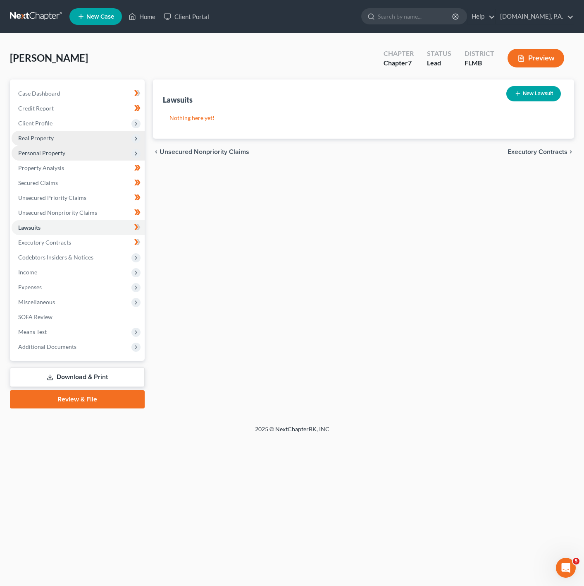
click at [107, 152] on span "Personal Property" at bounding box center [78, 153] width 133 height 15
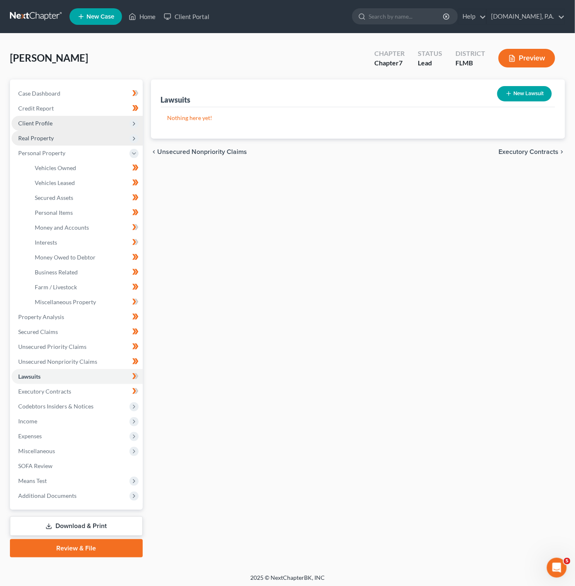
click at [106, 127] on span "Client Profile" at bounding box center [77, 123] width 131 height 15
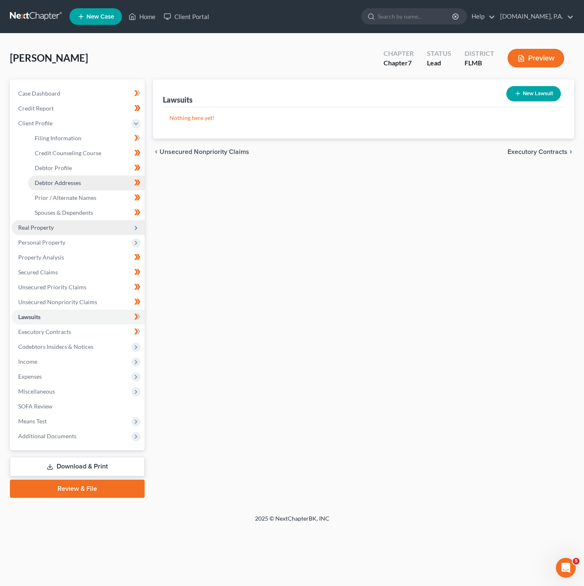
click at [98, 187] on link "Debtor Addresses" at bounding box center [86, 182] width 117 height 15
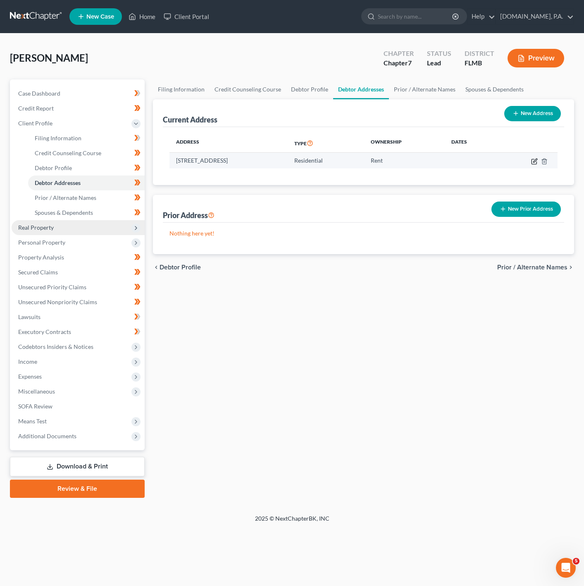
click at [535, 164] on icon "button" at bounding box center [534, 161] width 7 height 7
select select "9"
select select "47"
select select "0"
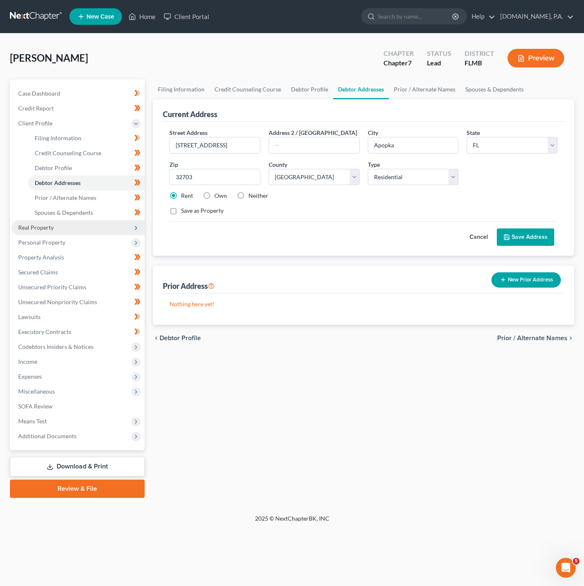
click at [472, 238] on button "Cancel" at bounding box center [479, 237] width 36 height 17
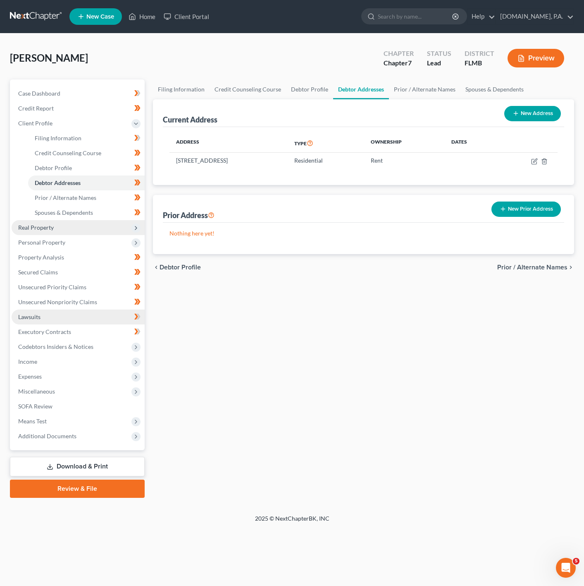
click at [71, 318] on link "Lawsuits" at bounding box center [78, 316] width 133 height 15
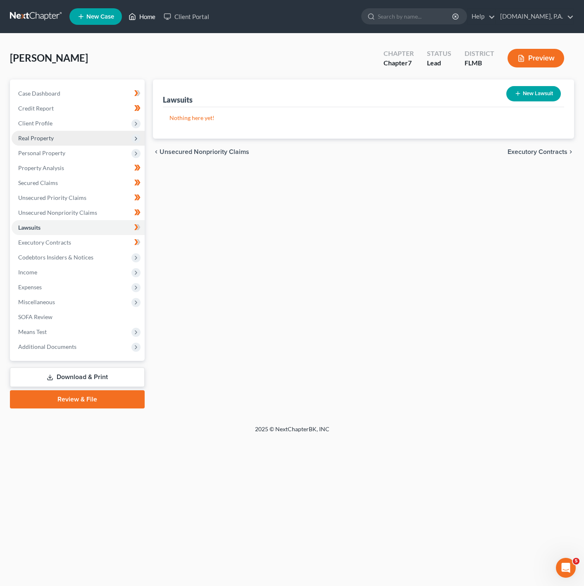
drag, startPoint x: 136, startPoint y: 14, endPoint x: 208, endPoint y: 85, distance: 100.3
click at [136, 14] on icon at bounding box center [132, 17] width 7 height 10
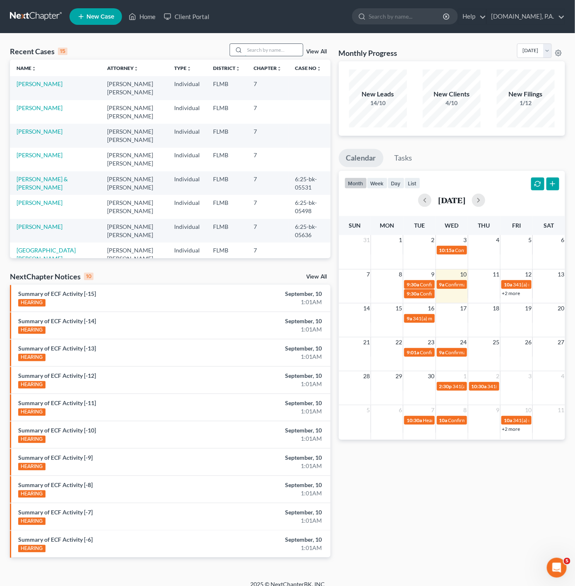
click at [268, 46] on input "search" at bounding box center [274, 50] width 58 height 12
type input "STE"
click at [50, 82] on link "[PERSON_NAME]" at bounding box center [40, 83] width 46 height 7
select select "2"
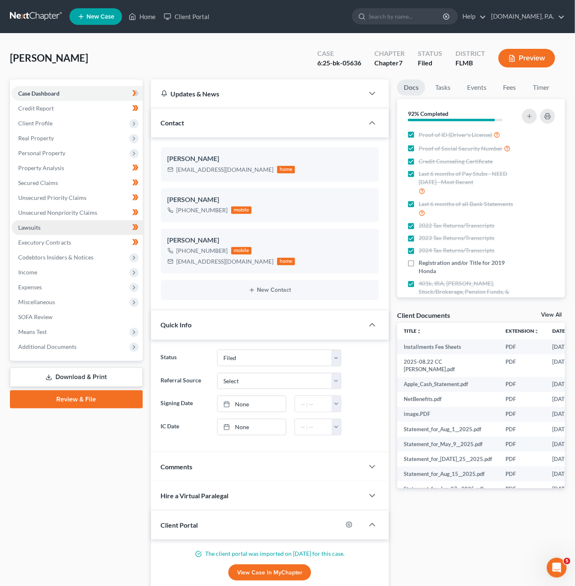
click at [79, 226] on link "Lawsuits" at bounding box center [77, 227] width 131 height 15
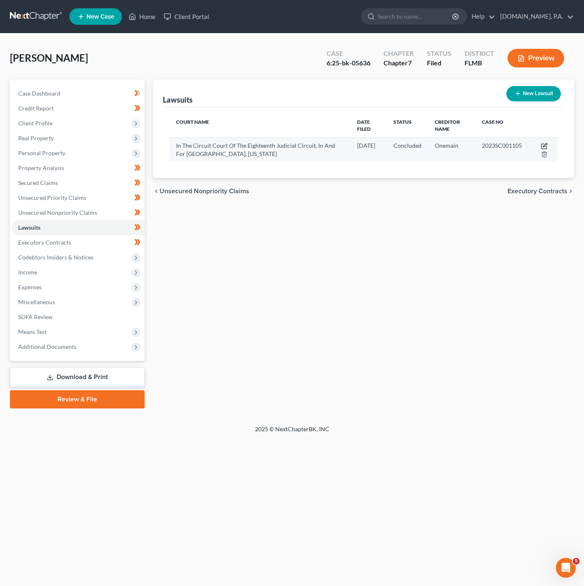
click at [544, 143] on icon "button" at bounding box center [544, 146] width 7 height 7
select select "9"
select select "2"
select select "1"
select select "15"
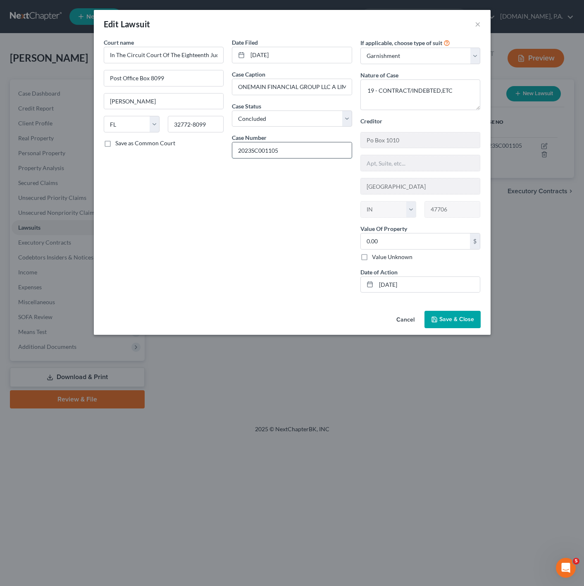
drag, startPoint x: 248, startPoint y: 149, endPoint x: 252, endPoint y: 150, distance: 4.2
click at [249, 149] on input "2023SC001105" at bounding box center [292, 150] width 120 height 16
click at [251, 151] on input "2023SC001105" at bounding box center [292, 150] width 120 height 16
click at [320, 150] on input "2023-SC-001105" at bounding box center [292, 150] width 120 height 16
type input "2023-SC-001105"
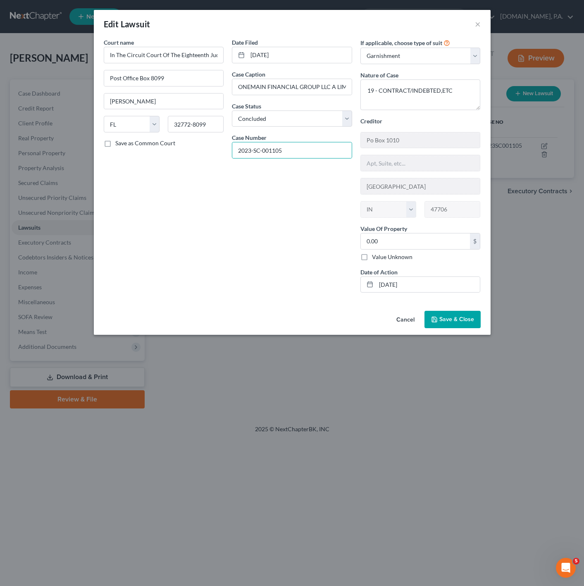
click at [454, 316] on button "Save & Close" at bounding box center [453, 319] width 56 height 17
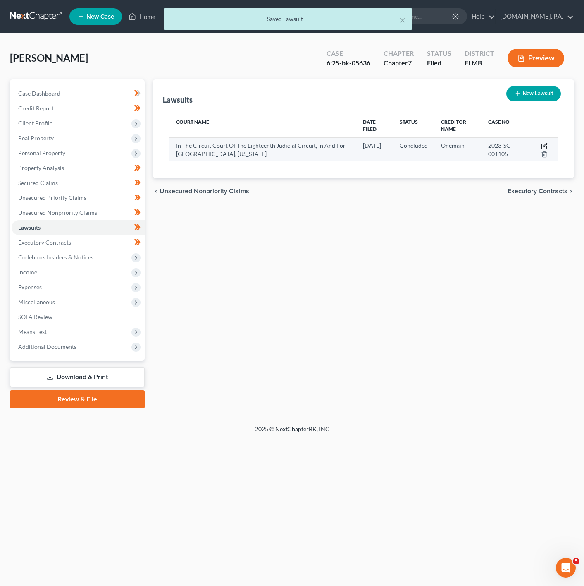
click at [543, 143] on icon "button" at bounding box center [544, 146] width 7 height 7
select select "9"
select select "2"
select select "1"
select select "15"
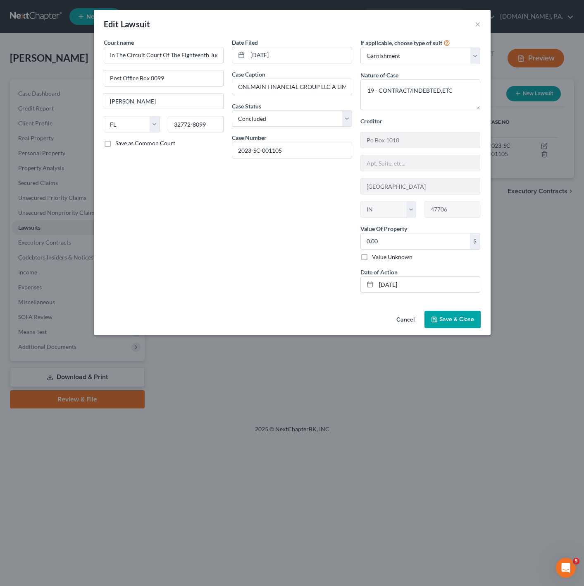
click at [404, 316] on button "Cancel" at bounding box center [405, 319] width 31 height 17
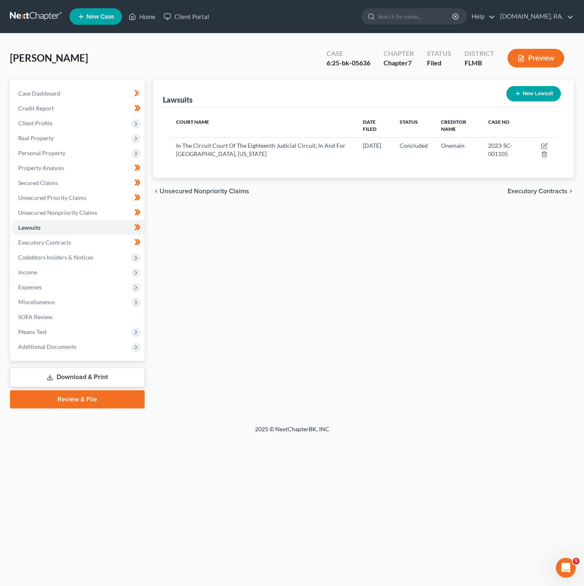
drag, startPoint x: 280, startPoint y: 51, endPoint x: 274, endPoint y: 54, distance: 6.7
click at [280, 51] on div "Rivera, Stephanie Upgraded Case 6:25-bk-05636 Chapter Chapter 7 Status Filed Di…" at bounding box center [292, 61] width 564 height 36
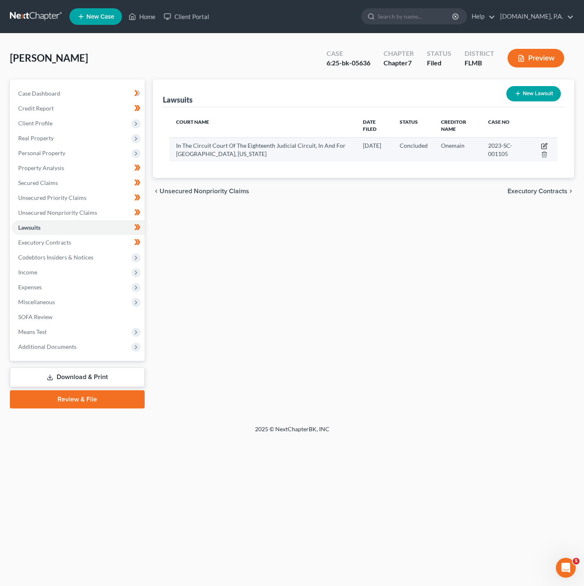
click at [545, 143] on icon "button" at bounding box center [544, 146] width 7 height 7
select select "9"
select select "2"
select select "1"
select select "15"
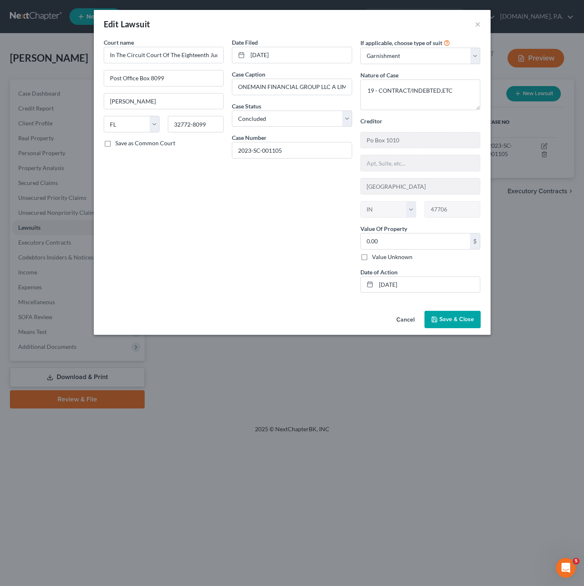
click at [320, 19] on div "Edit Lawsuit ×" at bounding box center [292, 24] width 397 height 28
click at [372, 261] on label "Value Unknown" at bounding box center [392, 257] width 41 height 8
click at [375, 258] on input "Value Unknown" at bounding box center [377, 255] width 5 height 5
click at [372, 261] on label "Value Unknown" at bounding box center [392, 257] width 41 height 8
click at [375, 258] on input "Value Unknown" at bounding box center [377, 255] width 5 height 5
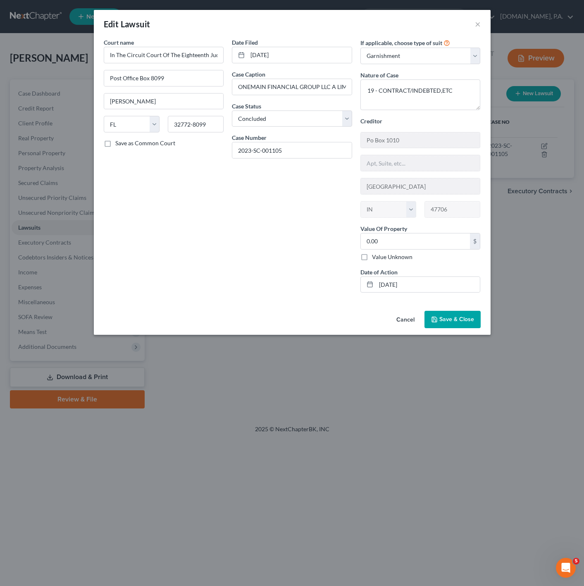
click at [372, 259] on label "Value Unknown" at bounding box center [392, 257] width 41 height 8
click at [375, 258] on input "Value Unknown" at bounding box center [377, 255] width 5 height 5
click at [372, 259] on label "Value Unknown" at bounding box center [392, 257] width 41 height 8
click at [375, 258] on input "Value Unknown" at bounding box center [377, 255] width 5 height 5
checkbox input "false"
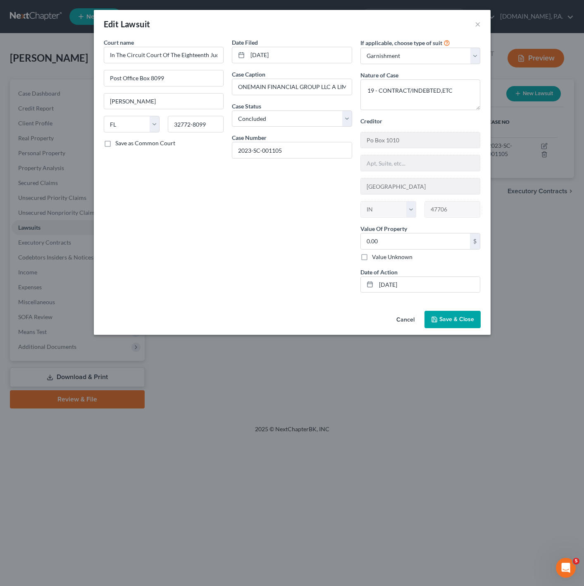
click at [393, 323] on button "Cancel" at bounding box center [405, 319] width 31 height 17
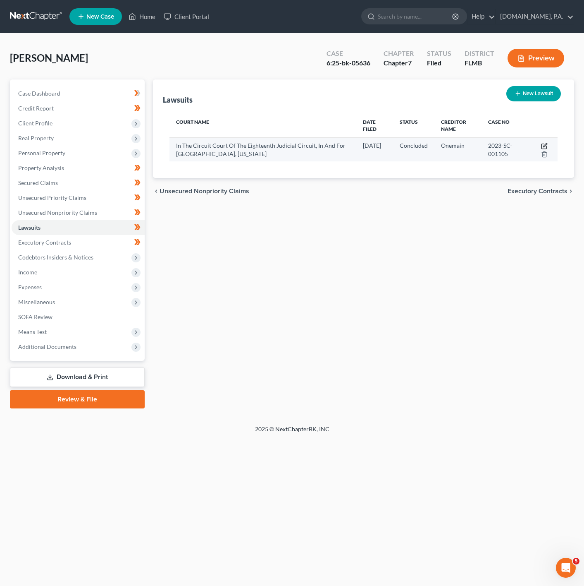
click at [541, 144] on icon "button" at bounding box center [544, 146] width 7 height 7
select select "9"
select select "2"
select select "1"
select select "15"
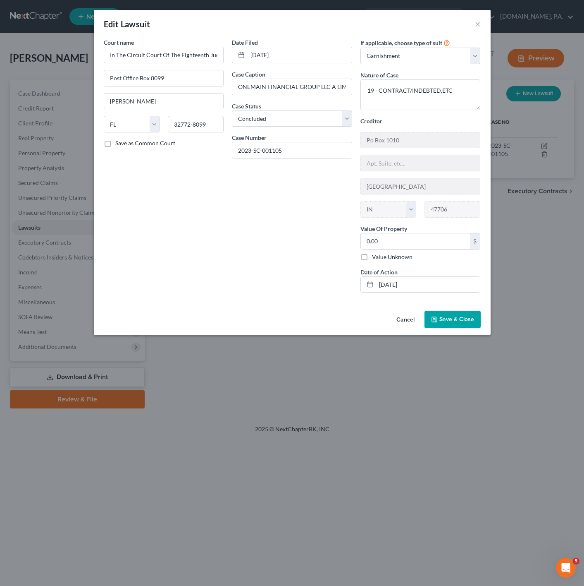
click at [433, 45] on label "If applicable, choose type of suit" at bounding box center [402, 42] width 82 height 9
click at [407, 321] on button "Cancel" at bounding box center [405, 319] width 31 height 17
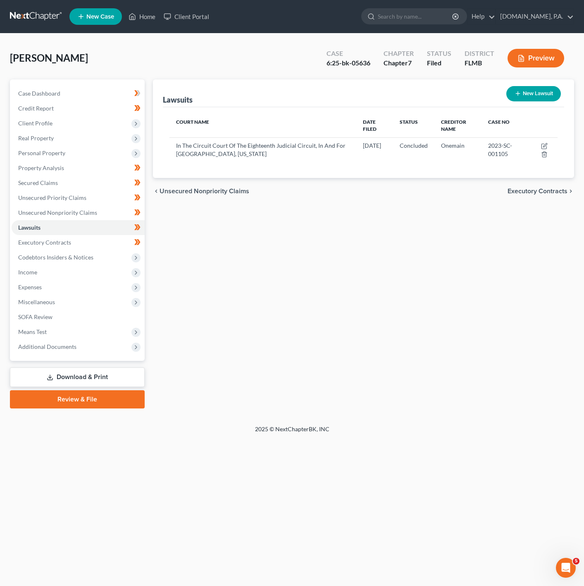
click at [256, 61] on div "Rivera, Stephanie Upgraded Case 6:25-bk-05636 Chapter Chapter 7 Status Filed Di…" at bounding box center [292, 61] width 564 height 36
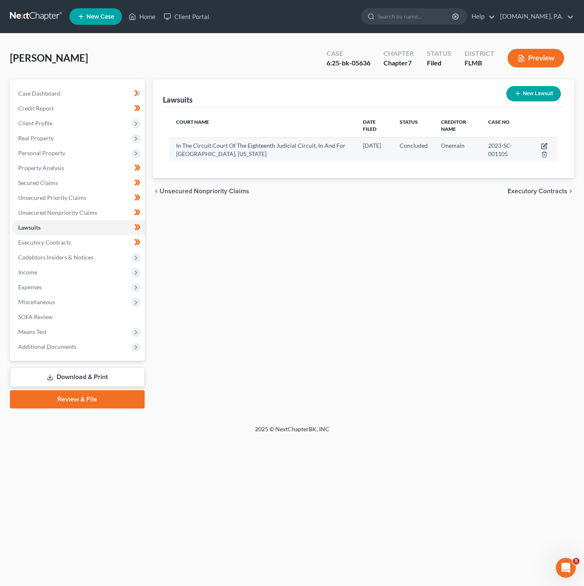
click at [542, 145] on icon "button" at bounding box center [544, 146] width 5 height 5
select select "9"
select select "2"
select select "1"
select select "15"
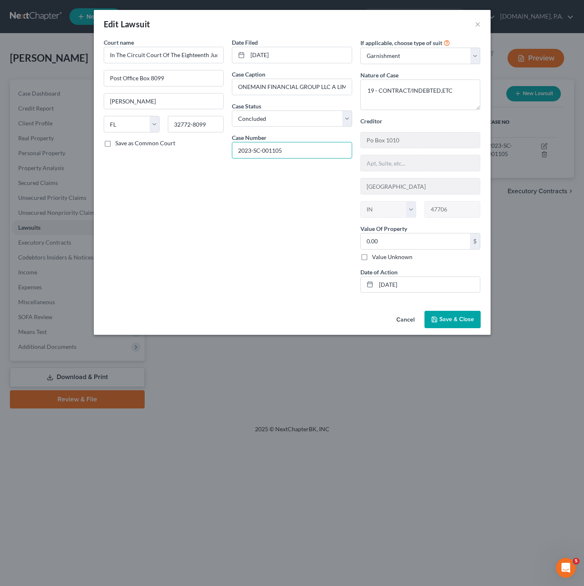
drag, startPoint x: 309, startPoint y: 158, endPoint x: 221, endPoint y: 147, distance: 88.3
click at [221, 147] on div "Court name * In The Circuit Court Of The Eighteenth Judicial Circuit, In And Fo…" at bounding box center [292, 168] width 385 height 261
drag, startPoint x: 239, startPoint y: 88, endPoint x: 442, endPoint y: 90, distance: 203.5
click at [442, 90] on div "Court name * In The Circuit Court Of The Eighteenth Judicial Circuit, In And Fo…" at bounding box center [292, 168] width 385 height 261
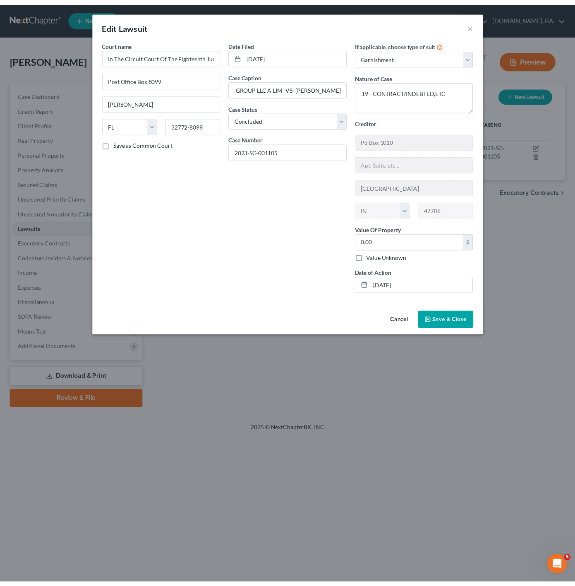
scroll to position [0, 0]
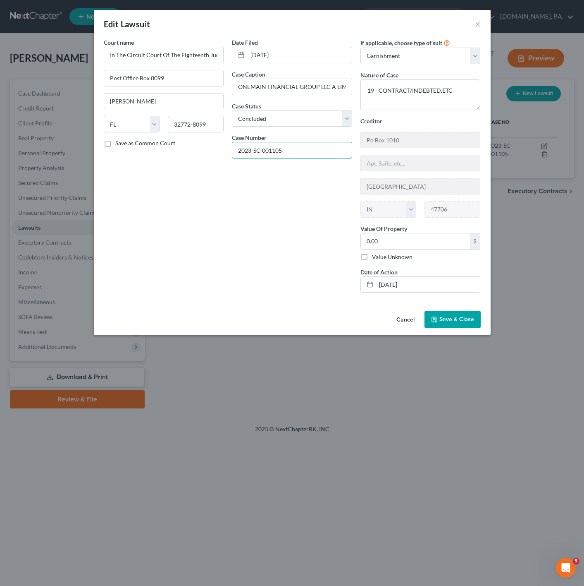
drag, startPoint x: 313, startPoint y: 147, endPoint x: 209, endPoint y: 145, distance: 103.8
click at [209, 145] on div "Court name * In The Circuit Court Of The Eighteenth Judicial Circuit, In And Fo…" at bounding box center [292, 168] width 385 height 261
click at [476, 24] on button "×" at bounding box center [478, 24] width 6 height 10
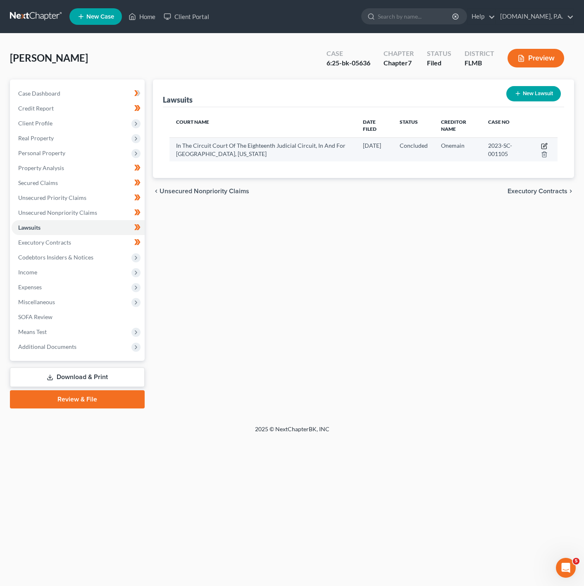
click at [545, 145] on icon "button" at bounding box center [544, 146] width 7 height 7
select select "9"
select select "2"
select select "1"
select select "15"
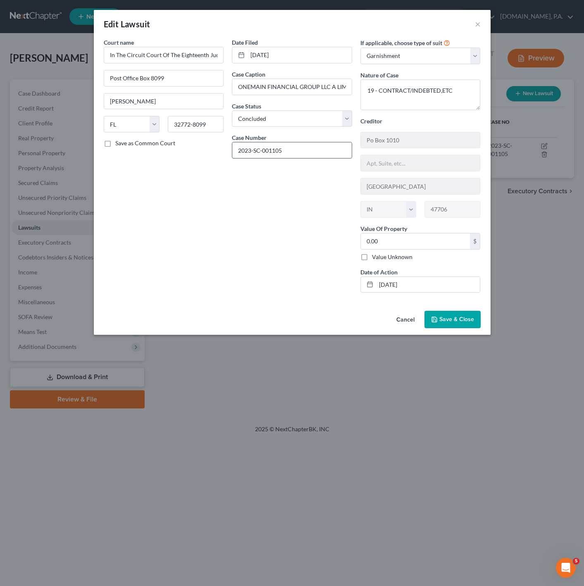
click at [299, 147] on input "2023-SC-001105" at bounding box center [292, 150] width 120 height 16
type input "2023-SC-001105-"
click at [473, 23] on div "Edit Lawsuit ×" at bounding box center [292, 24] width 397 height 28
click at [483, 24] on div "Edit Lawsuit ×" at bounding box center [292, 24] width 397 height 28
click at [475, 24] on button "×" at bounding box center [478, 24] width 6 height 10
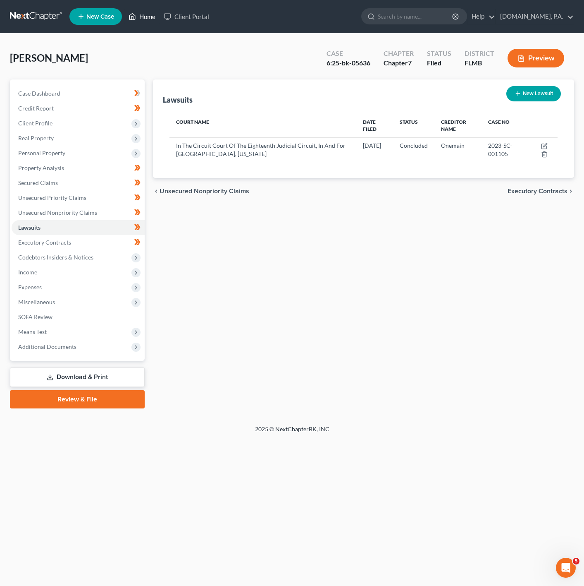
click at [156, 18] on link "Home" at bounding box center [141, 16] width 35 height 15
